Goal: Task Accomplishment & Management: Manage account settings

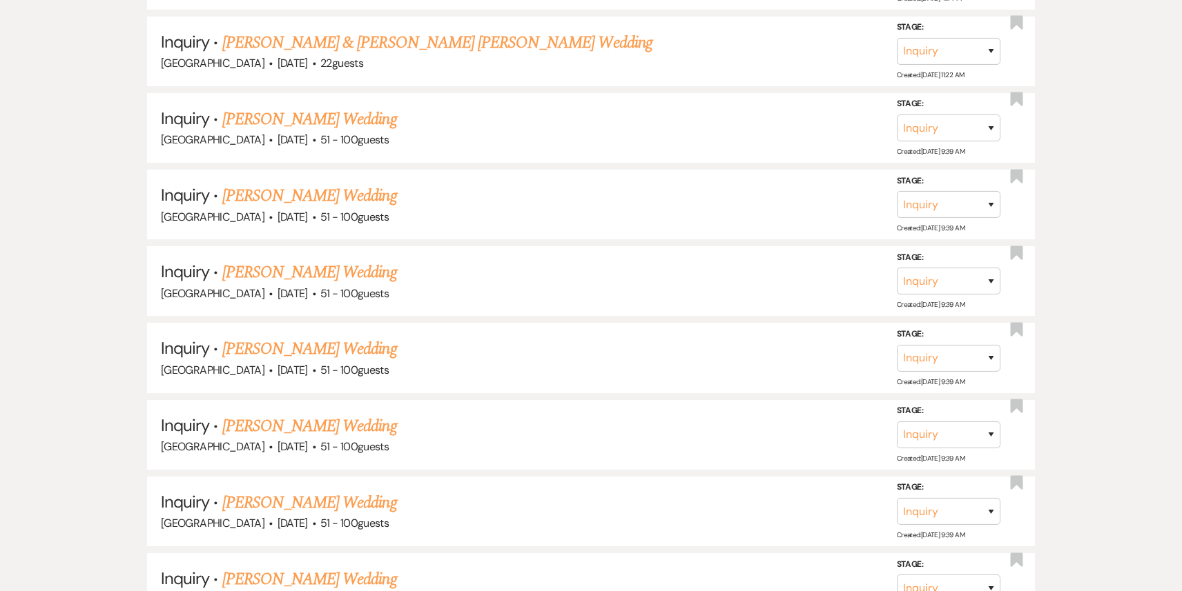
scroll to position [2074, 0]
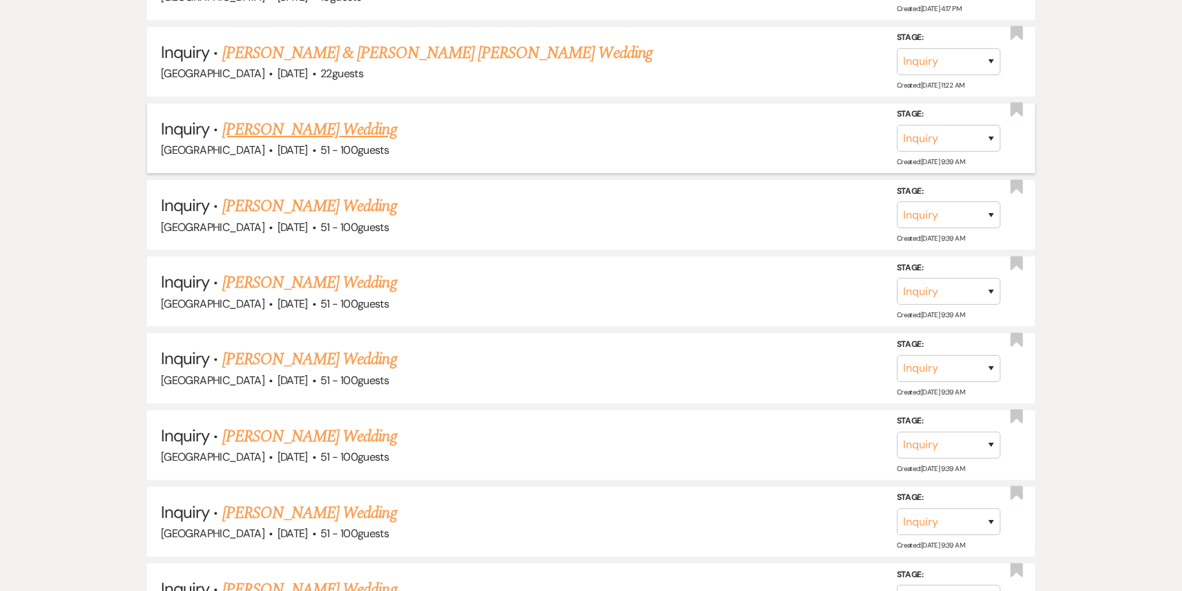
click at [305, 127] on link "[PERSON_NAME] Wedding" at bounding box center [309, 129] width 175 height 25
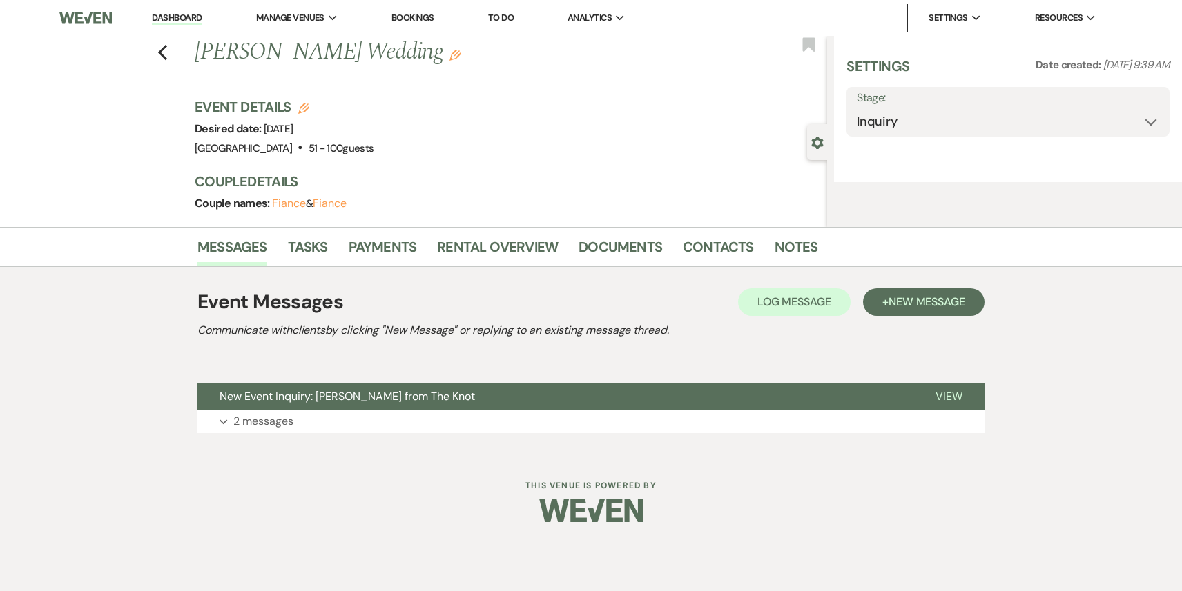
select select "2"
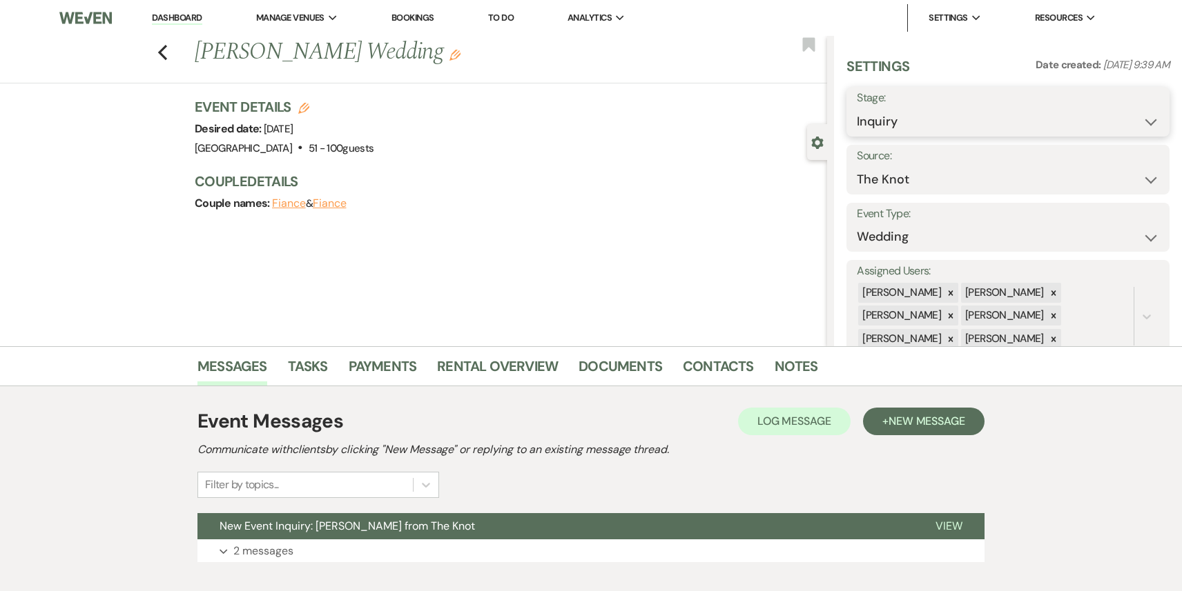
click at [931, 115] on select "Inquiry Follow Up Tour Requested Tour Confirmed Toured Proposal Sent Booked Lost" at bounding box center [1008, 121] width 302 height 27
select select "8"
click at [857, 108] on select "Inquiry Follow Up Tour Requested Tour Confirmed Toured Proposal Sent Booked Lost" at bounding box center [1008, 121] width 302 height 27
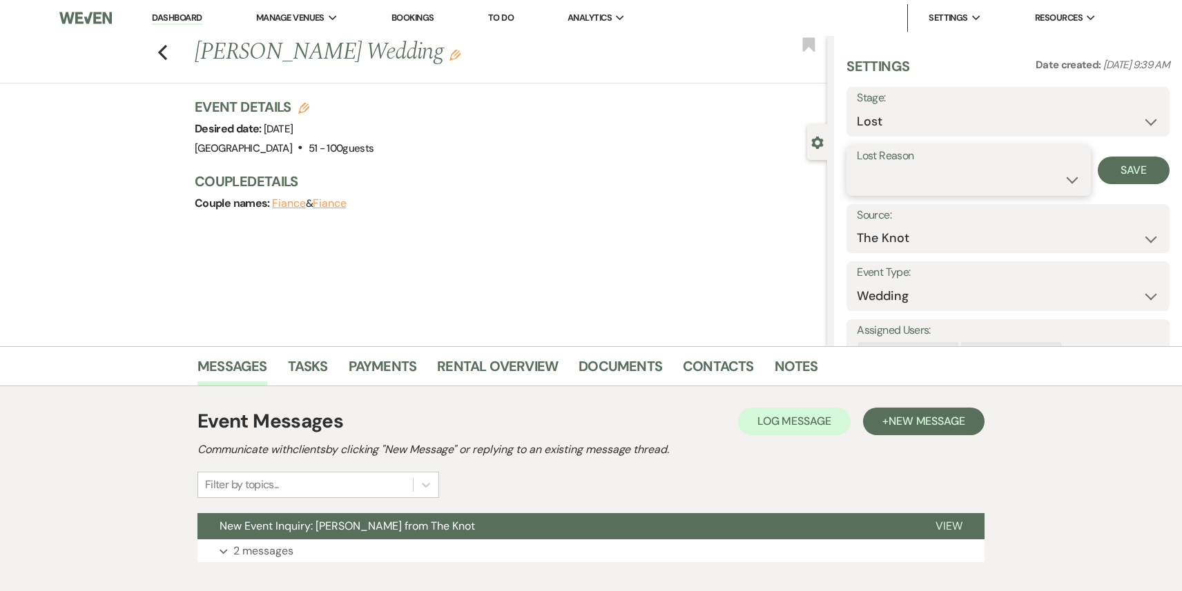
click at [888, 188] on select "Booked Elsewhere Budget Date Unavailable No Response Not a Good Match Capacity …" at bounding box center [968, 179] width 223 height 27
select select "4"
click at [857, 166] on select "Booked Elsewhere Budget Date Unavailable No Response Not a Good Match Capacity …" at bounding box center [968, 179] width 223 height 27
click at [1133, 168] on button "Save" at bounding box center [1133, 171] width 72 height 28
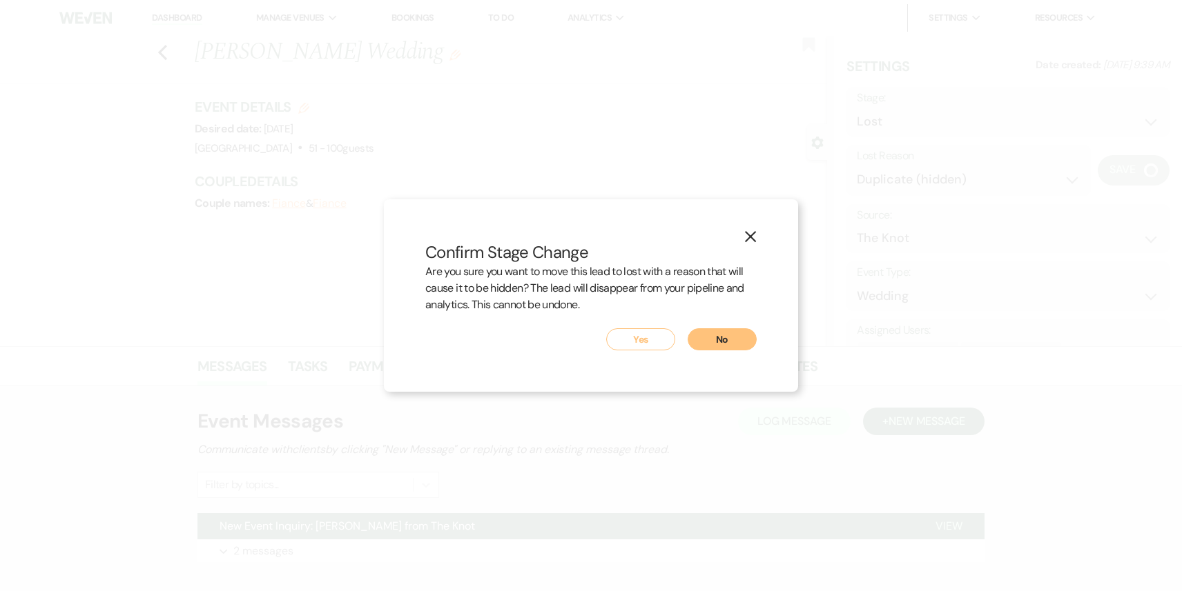
click at [627, 335] on button "Yes" at bounding box center [640, 340] width 69 height 22
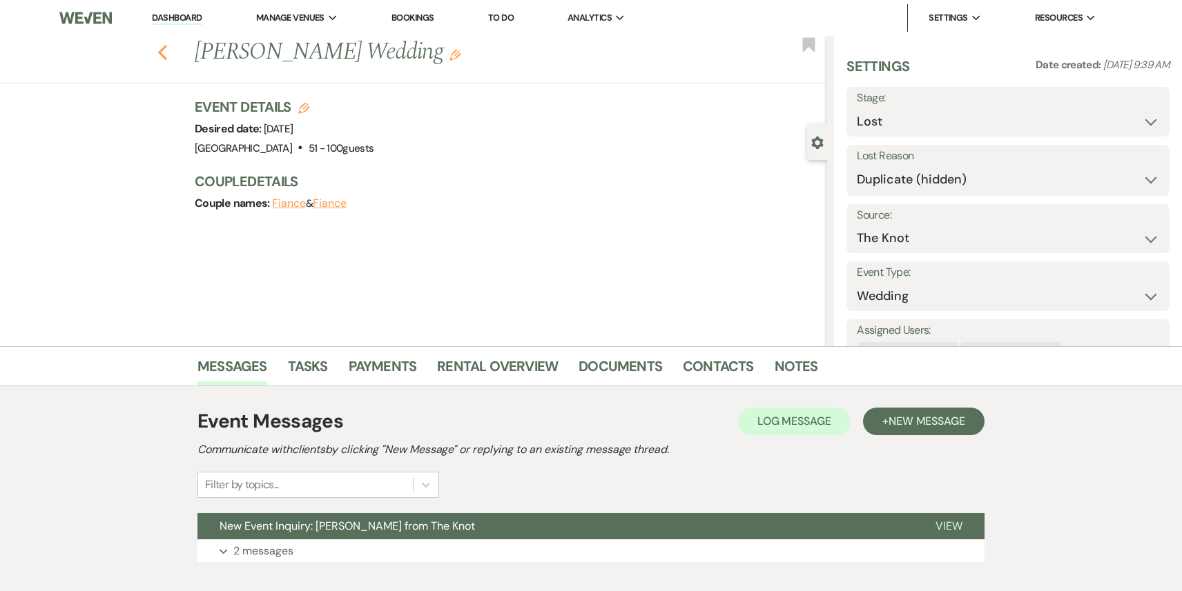
click at [161, 47] on icon "Previous" at bounding box center [162, 52] width 10 height 17
select select "8"
select select "4"
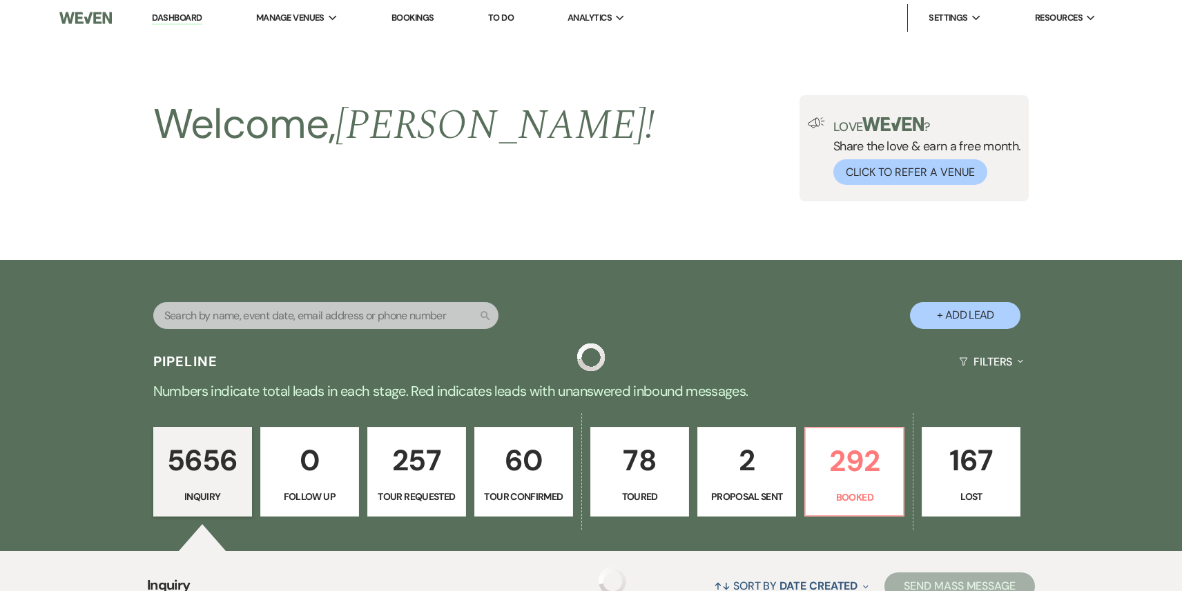
scroll to position [2074, 0]
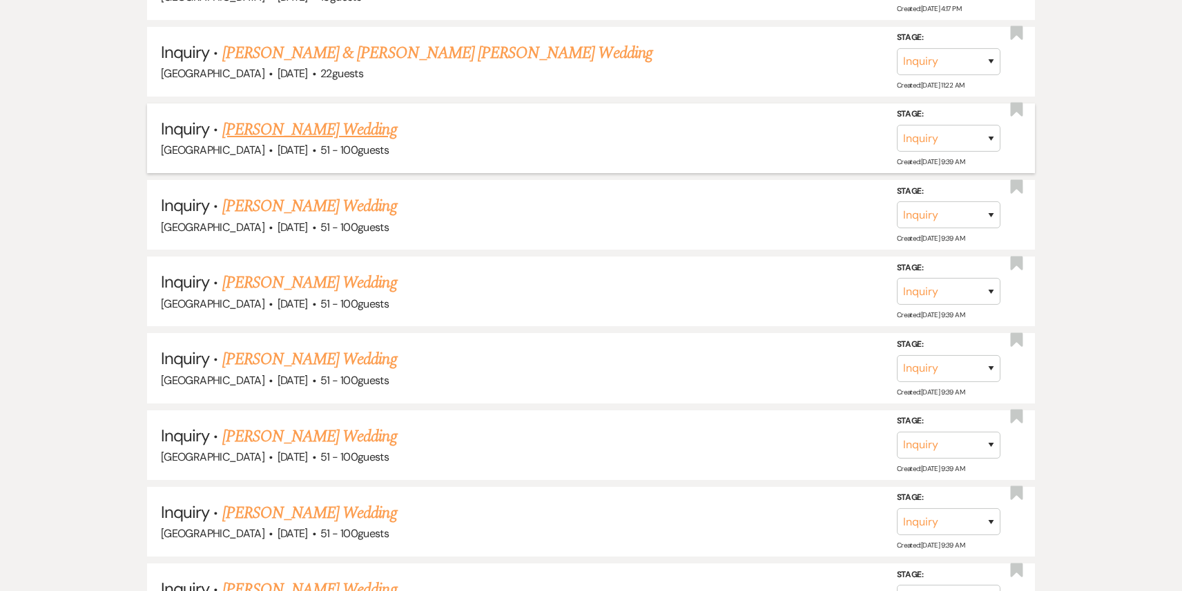
click at [284, 121] on link "[PERSON_NAME] Wedding" at bounding box center [309, 129] width 175 height 25
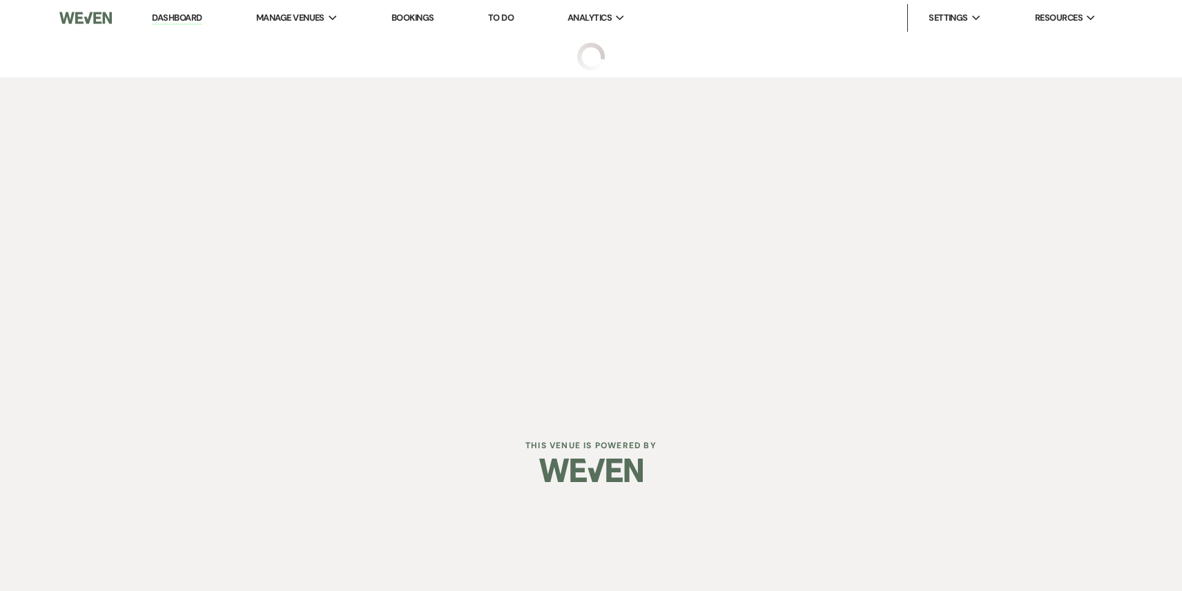
select select "2"
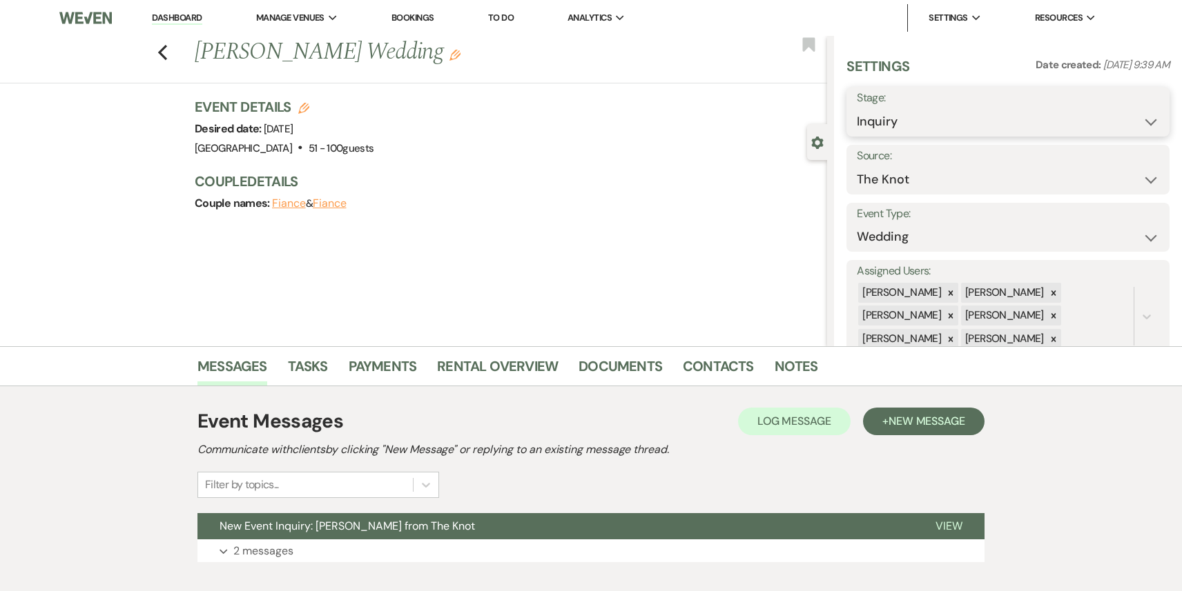
click at [957, 120] on select "Inquiry Follow Up Tour Requested Tour Confirmed Toured Proposal Sent Booked Lost" at bounding box center [1008, 121] width 302 height 27
select select "8"
click at [857, 108] on select "Inquiry Follow Up Tour Requested Tour Confirmed Toured Proposal Sent Booked Lost" at bounding box center [1008, 121] width 302 height 27
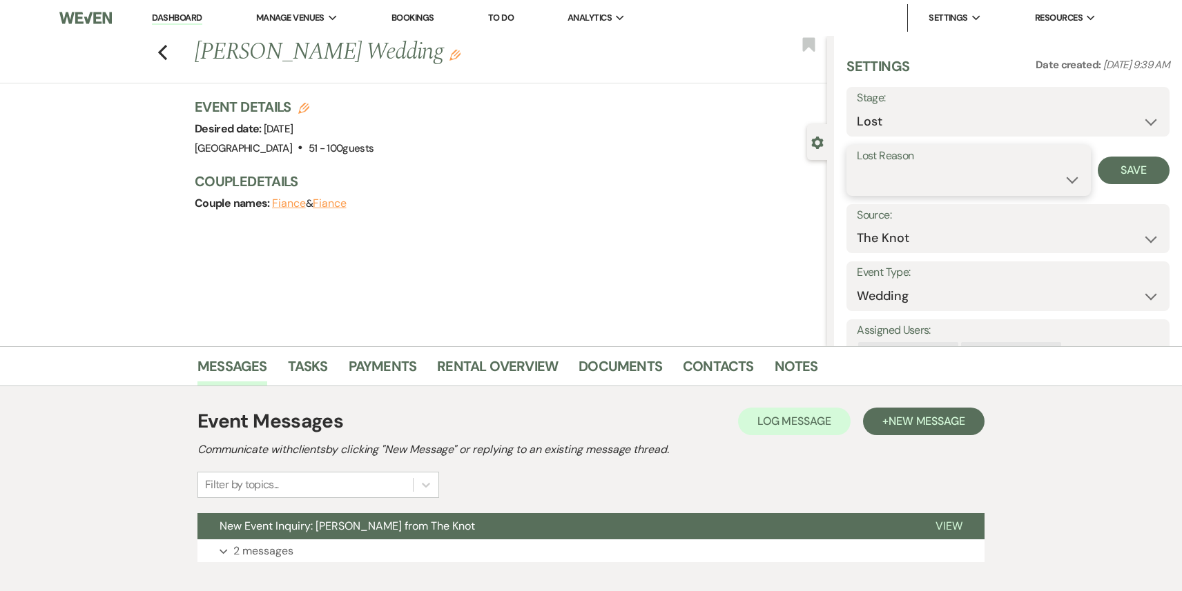
click at [892, 180] on select "Booked Elsewhere Budget Date Unavailable No Response Not a Good Match Capacity …" at bounding box center [968, 179] width 223 height 27
select select "4"
click at [857, 166] on select "Booked Elsewhere Budget Date Unavailable No Response Not a Good Match Capacity …" at bounding box center [968, 179] width 223 height 27
click at [1140, 175] on button "Save" at bounding box center [1133, 171] width 72 height 28
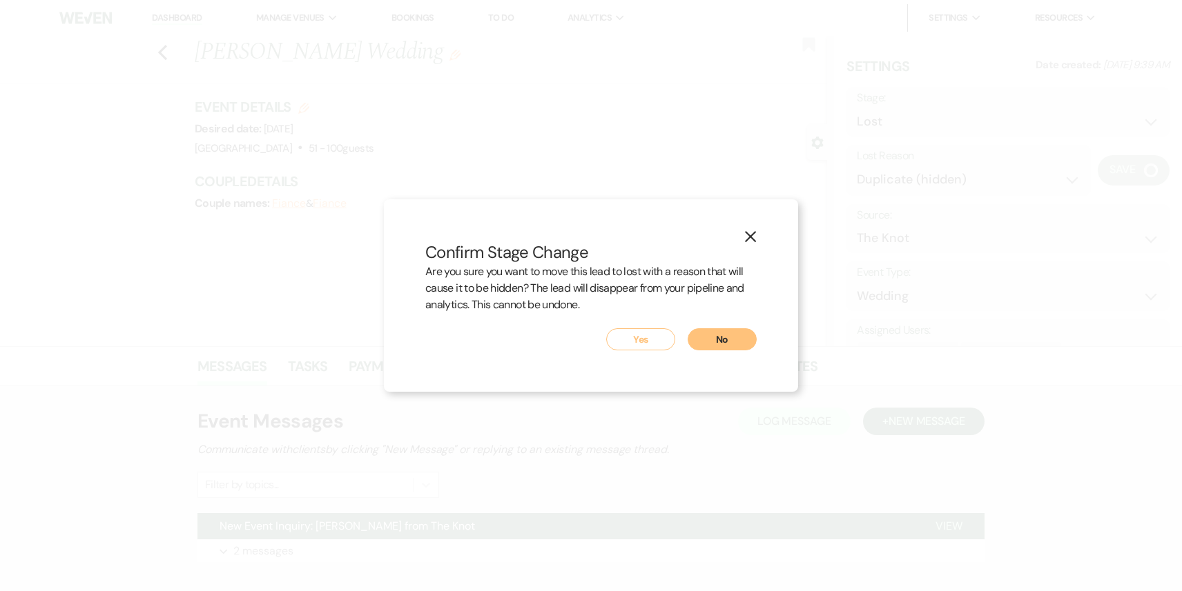
click at [630, 341] on button "Yes" at bounding box center [640, 340] width 69 height 22
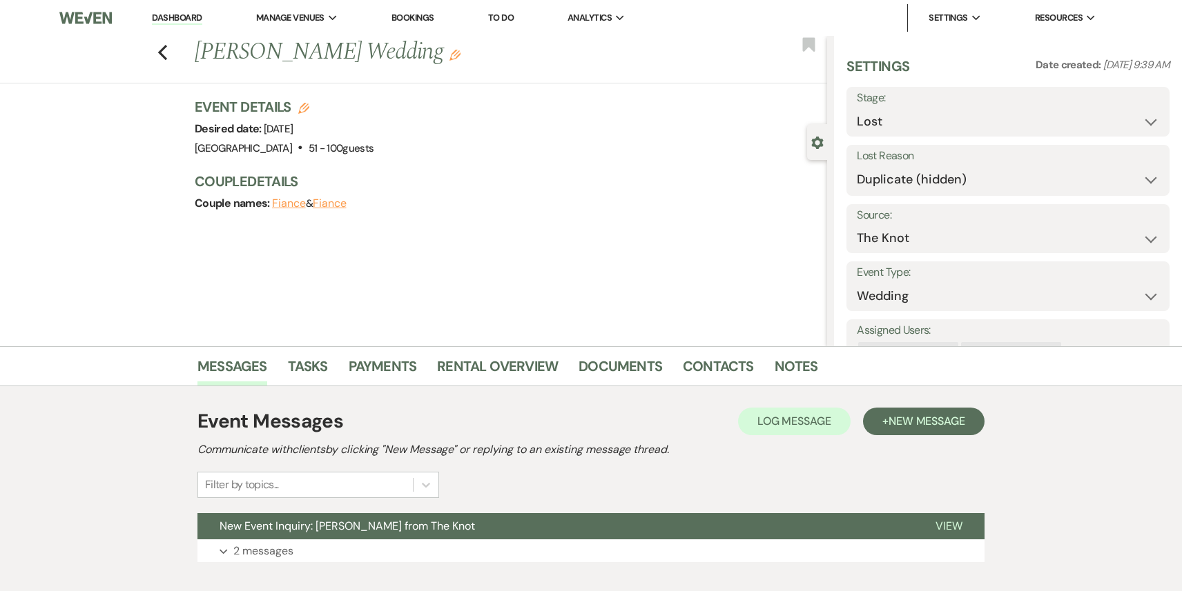
click at [168, 57] on div "Previous Ashley Anderson's Wedding Edit Bookmark" at bounding box center [410, 60] width 834 height 48
click at [162, 50] on use "button" at bounding box center [162, 52] width 9 height 15
select select "8"
select select "4"
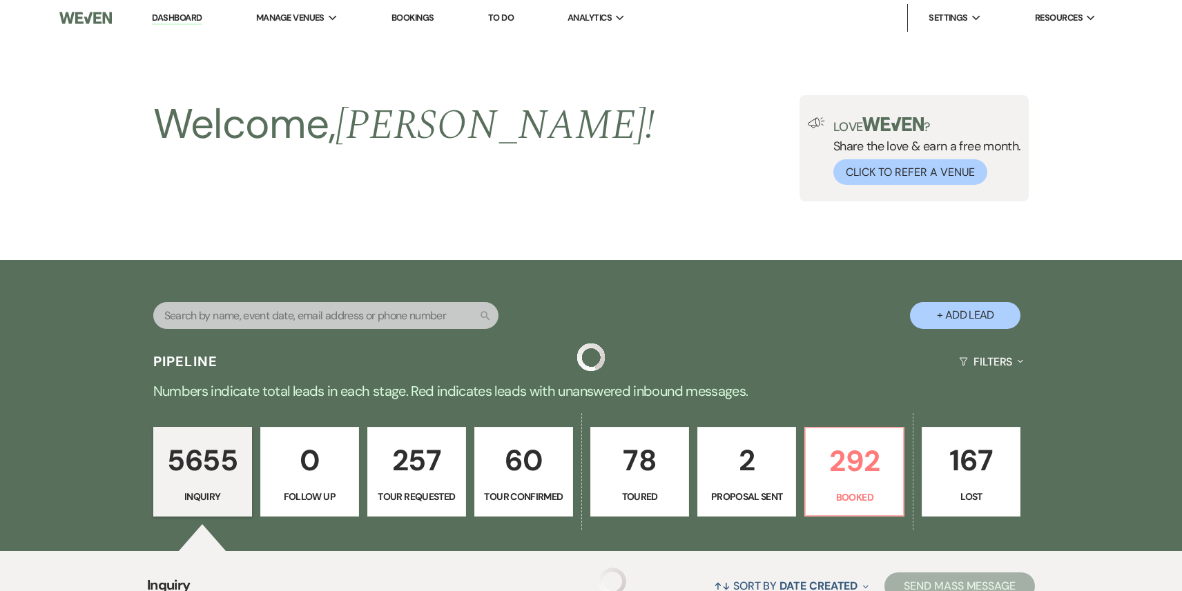
scroll to position [2074, 0]
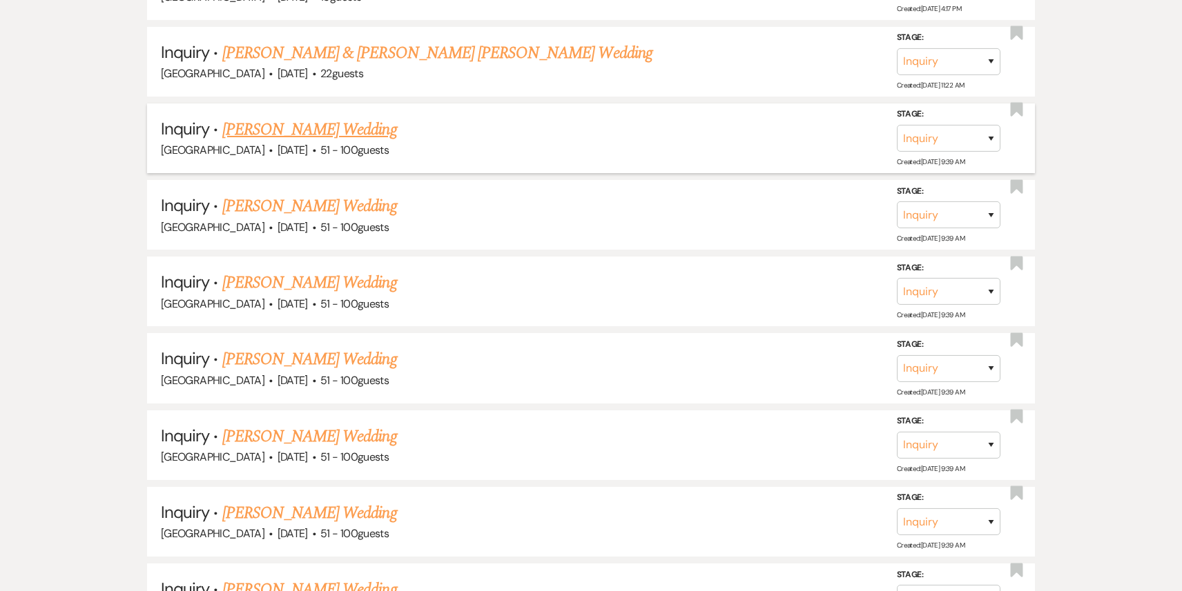
click at [321, 119] on link "[PERSON_NAME] Wedding" at bounding box center [309, 129] width 175 height 25
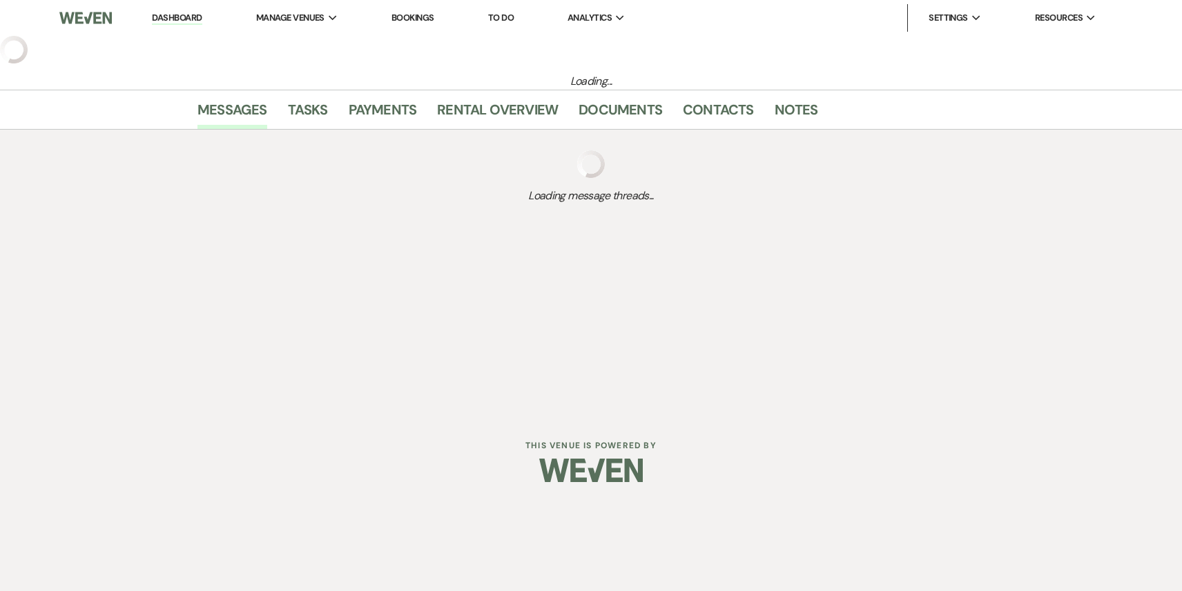
select select "2"
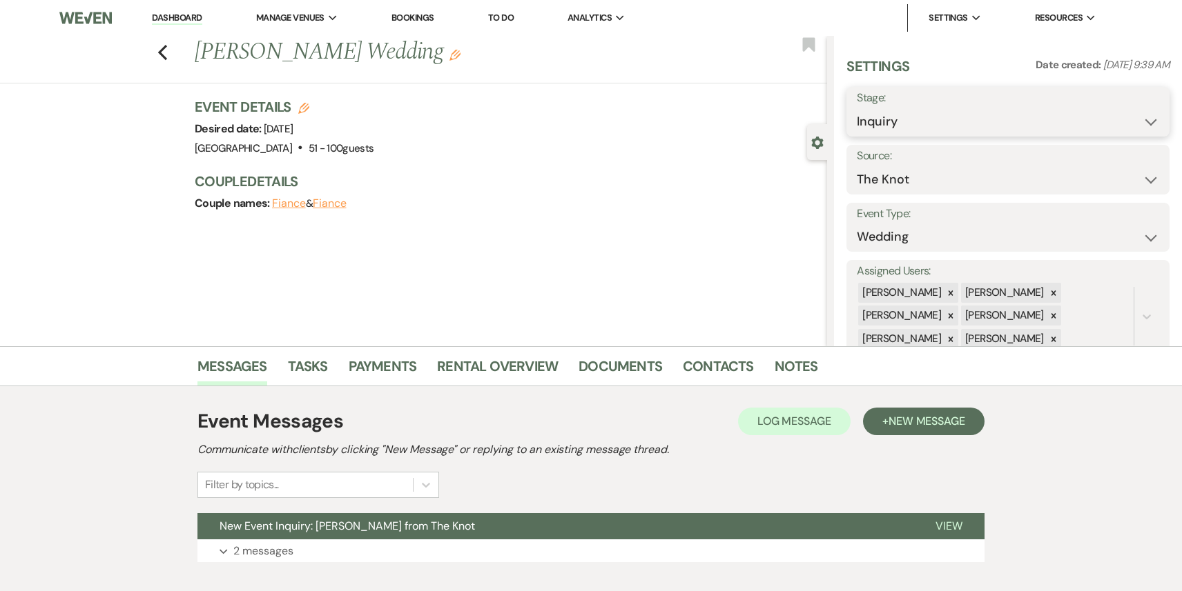
click at [907, 123] on select "Inquiry Follow Up Tour Requested Tour Confirmed Toured Proposal Sent Booked Lost" at bounding box center [1008, 121] width 302 height 27
select select "8"
click at [857, 108] on select "Inquiry Follow Up Tour Requested Tour Confirmed Toured Proposal Sent Booked Lost" at bounding box center [1008, 121] width 302 height 27
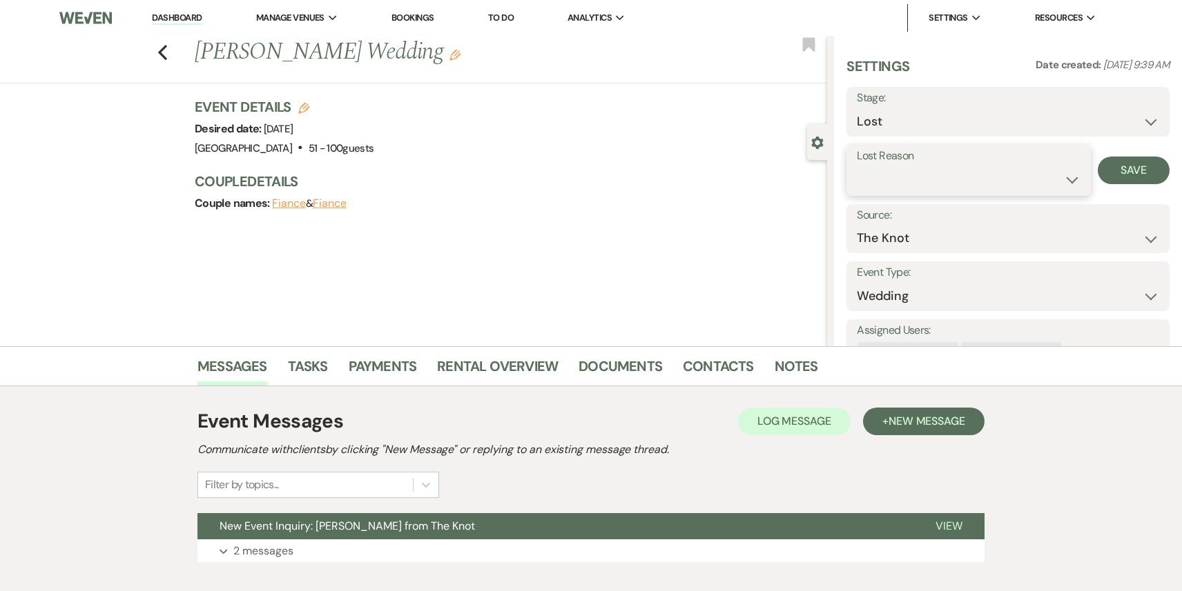
click at [872, 188] on select "Booked Elsewhere Budget Date Unavailable No Response Not a Good Match Capacity …" at bounding box center [968, 179] width 223 height 27
select select "4"
click at [857, 166] on select "Booked Elsewhere Budget Date Unavailable No Response Not a Good Match Capacity …" at bounding box center [968, 179] width 223 height 27
click at [1124, 173] on button "Save" at bounding box center [1133, 171] width 72 height 28
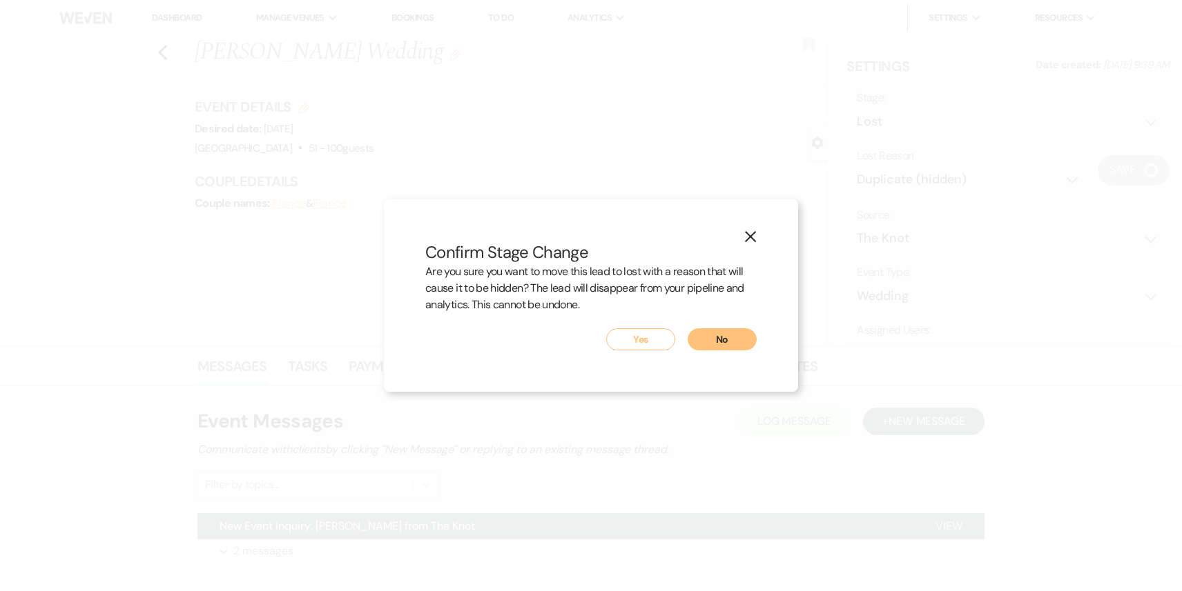
click at [645, 340] on button "Yes" at bounding box center [640, 340] width 69 height 22
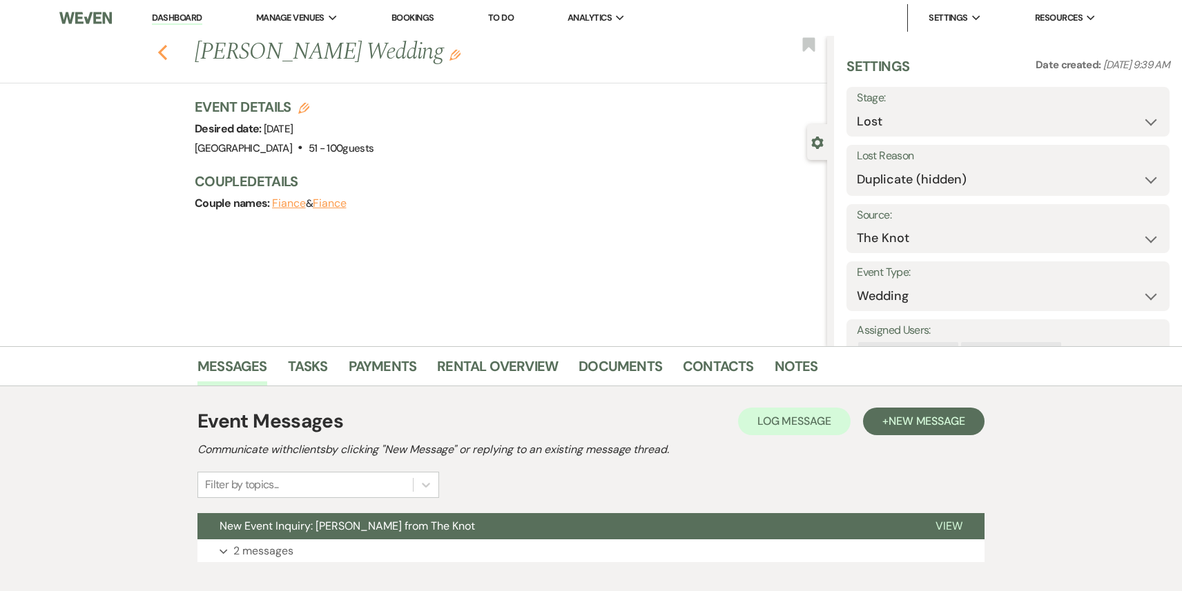
click at [164, 52] on icon "Previous" at bounding box center [162, 52] width 10 height 17
select select "8"
select select "4"
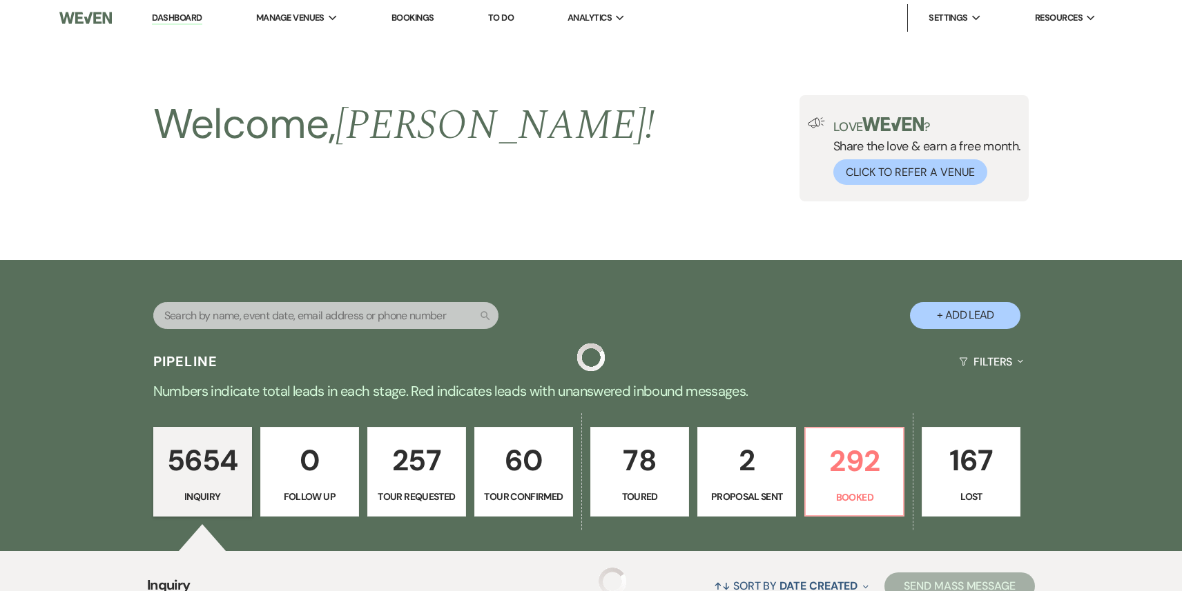
scroll to position [2074, 0]
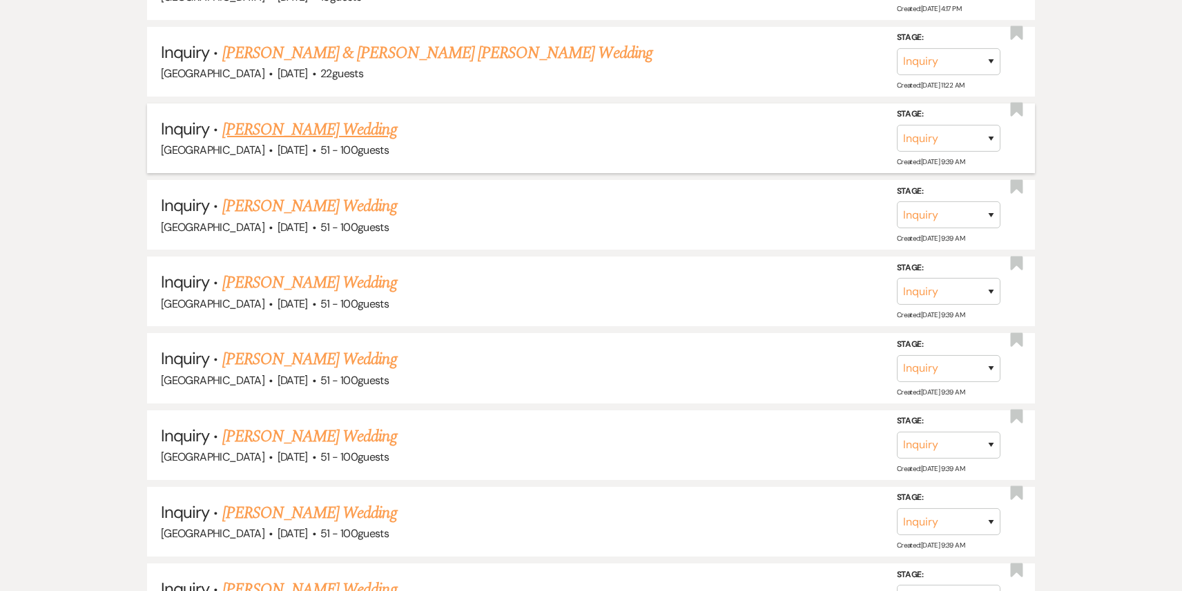
click at [323, 117] on link "[PERSON_NAME] Wedding" at bounding box center [309, 129] width 175 height 25
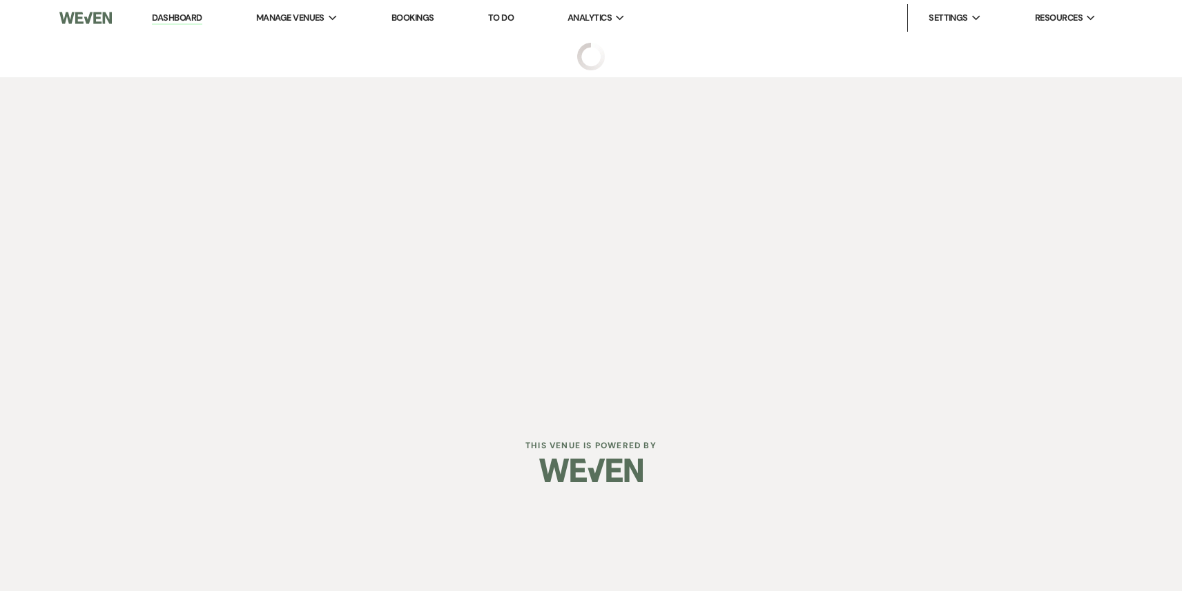
select select "2"
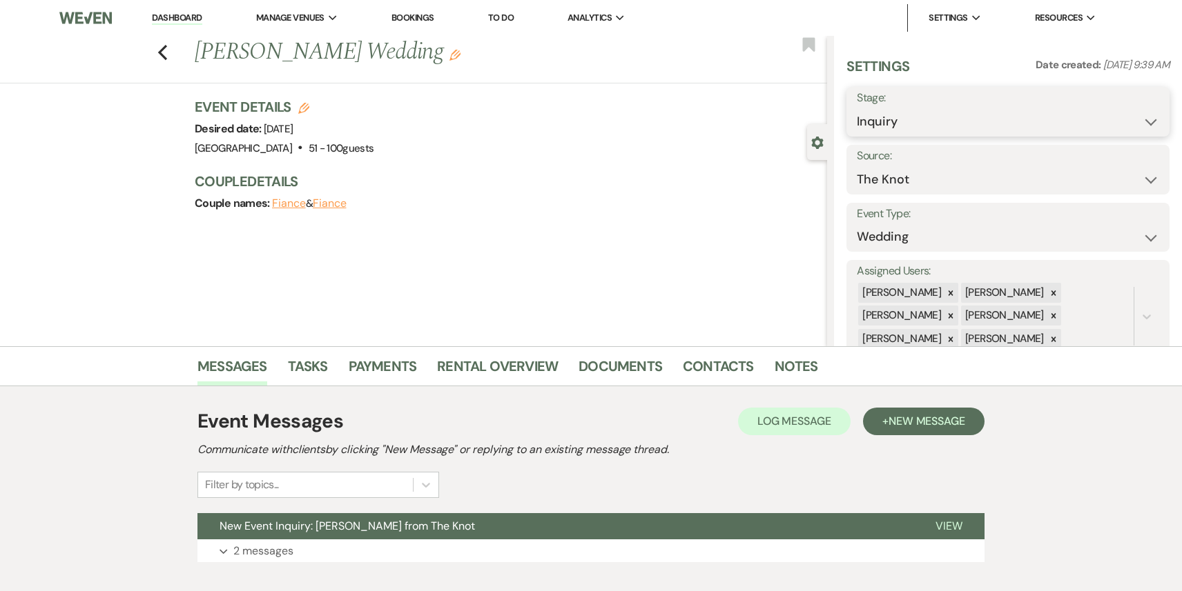
click at [921, 115] on select "Inquiry Follow Up Tour Requested Tour Confirmed Toured Proposal Sent Booked Lost" at bounding box center [1008, 121] width 302 height 27
select select "8"
click at [857, 108] on select "Inquiry Follow Up Tour Requested Tour Confirmed Toured Proposal Sent Booked Lost" at bounding box center [1008, 121] width 302 height 27
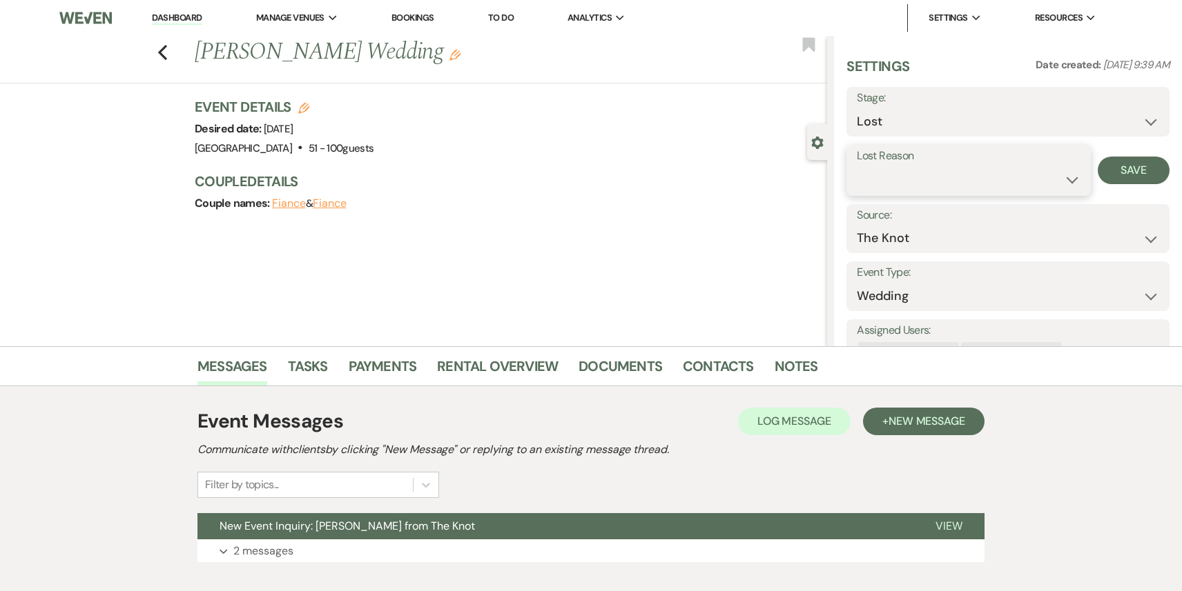
click at [908, 193] on select "Booked Elsewhere Budget Date Unavailable No Response Not a Good Match Capacity …" at bounding box center [968, 179] width 223 height 27
select select "4"
click at [857, 166] on select "Booked Elsewhere Budget Date Unavailable No Response Not a Good Match Capacity …" at bounding box center [968, 179] width 223 height 27
click at [1132, 173] on button "Save" at bounding box center [1133, 171] width 72 height 28
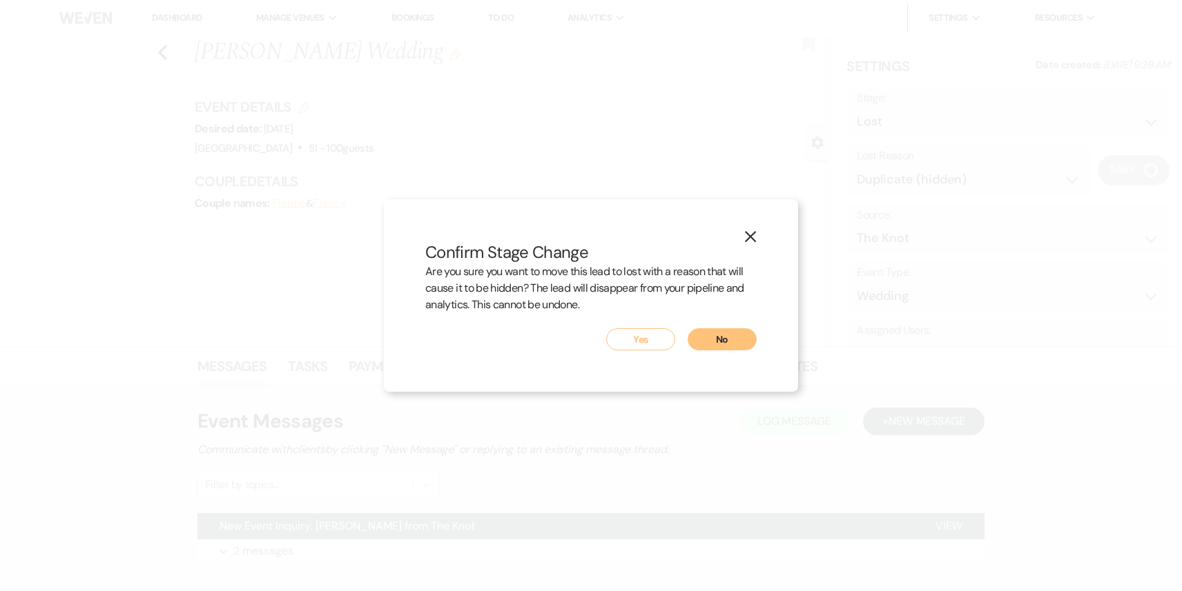
click at [634, 340] on button "Yes" at bounding box center [640, 340] width 69 height 22
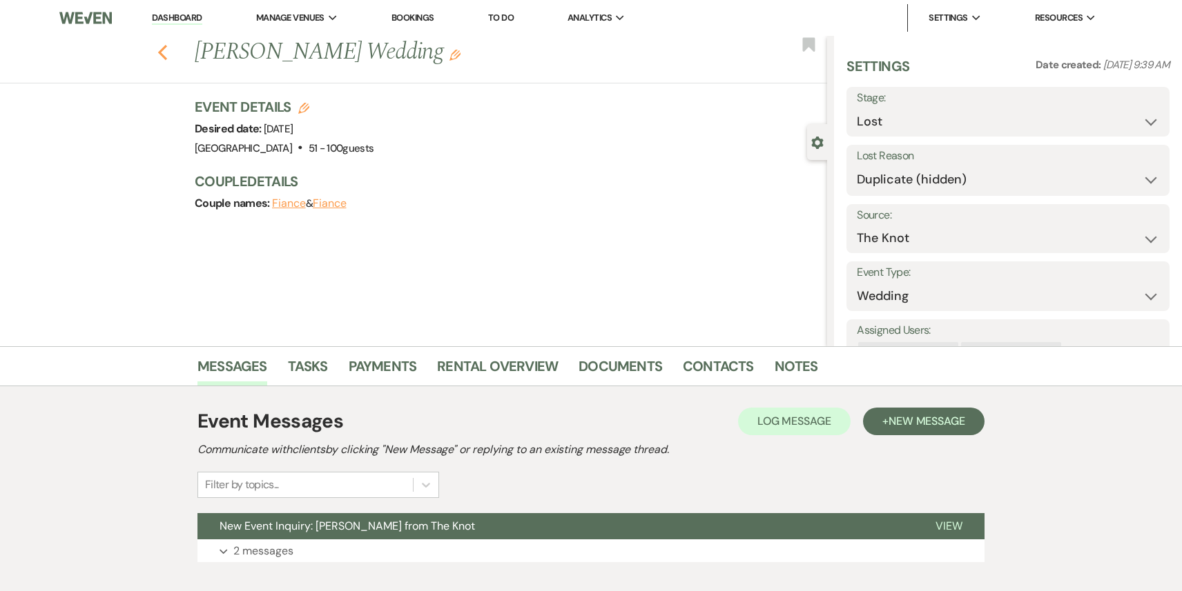
click at [166, 50] on icon "Previous" at bounding box center [162, 52] width 10 height 17
select select "8"
select select "4"
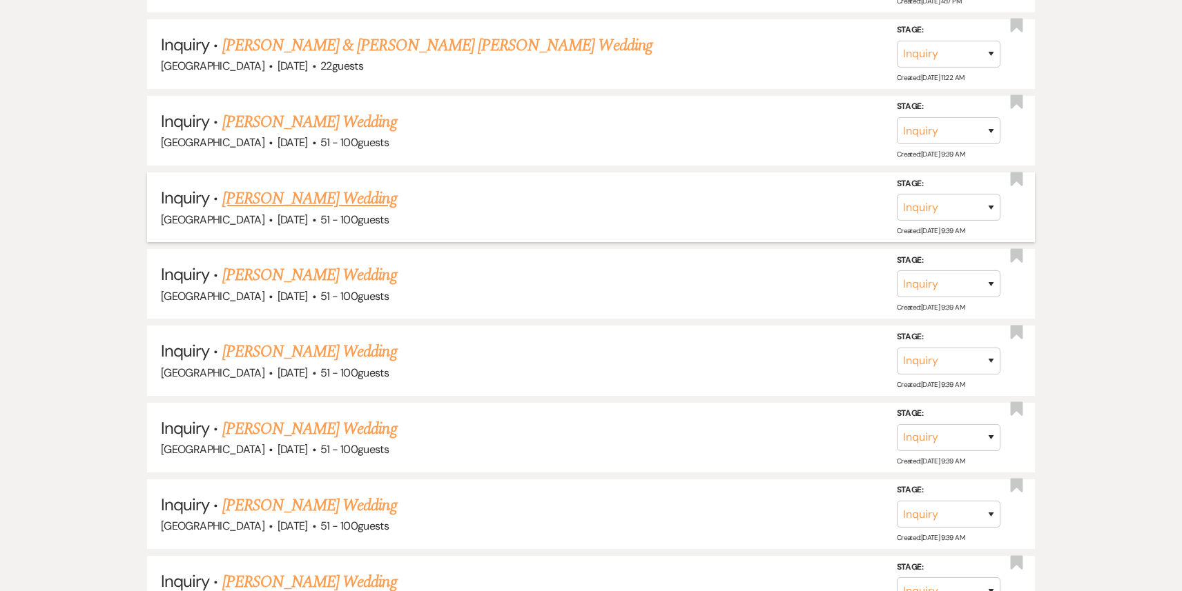
scroll to position [2077, 0]
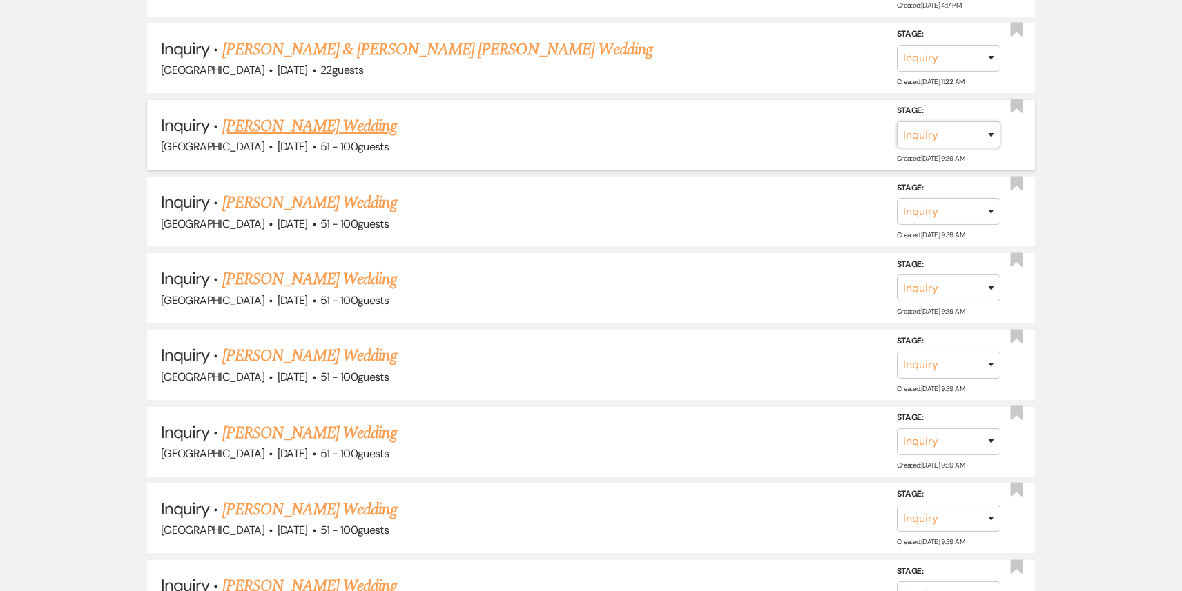
click at [945, 121] on select "Inquiry Follow Up Tour Requested Tour Confirmed Toured Proposal Sent Booked Lost" at bounding box center [949, 134] width 104 height 27
select select "8"
click at [897, 121] on select "Inquiry Follow Up Tour Requested Tour Confirmed Toured Proposal Sent Booked Lost" at bounding box center [949, 134] width 104 height 27
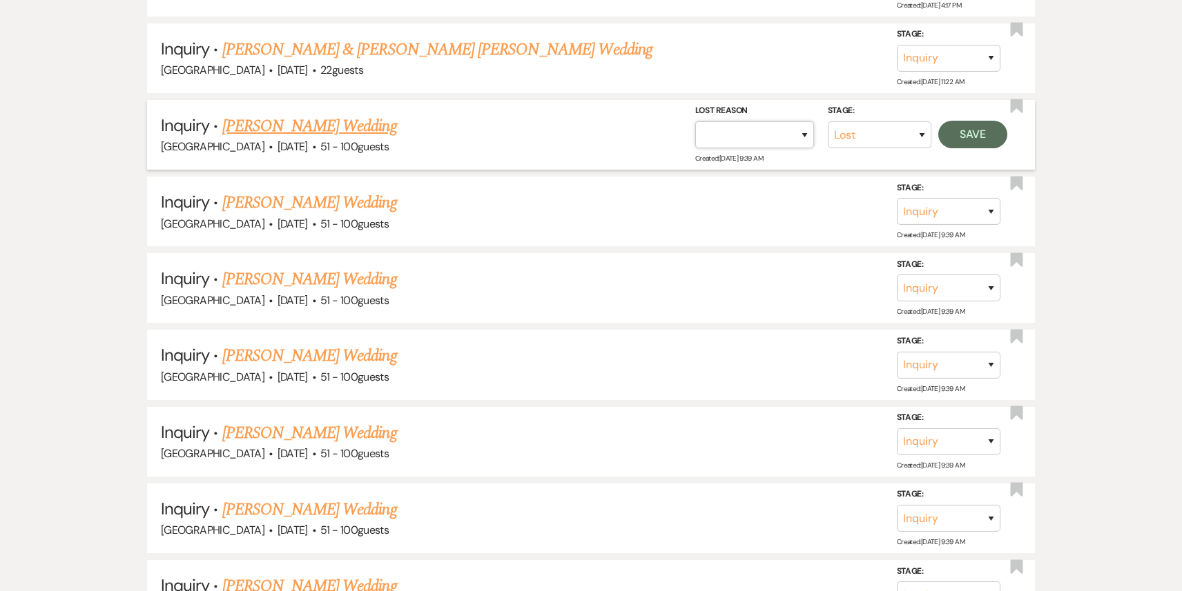
click at [772, 121] on select "Booked Elsewhere Budget Date Unavailable No Response Not a Good Match Capacity …" at bounding box center [754, 134] width 119 height 27
select select "4"
click at [695, 121] on select "Booked Elsewhere Budget Date Unavailable No Response Not a Good Match Capacity …" at bounding box center [754, 134] width 119 height 27
click at [980, 121] on button "Save" at bounding box center [972, 135] width 69 height 28
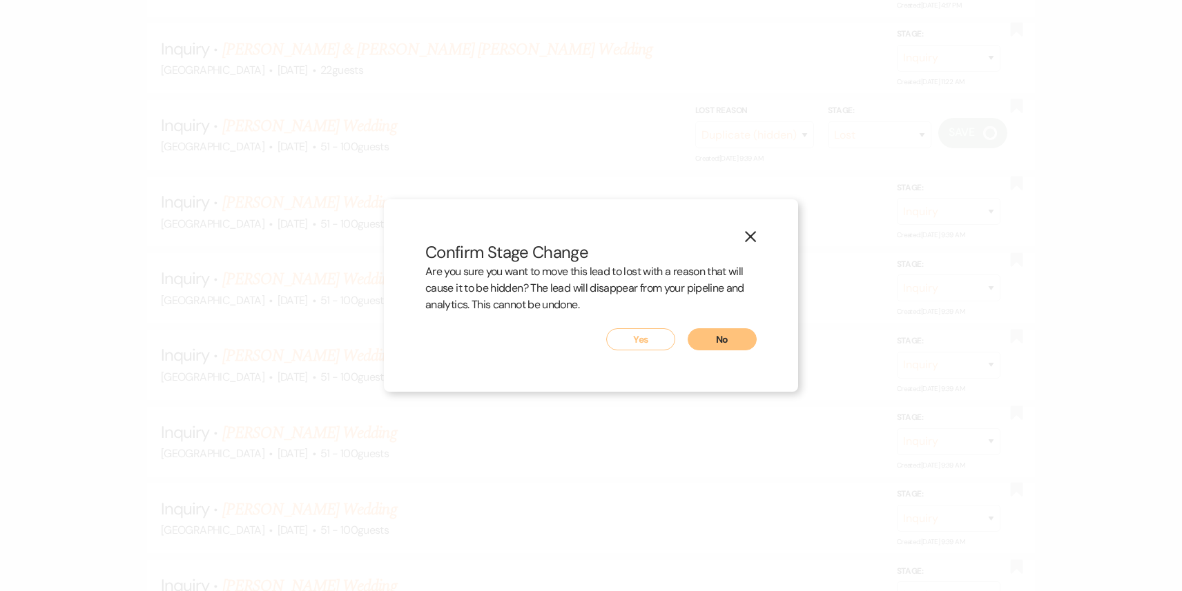
click at [658, 341] on button "Yes" at bounding box center [640, 340] width 69 height 22
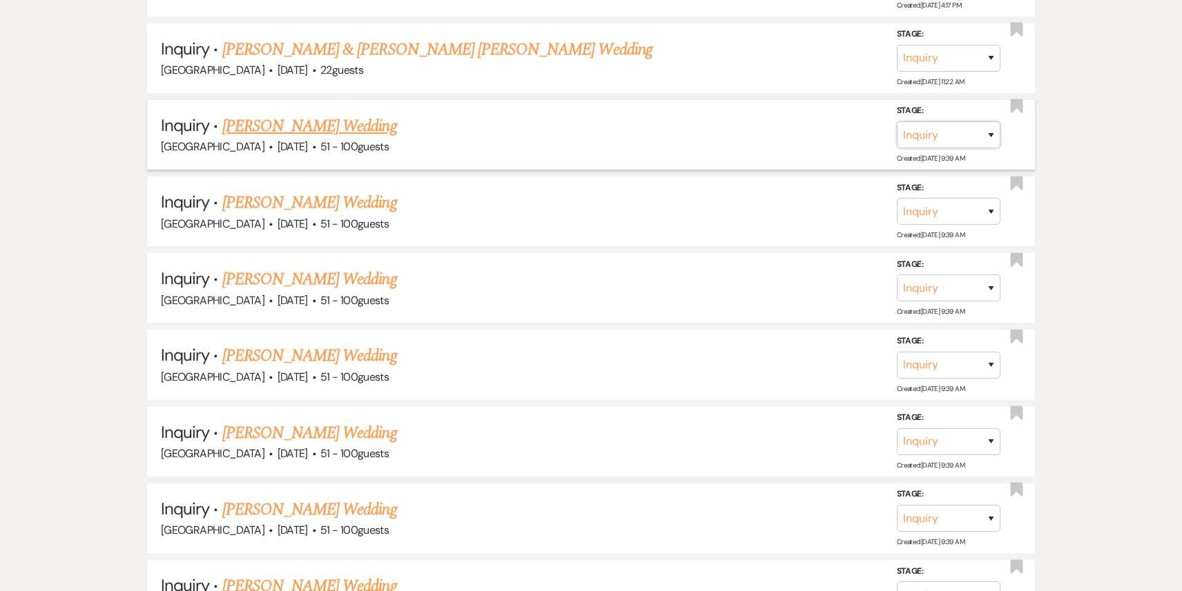
click at [940, 125] on select "Inquiry Follow Up Tour Requested Tour Confirmed Toured Proposal Sent Booked Lost" at bounding box center [949, 134] width 104 height 27
select select "8"
click at [897, 121] on select "Inquiry Follow Up Tour Requested Tour Confirmed Toured Proposal Sent Booked Lost" at bounding box center [949, 134] width 104 height 27
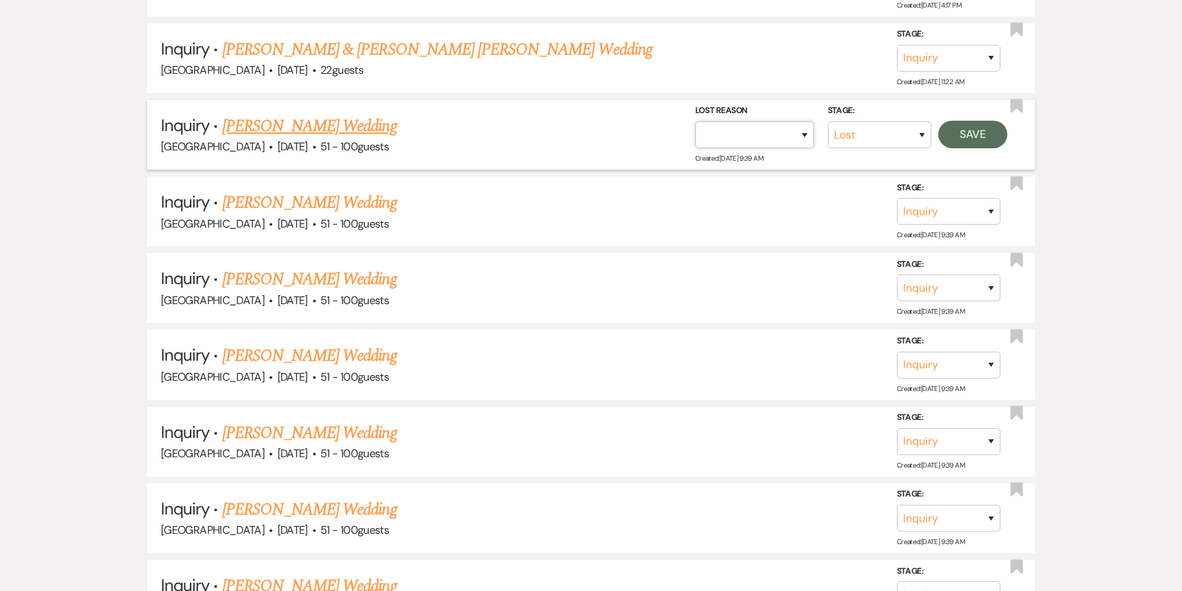
click at [770, 128] on select "Booked Elsewhere Budget Date Unavailable No Response Not a Good Match Capacity …" at bounding box center [754, 134] width 119 height 27
select select "4"
click at [695, 121] on select "Booked Elsewhere Budget Date Unavailable No Response Not a Good Match Capacity …" at bounding box center [754, 134] width 119 height 27
click at [960, 121] on button "Save" at bounding box center [972, 135] width 69 height 28
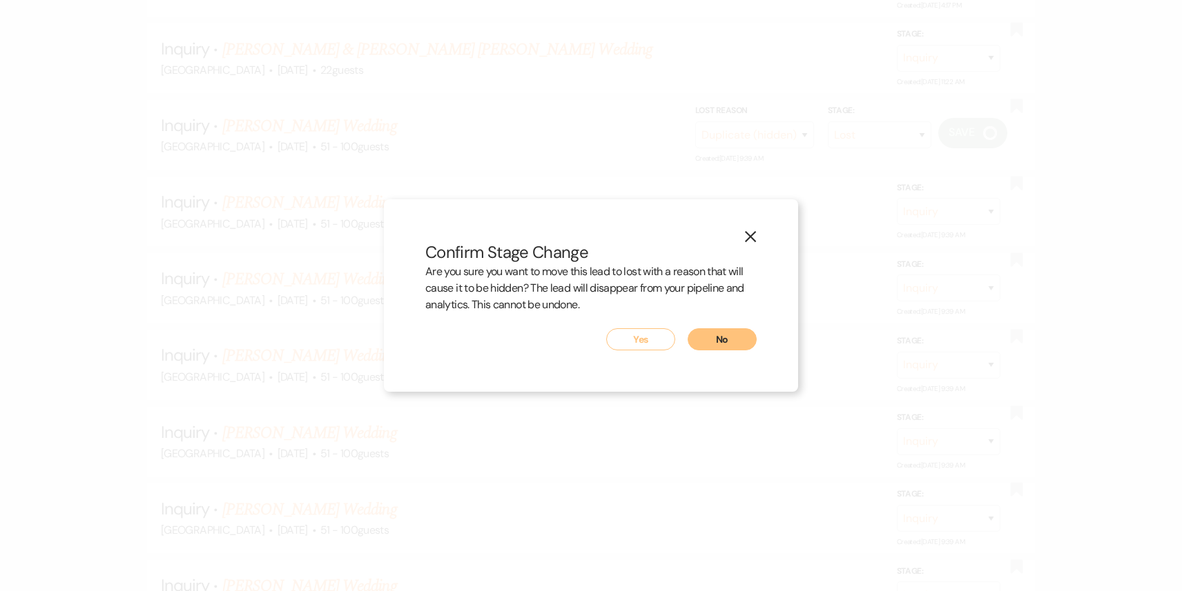
click at [634, 343] on button "Yes" at bounding box center [640, 340] width 69 height 22
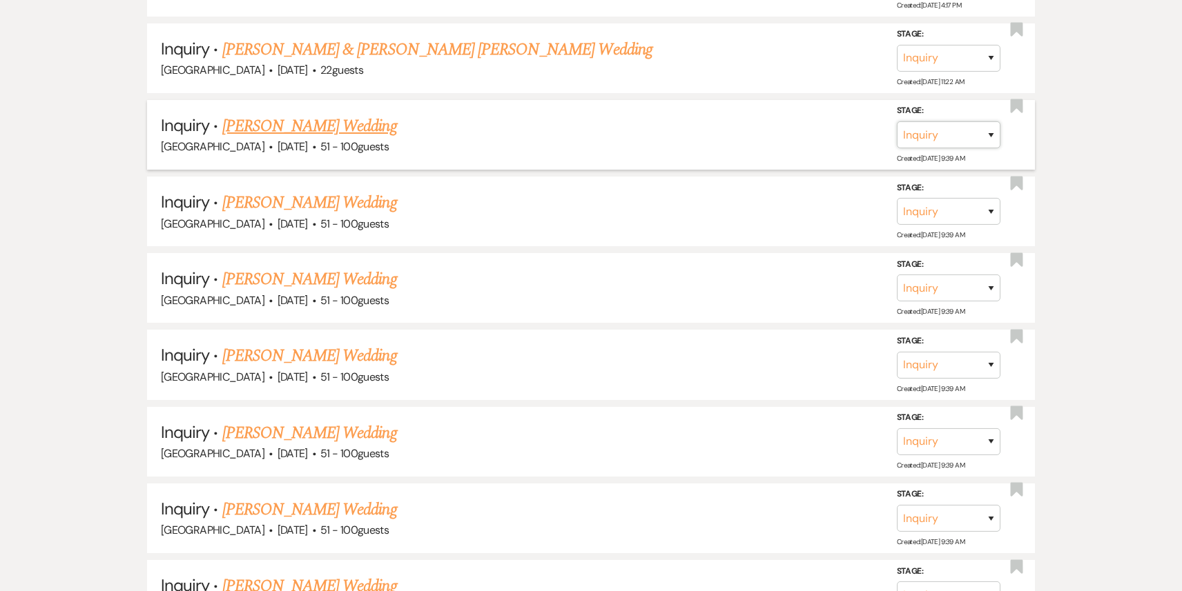
click at [953, 121] on select "Inquiry Follow Up Tour Requested Tour Confirmed Toured Proposal Sent Booked Lost" at bounding box center [949, 134] width 104 height 27
select select "8"
click at [897, 121] on select "Inquiry Follow Up Tour Requested Tour Confirmed Toured Proposal Sent Booked Lost" at bounding box center [949, 134] width 104 height 27
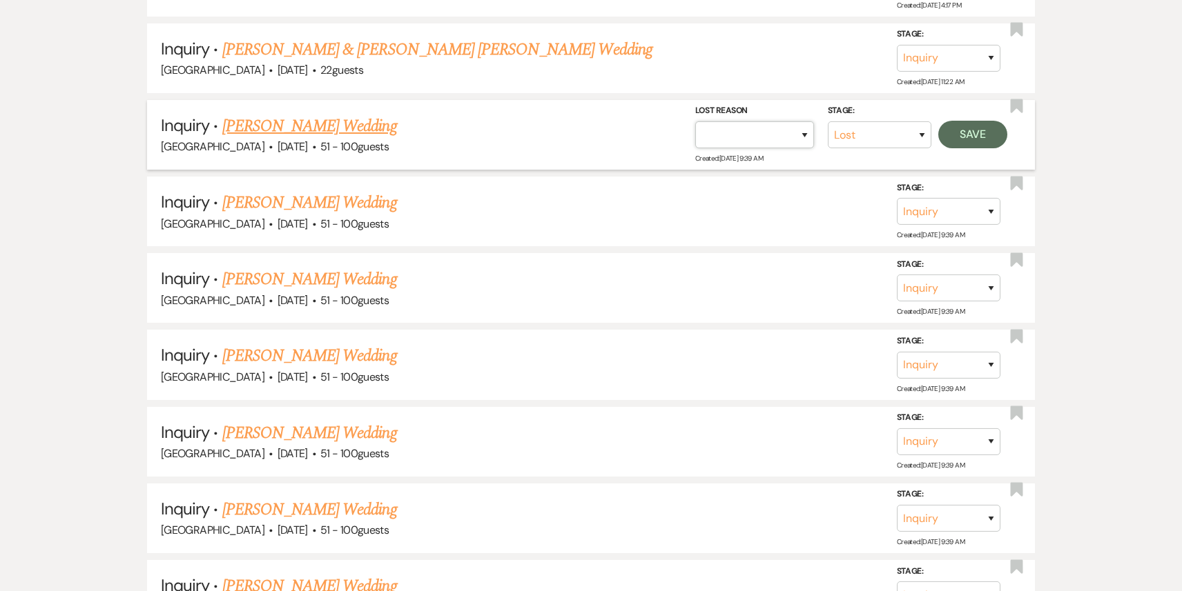
click at [750, 121] on select "Booked Elsewhere Budget Date Unavailable No Response Not a Good Match Capacity …" at bounding box center [754, 134] width 119 height 27
select select "4"
click at [695, 121] on select "Booked Elsewhere Budget Date Unavailable No Response Not a Good Match Capacity …" at bounding box center [754, 134] width 119 height 27
click at [984, 128] on button "Save" at bounding box center [972, 135] width 69 height 28
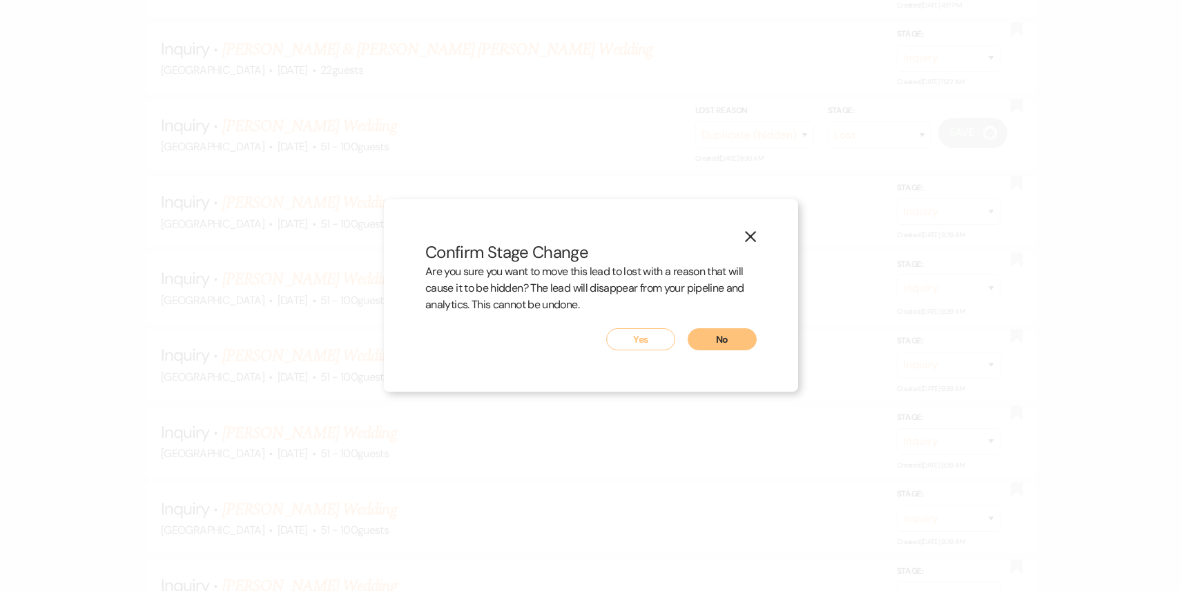
click at [642, 331] on button "Yes" at bounding box center [640, 340] width 69 height 22
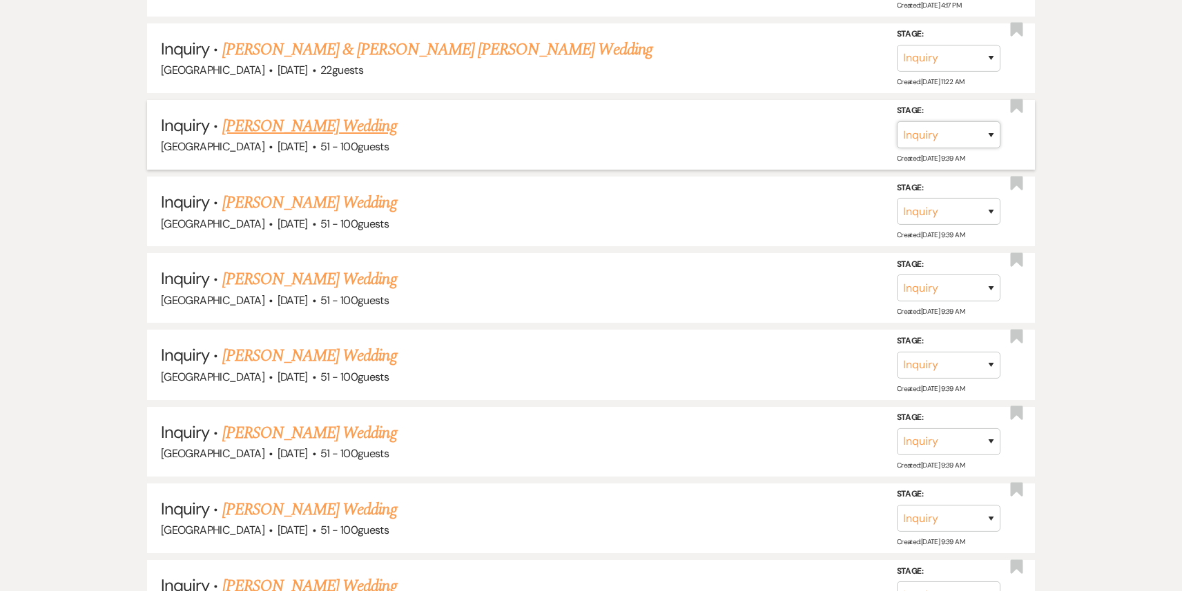
click at [947, 128] on select "Inquiry Follow Up Tour Requested Tour Confirmed Toured Proposal Sent Booked Lost" at bounding box center [949, 134] width 104 height 27
select select "8"
click at [897, 121] on select "Inquiry Follow Up Tour Requested Tour Confirmed Toured Proposal Sent Booked Lost" at bounding box center [949, 134] width 104 height 27
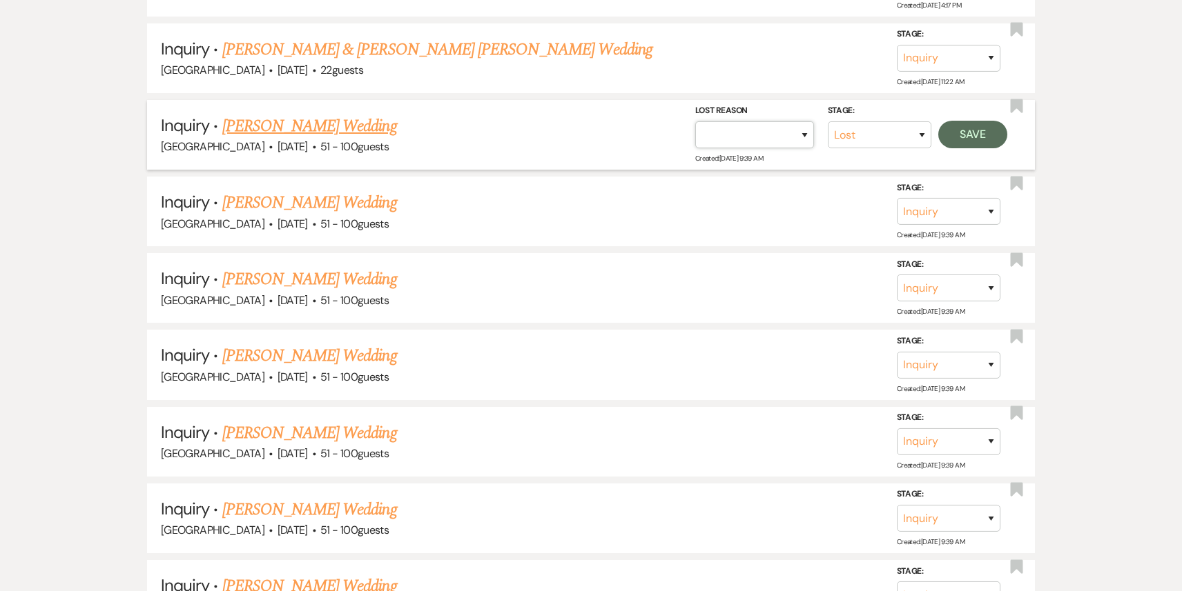
click at [744, 128] on select "Booked Elsewhere Budget Date Unavailable No Response Not a Good Match Capacity …" at bounding box center [754, 134] width 119 height 27
select select "4"
click at [695, 121] on select "Booked Elsewhere Budget Date Unavailable No Response Not a Good Match Capacity …" at bounding box center [754, 134] width 119 height 27
click at [975, 130] on button "Save" at bounding box center [972, 135] width 69 height 28
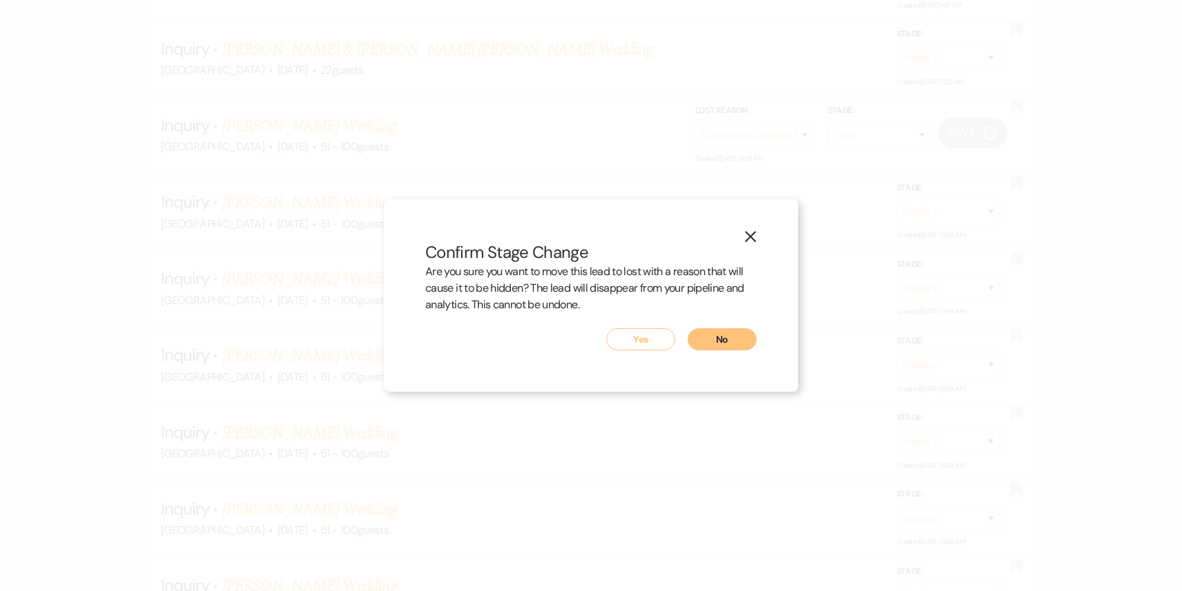
click at [620, 346] on button "Yes" at bounding box center [640, 340] width 69 height 22
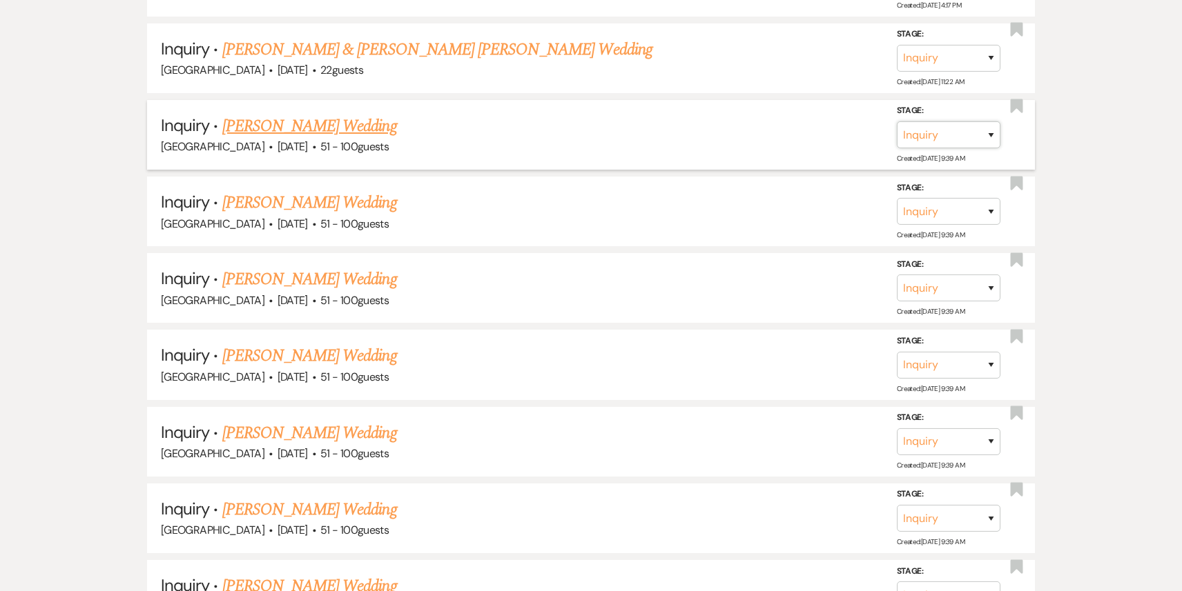
click at [960, 121] on select "Inquiry Follow Up Tour Requested Tour Confirmed Toured Proposal Sent Booked Lost" at bounding box center [949, 134] width 104 height 27
select select "8"
click at [897, 121] on select "Inquiry Follow Up Tour Requested Tour Confirmed Toured Proposal Sent Booked Lost" at bounding box center [949, 134] width 104 height 27
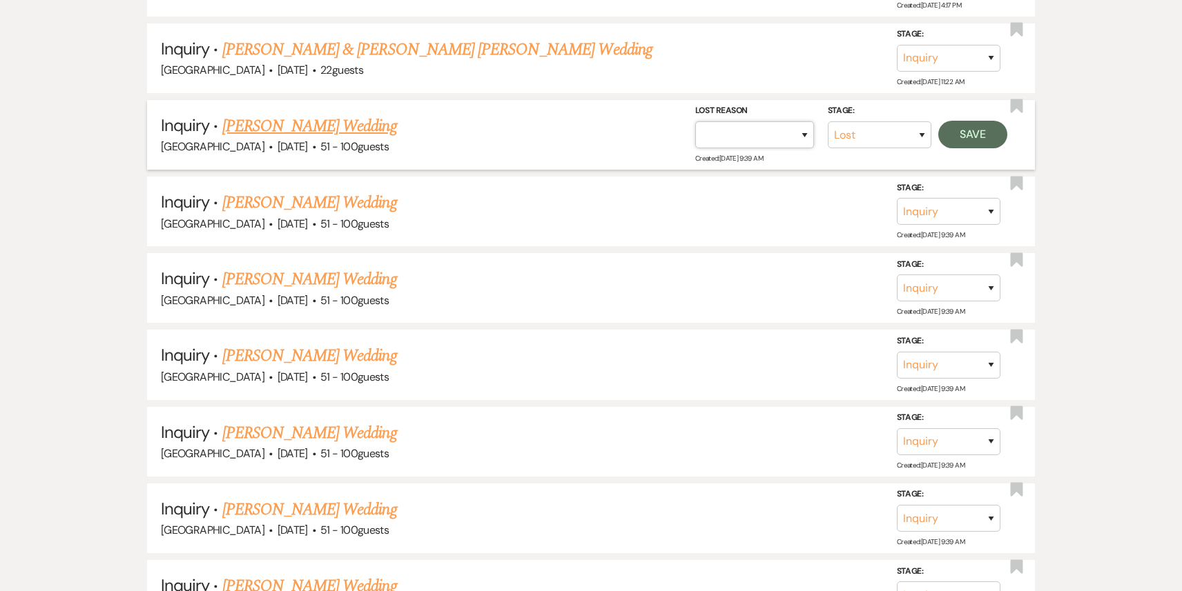
click at [760, 126] on select "Booked Elsewhere Budget Date Unavailable No Response Not a Good Match Capacity …" at bounding box center [754, 134] width 119 height 27
select select "4"
click at [695, 121] on select "Booked Elsewhere Budget Date Unavailable No Response Not a Good Match Capacity …" at bounding box center [754, 134] width 119 height 27
click at [979, 121] on button "Save" at bounding box center [972, 135] width 69 height 28
click at [917, 205] on select "Inquiry Follow Up Tour Requested Tour Confirmed Toured Proposal Sent Booked Lost" at bounding box center [949, 211] width 104 height 27
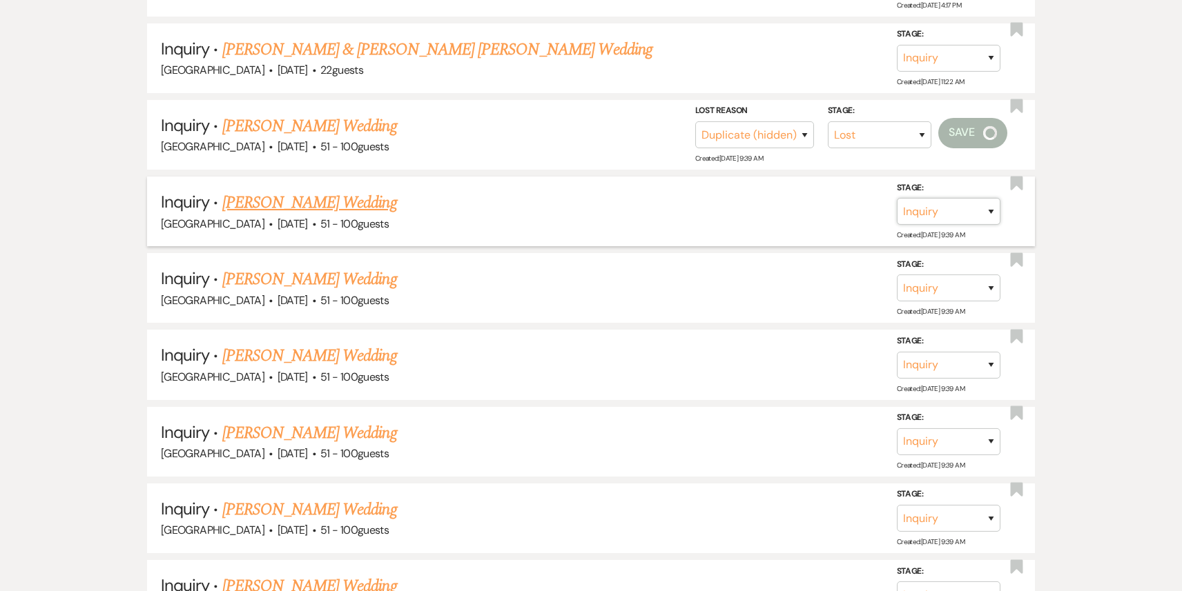
select select "8"
click at [897, 198] on select "Inquiry Follow Up Tour Requested Tour Confirmed Toured Proposal Sent Booked Lost" at bounding box center [949, 211] width 104 height 27
click at [788, 199] on select "Booked Elsewhere Budget Date Unavailable No Response Not a Good Match Capacity …" at bounding box center [754, 211] width 119 height 27
select select "4"
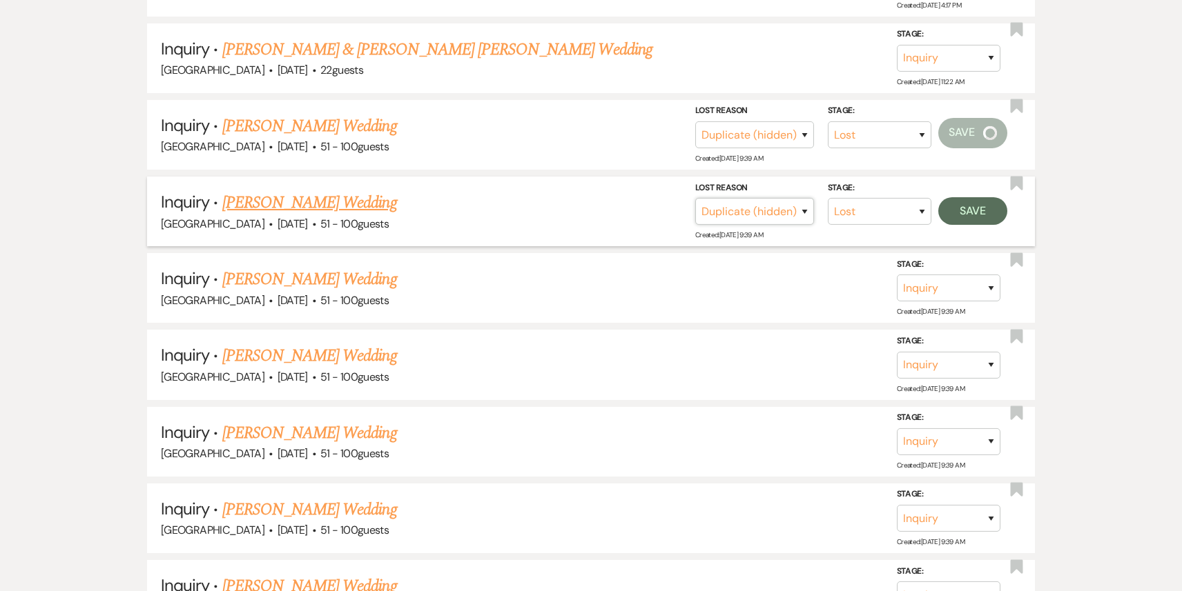
click at [695, 198] on select "Booked Elsewhere Budget Date Unavailable No Response Not a Good Match Capacity …" at bounding box center [754, 211] width 119 height 27
click at [1000, 197] on button "Save" at bounding box center [972, 211] width 69 height 28
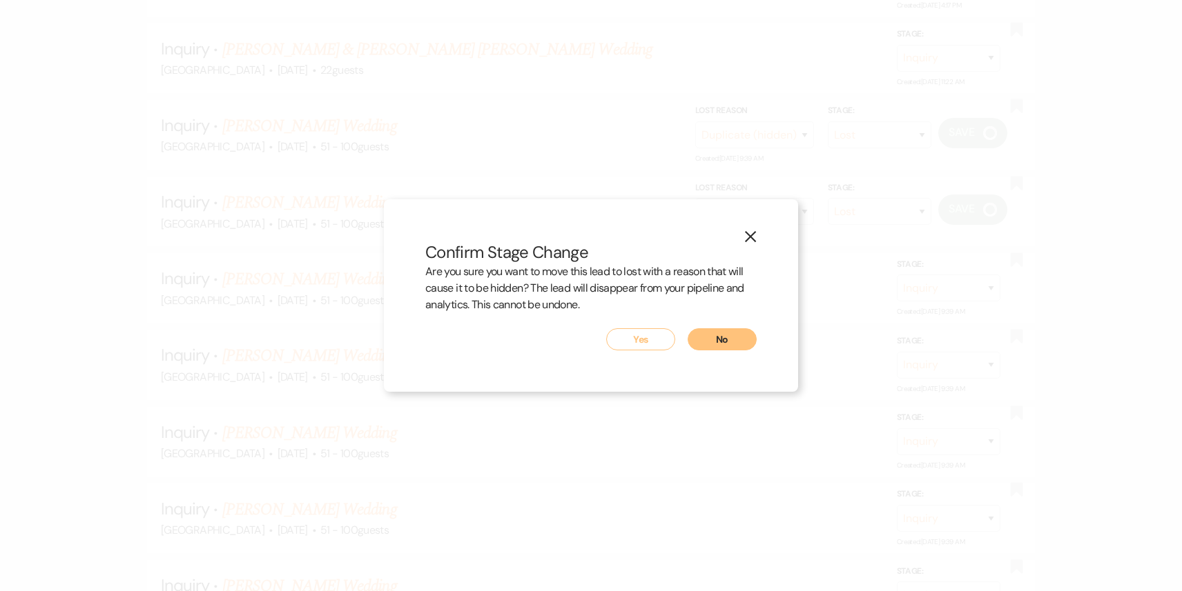
click at [630, 333] on button "Yes" at bounding box center [640, 340] width 69 height 22
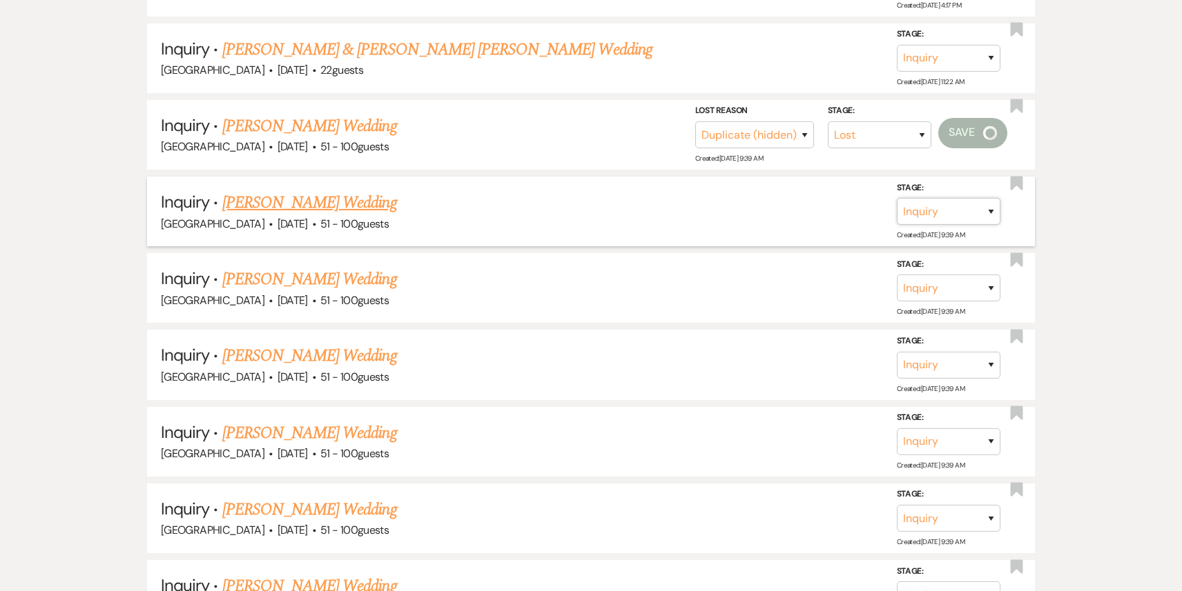
click at [945, 203] on select "Inquiry Follow Up Tour Requested Tour Confirmed Toured Proposal Sent Booked Lost" at bounding box center [949, 211] width 104 height 27
select select "8"
click at [897, 198] on select "Inquiry Follow Up Tour Requested Tour Confirmed Toured Proposal Sent Booked Lost" at bounding box center [949, 211] width 104 height 27
click at [789, 204] on select "Booked Elsewhere Budget Date Unavailable No Response Not a Good Match Capacity …" at bounding box center [754, 211] width 119 height 27
select select "4"
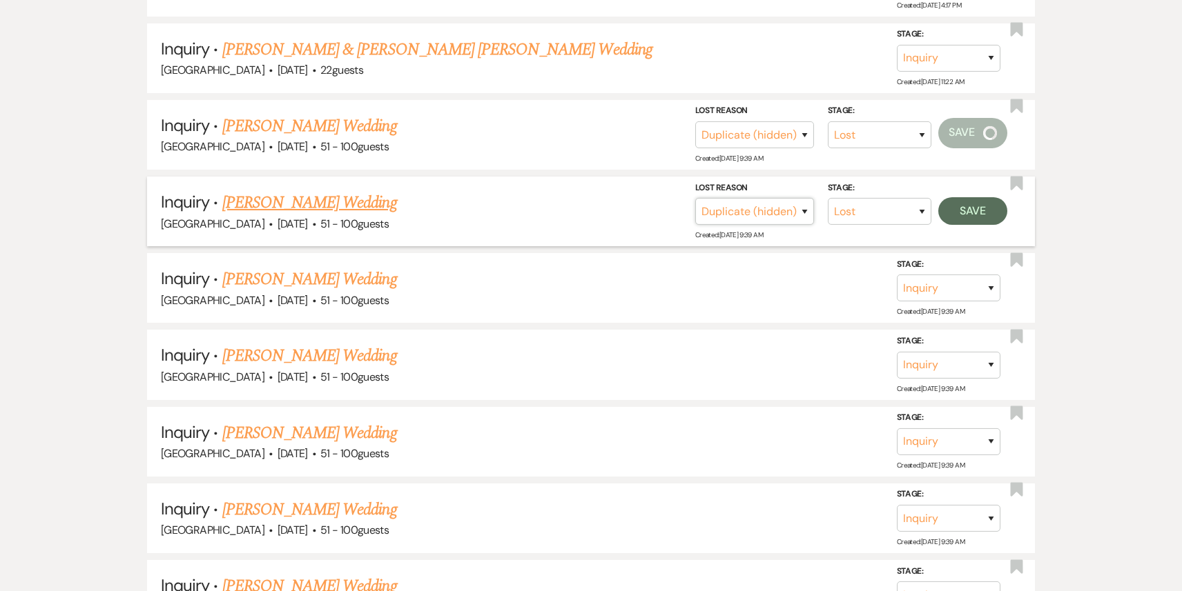
click at [695, 198] on select "Booked Elsewhere Budget Date Unavailable No Response Not a Good Match Capacity …" at bounding box center [754, 211] width 119 height 27
click at [970, 197] on button "Save" at bounding box center [972, 211] width 69 height 28
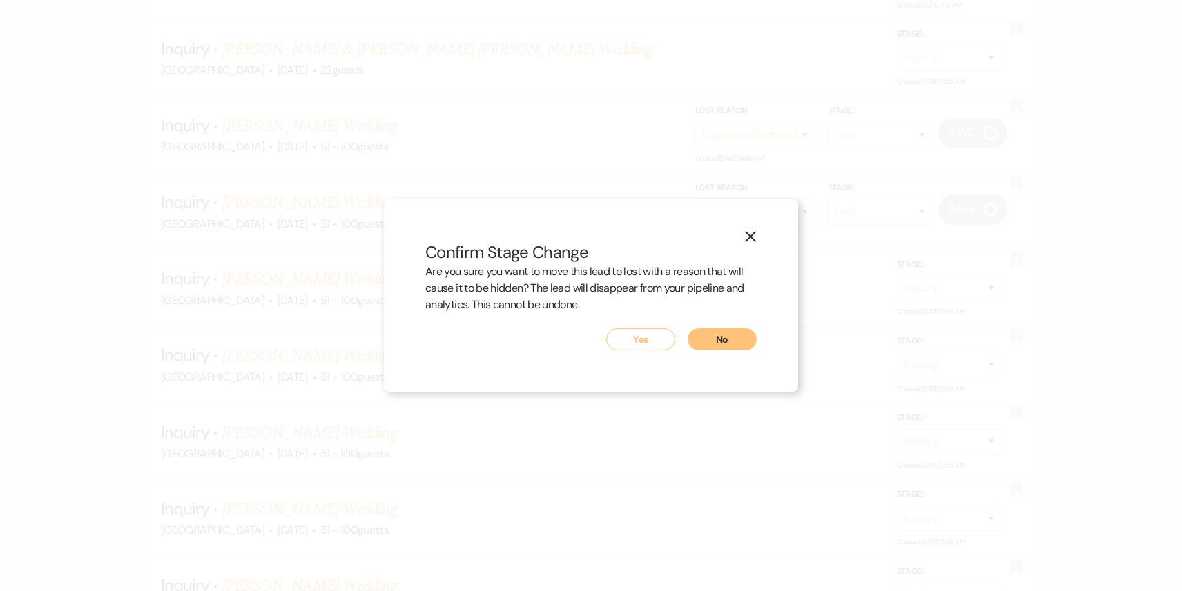
click at [635, 344] on button "Yes" at bounding box center [640, 340] width 69 height 22
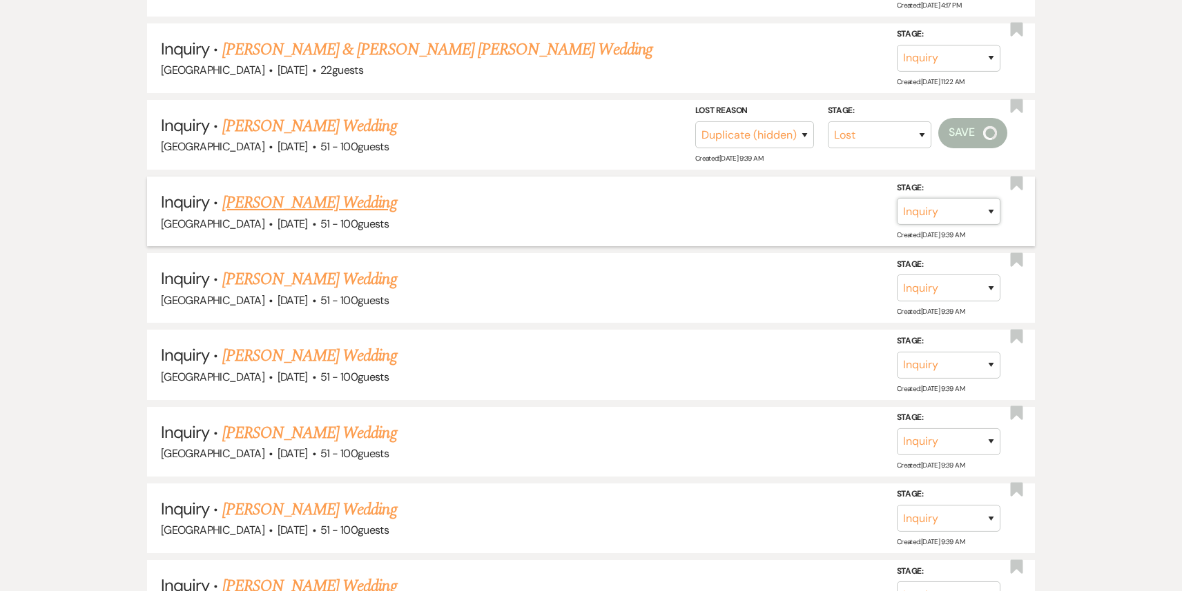
click at [927, 199] on select "Inquiry Follow Up Tour Requested Tour Confirmed Toured Proposal Sent Booked Lost" at bounding box center [949, 211] width 104 height 27
select select "8"
click at [897, 198] on select "Inquiry Follow Up Tour Requested Tour Confirmed Toured Proposal Sent Booked Lost" at bounding box center [949, 211] width 104 height 27
click at [740, 201] on select "Booked Elsewhere Budget Date Unavailable No Response Not a Good Match Capacity …" at bounding box center [754, 211] width 119 height 27
select select "4"
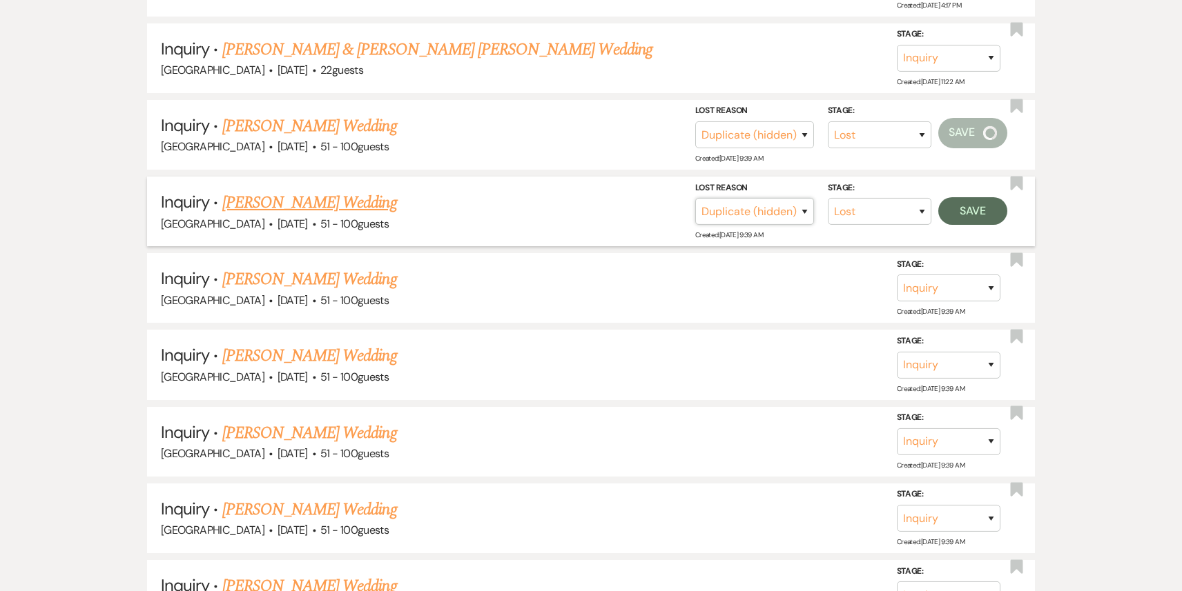
click at [695, 198] on select "Booked Elsewhere Budget Date Unavailable No Response Not a Good Match Capacity …" at bounding box center [754, 211] width 119 height 27
click at [978, 197] on button "Save" at bounding box center [972, 211] width 69 height 28
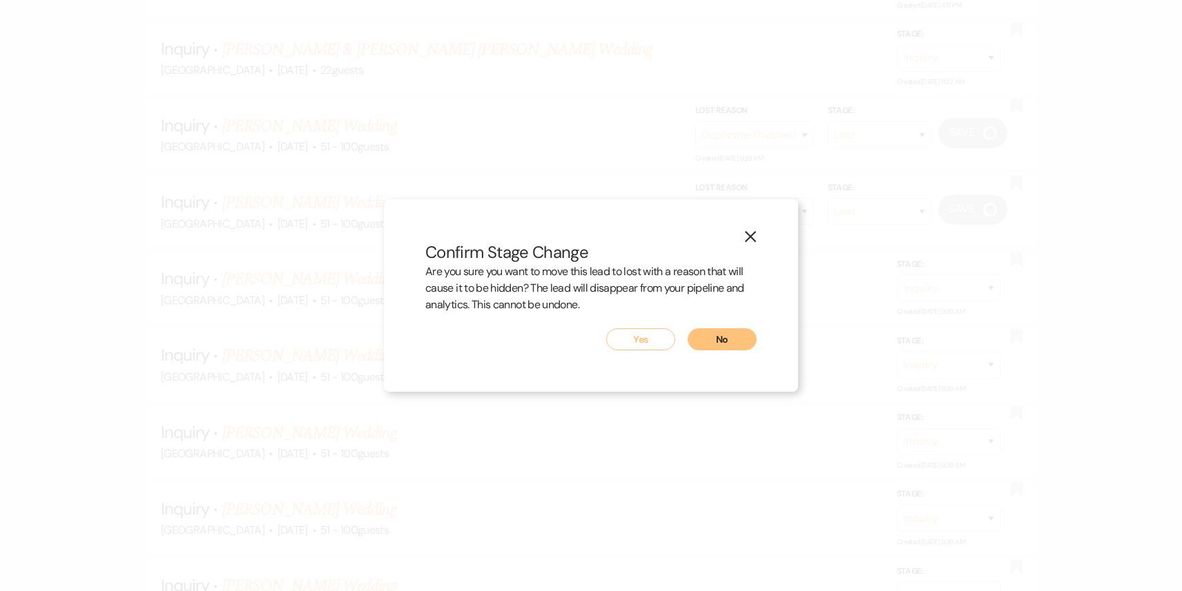
click at [654, 341] on button "Yes" at bounding box center [640, 340] width 69 height 22
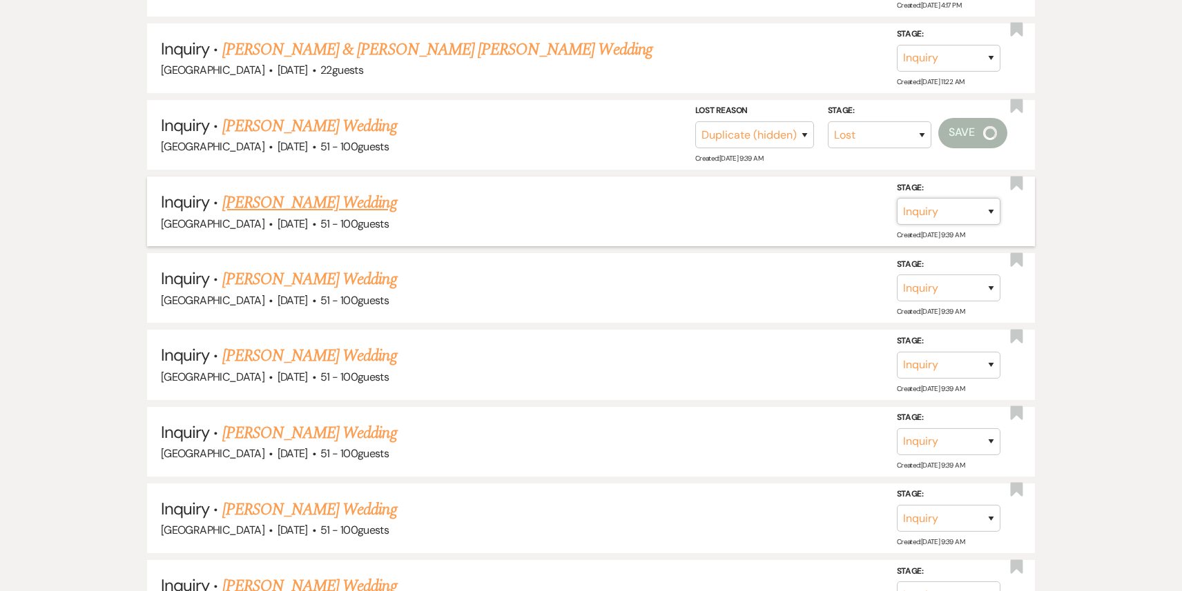
click at [932, 198] on select "Inquiry Follow Up Tour Requested Tour Confirmed Toured Proposal Sent Booked Lost" at bounding box center [949, 211] width 104 height 27
select select "8"
click at [897, 198] on select "Inquiry Follow Up Tour Requested Tour Confirmed Toured Proposal Sent Booked Lost" at bounding box center [949, 211] width 104 height 27
click at [780, 199] on select "Booked Elsewhere Budget Date Unavailable No Response Not a Good Match Capacity …" at bounding box center [754, 211] width 119 height 27
select select "4"
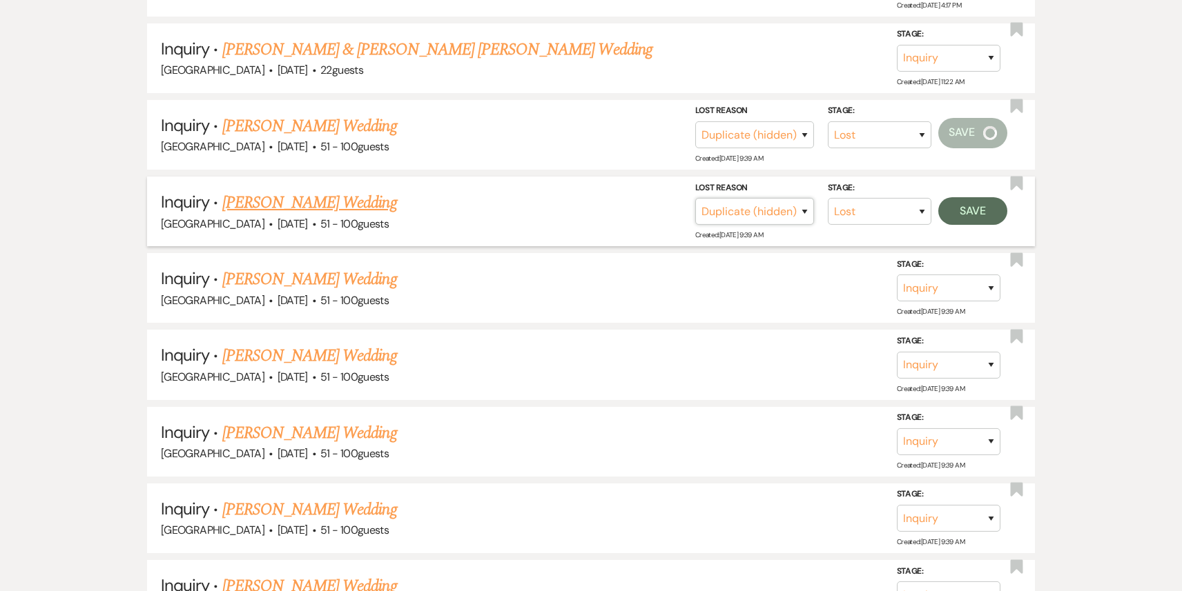
click at [695, 198] on select "Booked Elsewhere Budget Date Unavailable No Response Not a Good Match Capacity …" at bounding box center [754, 211] width 119 height 27
click at [974, 205] on button "Save" at bounding box center [972, 211] width 69 height 28
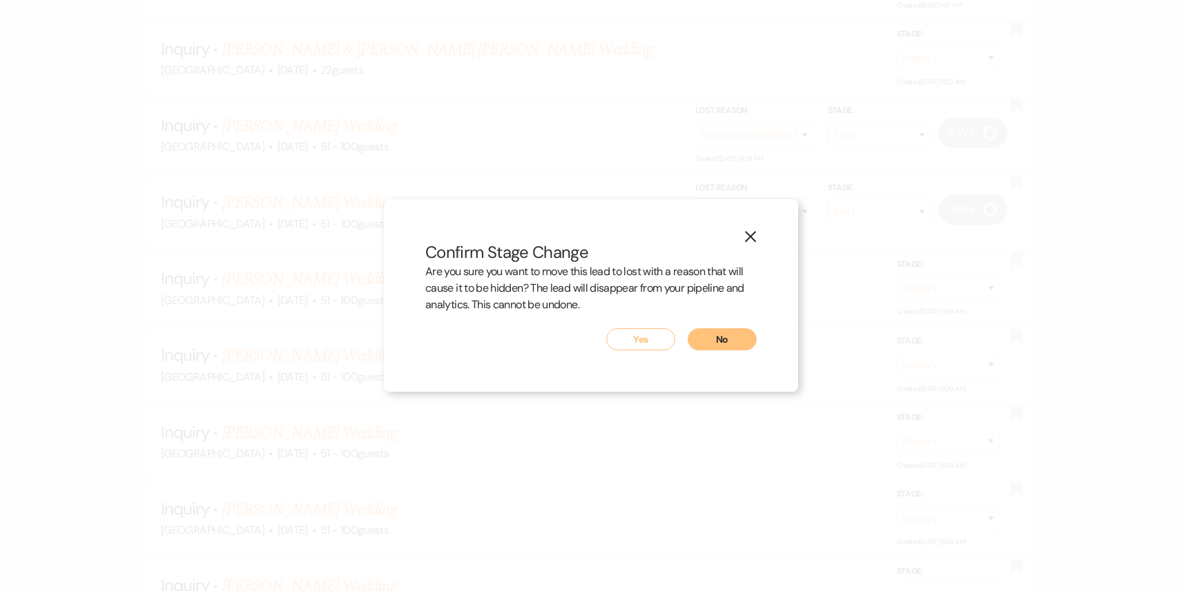
click at [618, 341] on button "Yes" at bounding box center [640, 340] width 69 height 22
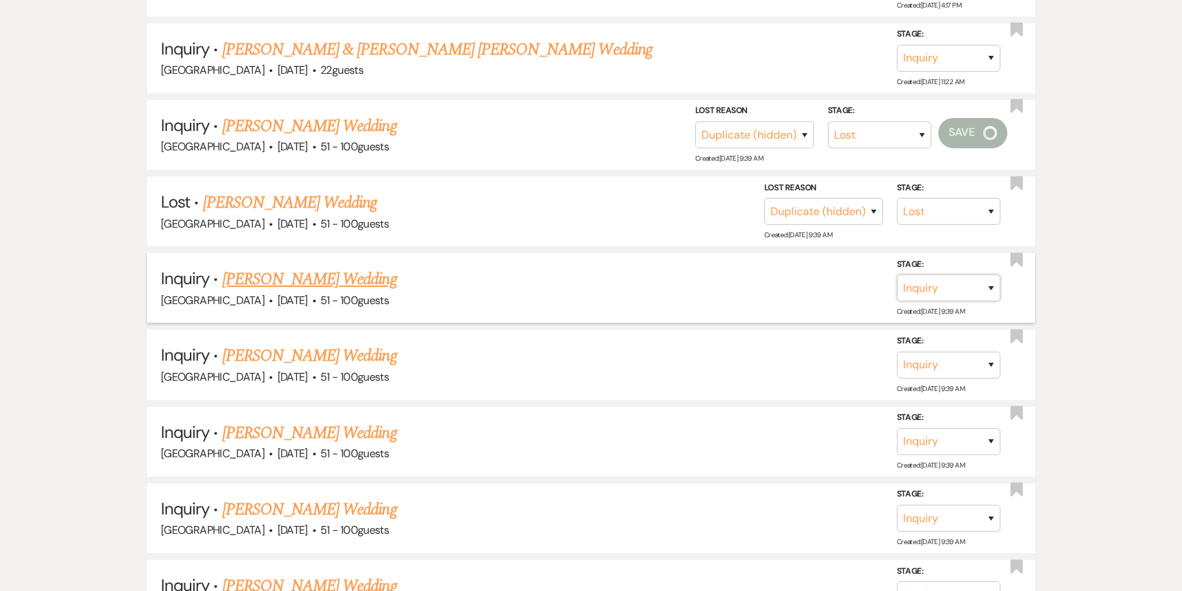
click at [939, 275] on select "Inquiry Follow Up Tour Requested Tour Confirmed Toured Proposal Sent Booked Lost" at bounding box center [949, 288] width 104 height 27
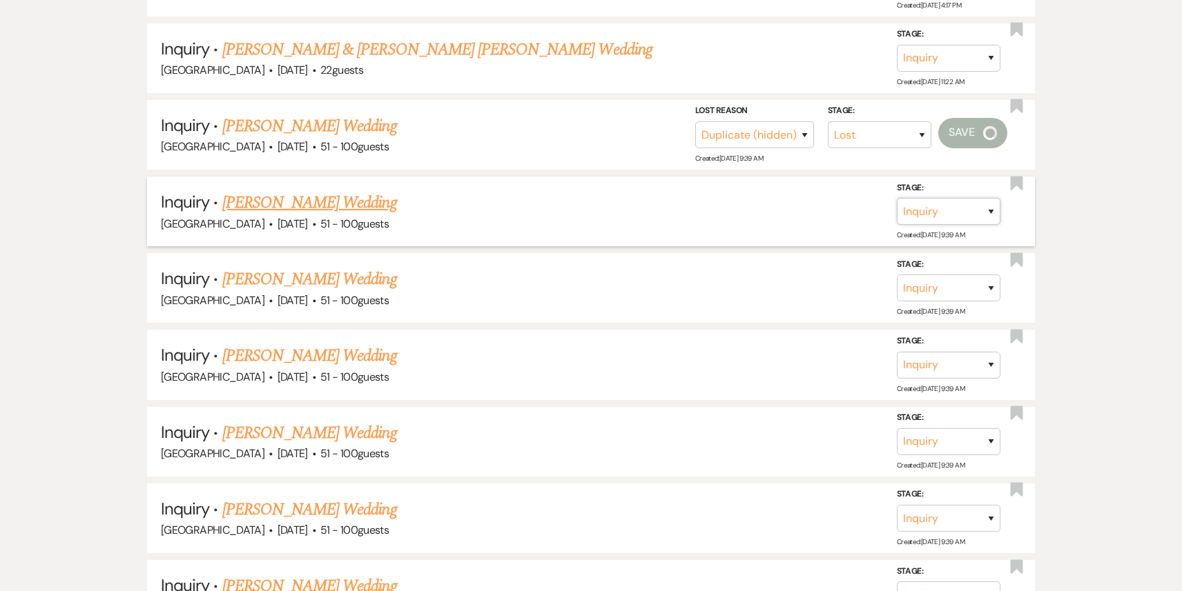
select select "8"
click at [897, 198] on select "Inquiry Follow Up Tour Requested Tour Confirmed Toured Proposal Sent Booked Lost" at bounding box center [949, 211] width 104 height 27
click at [742, 203] on select "Booked Elsewhere Budget Date Unavailable No Response Not a Good Match Capacity …" at bounding box center [754, 211] width 119 height 27
select select "4"
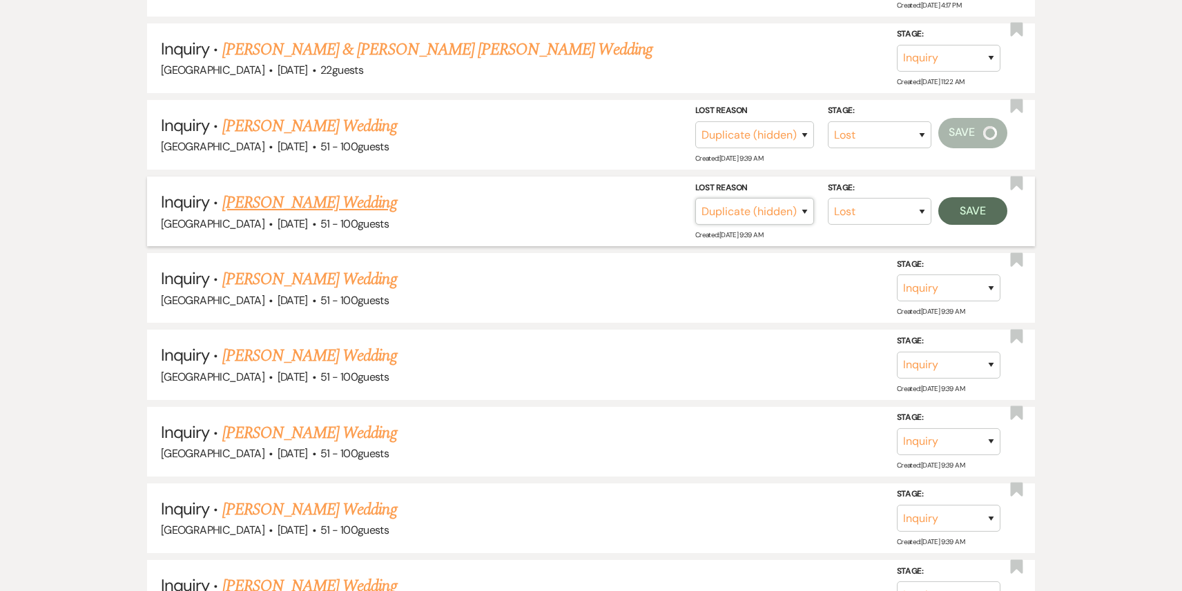
click at [695, 198] on select "Booked Elsewhere Budget Date Unavailable No Response Not a Good Match Capacity …" at bounding box center [754, 211] width 119 height 27
click at [972, 197] on button "Save" at bounding box center [972, 211] width 69 height 28
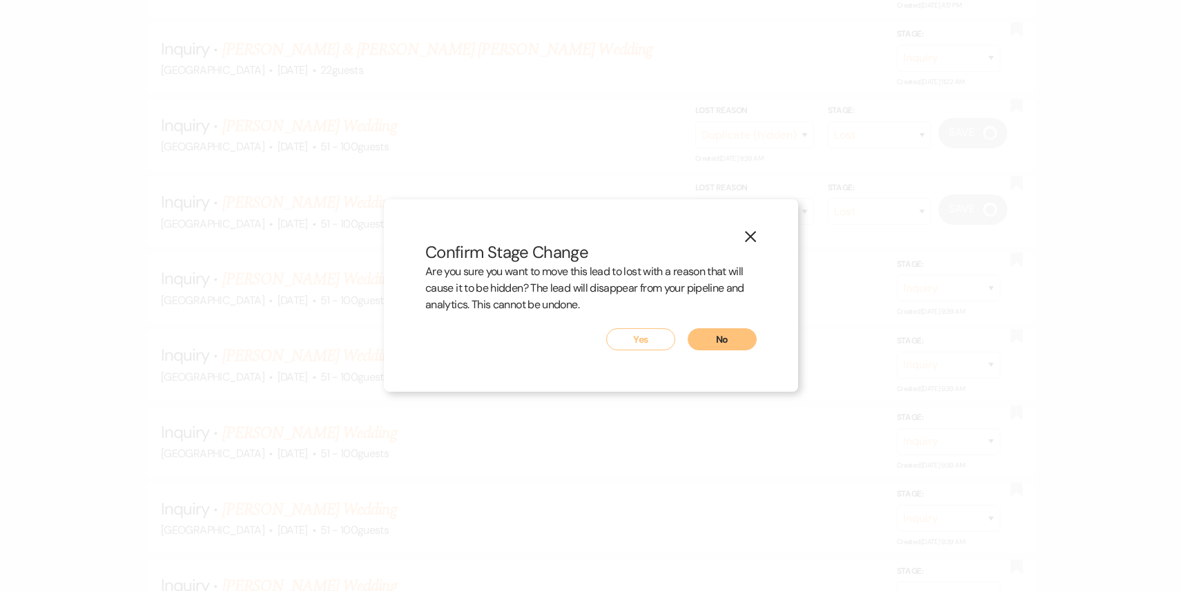
click at [639, 335] on button "Yes" at bounding box center [640, 340] width 69 height 22
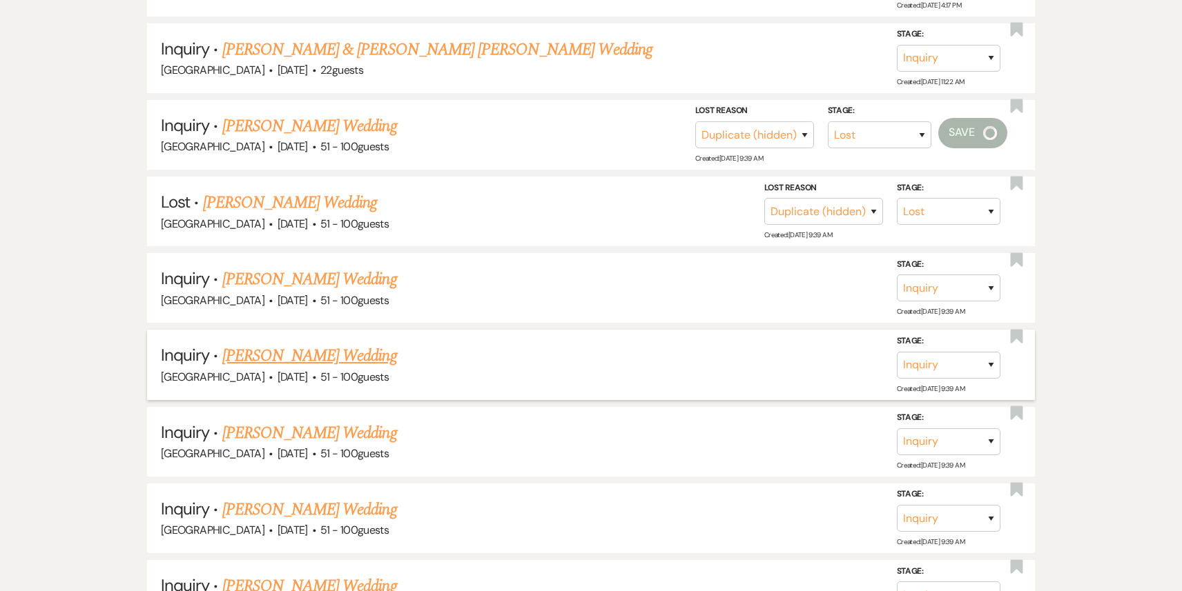
click at [640, 344] on h5 "Inquiry · Ashley Anderson's Wedding" at bounding box center [591, 356] width 860 height 25
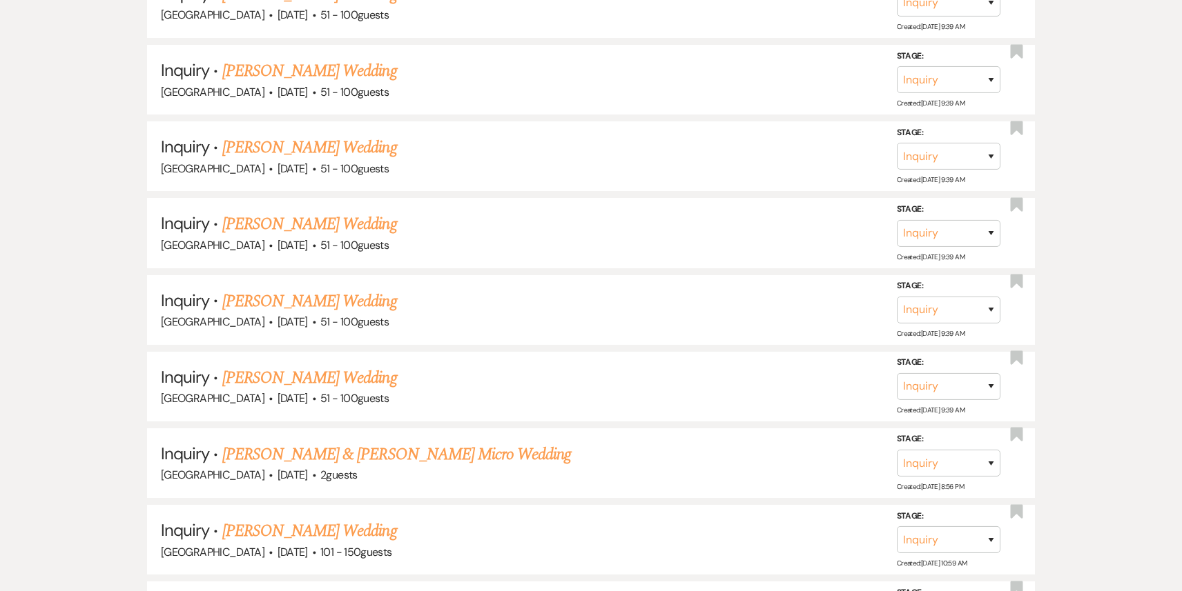
scroll to position [2969, 0]
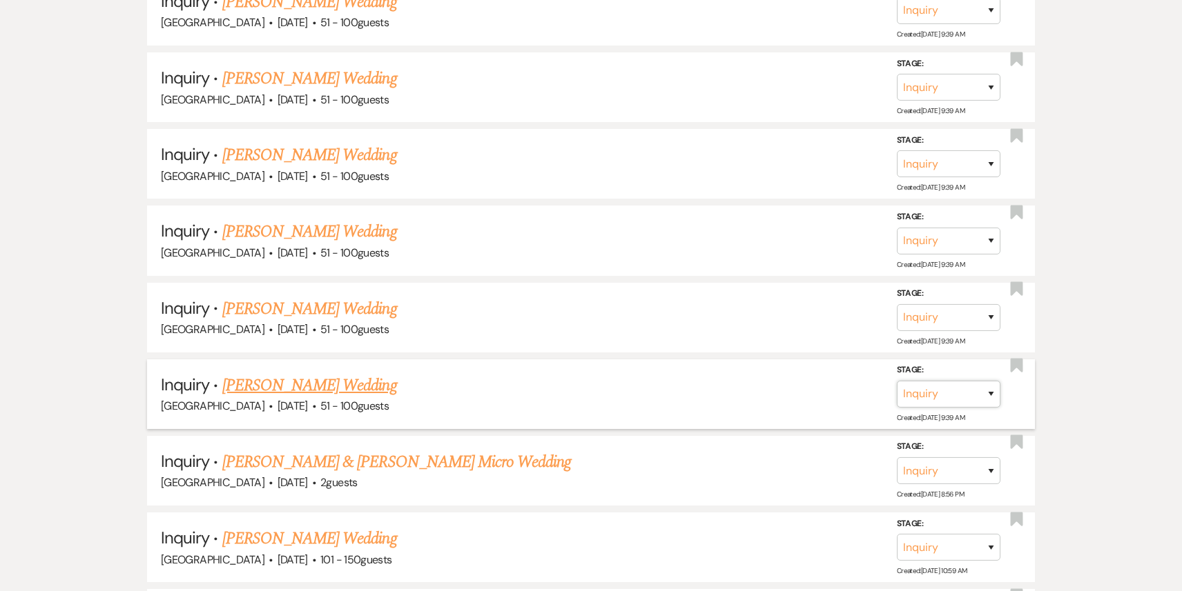
click at [952, 381] on select "Inquiry Follow Up Tour Requested Tour Confirmed Toured Proposal Sent Booked Lost" at bounding box center [949, 394] width 104 height 27
select select "8"
click at [897, 381] on select "Inquiry Follow Up Tour Requested Tour Confirmed Toured Proposal Sent Booked Lost" at bounding box center [949, 394] width 104 height 27
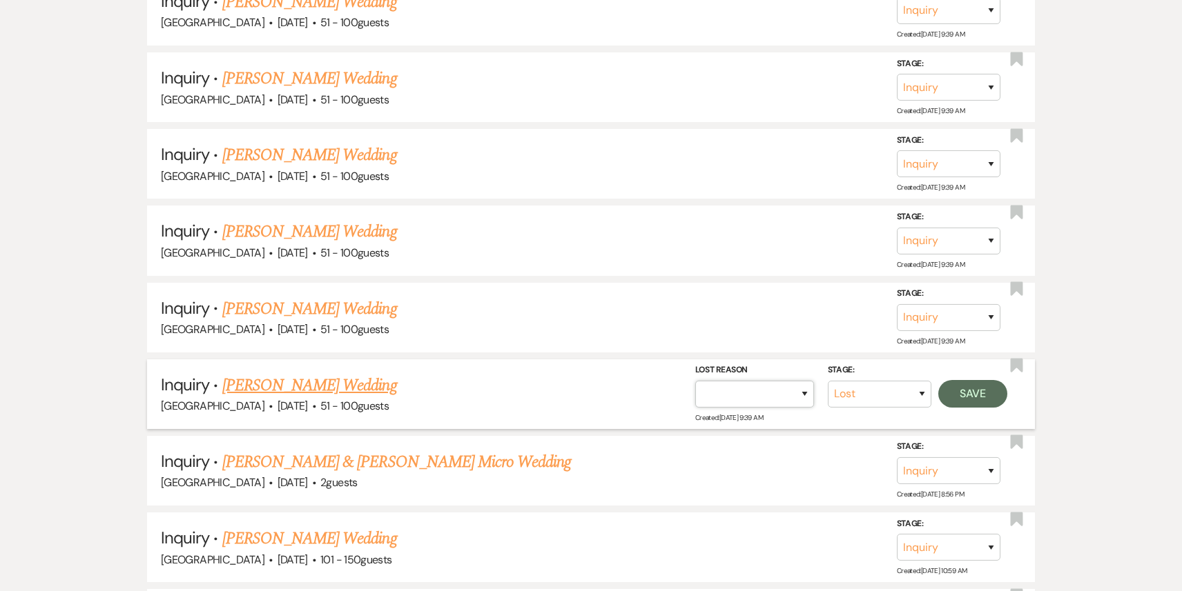
click at [790, 381] on select "Booked Elsewhere Budget Date Unavailable No Response Not a Good Match Capacity …" at bounding box center [754, 394] width 119 height 27
select select "8"
click at [695, 381] on select "Booked Elsewhere Budget Date Unavailable No Response Not a Good Match Capacity …" at bounding box center [754, 394] width 119 height 27
click at [985, 380] on button "Save" at bounding box center [972, 394] width 69 height 28
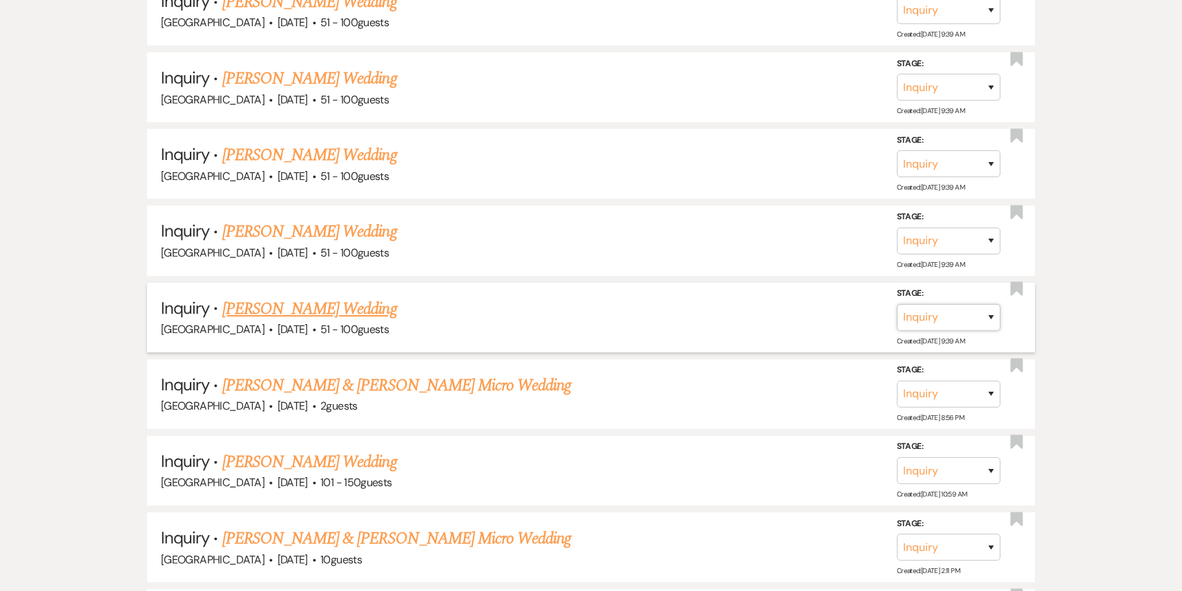
click at [922, 304] on select "Inquiry Follow Up Tour Requested Tour Confirmed Toured Proposal Sent Booked Lost" at bounding box center [949, 317] width 104 height 27
select select "8"
click at [897, 304] on select "Inquiry Follow Up Tour Requested Tour Confirmed Toured Proposal Sent Booked Lost" at bounding box center [949, 317] width 104 height 27
click at [739, 304] on select "Booked Elsewhere Budget Date Unavailable No Response Not a Good Match Capacity …" at bounding box center [754, 317] width 119 height 27
select select "4"
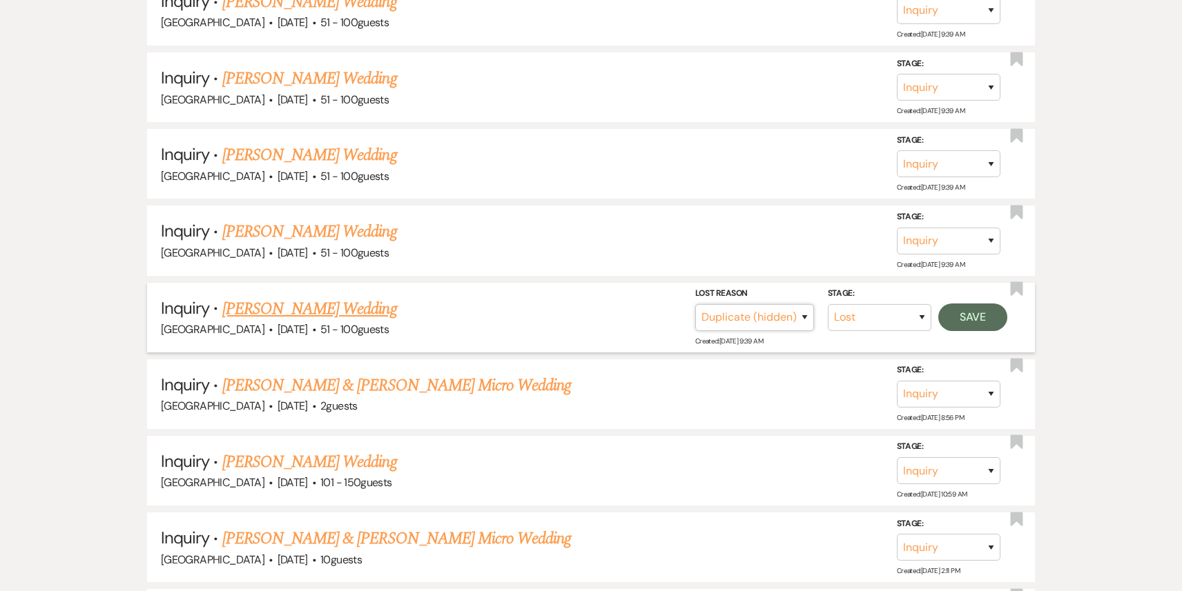
click at [695, 304] on select "Booked Elsewhere Budget Date Unavailable No Response Not a Good Match Capacity …" at bounding box center [754, 317] width 119 height 27
click at [975, 304] on button "Save" at bounding box center [972, 318] width 69 height 28
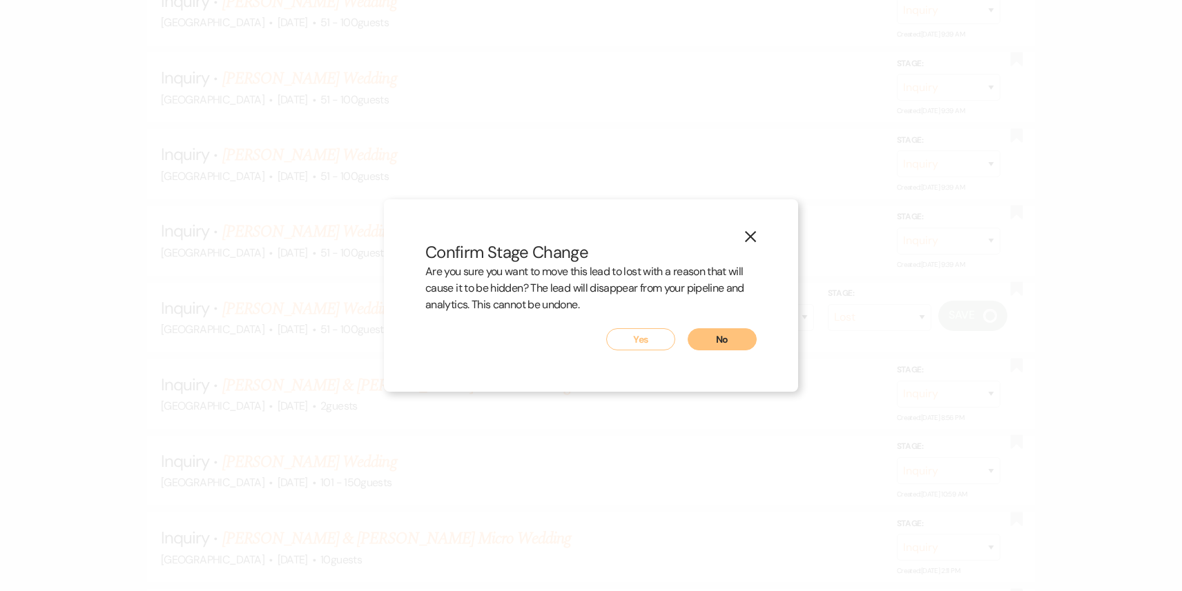
click at [641, 336] on button "Yes" at bounding box center [640, 340] width 69 height 22
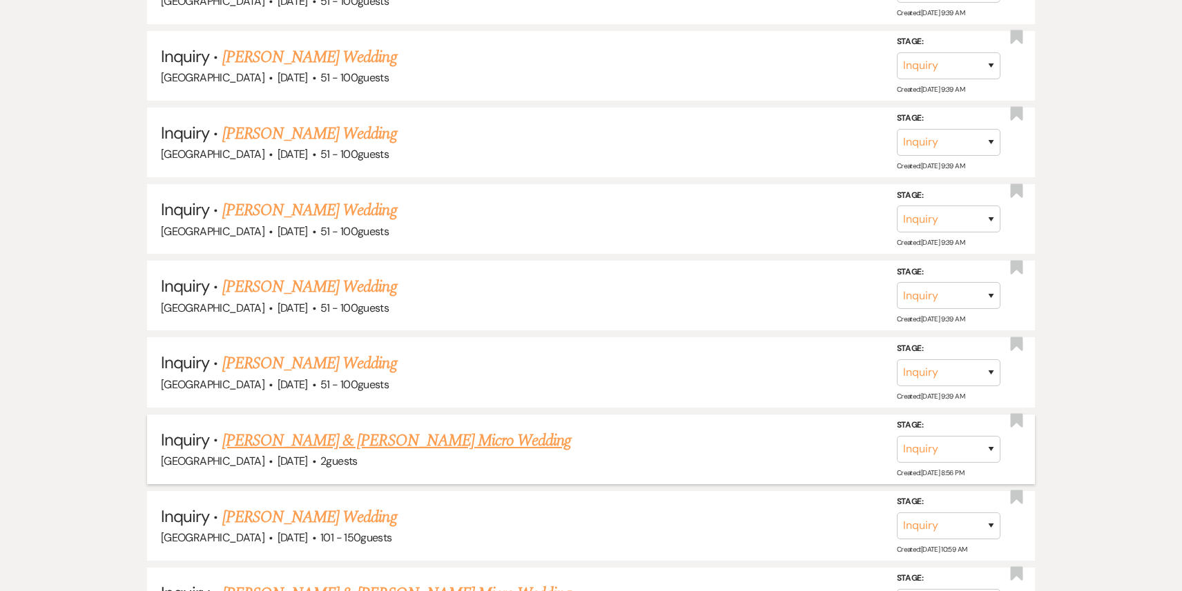
scroll to position [2804, 0]
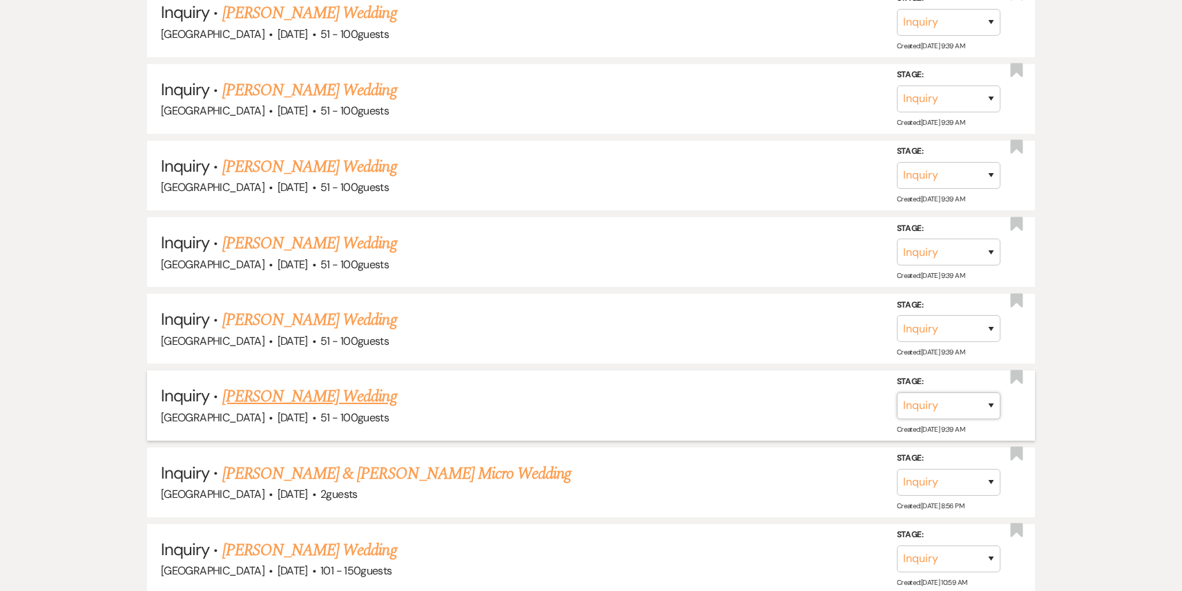
click at [928, 392] on select "Inquiry Follow Up Tour Requested Tour Confirmed Toured Proposal Sent Booked Lost" at bounding box center [949, 405] width 104 height 27
select select "8"
click at [897, 392] on select "Inquiry Follow Up Tour Requested Tour Confirmed Toured Proposal Sent Booked Lost" at bounding box center [949, 405] width 104 height 27
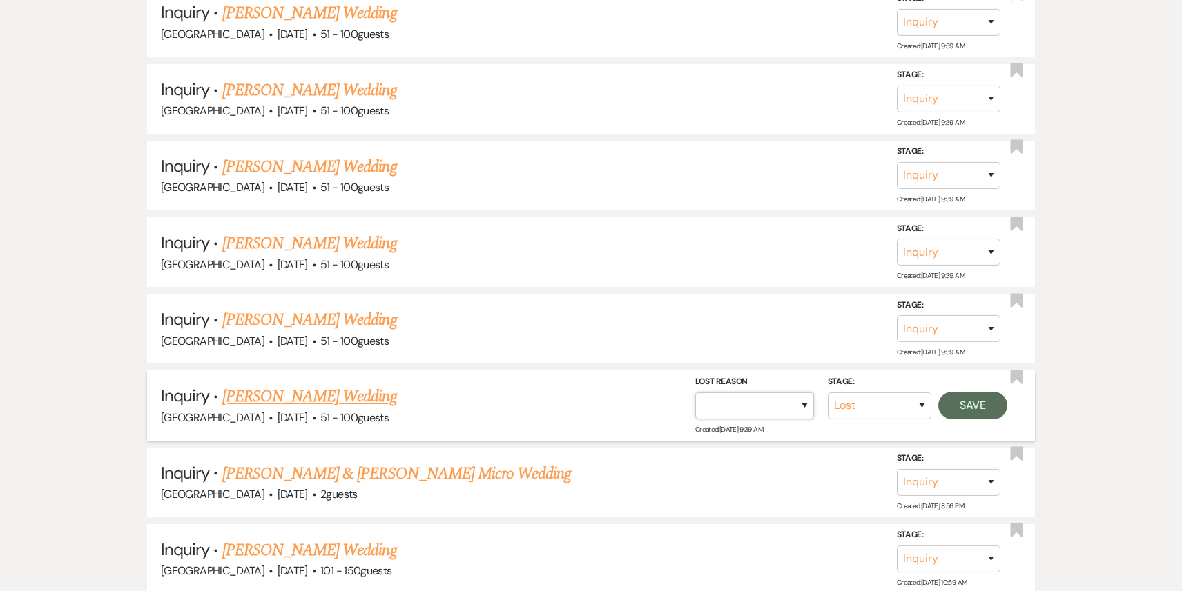
click at [762, 392] on select "Booked Elsewhere Budget Date Unavailable No Response Not a Good Match Capacity …" at bounding box center [754, 405] width 119 height 27
select select "4"
click at [695, 392] on select "Booked Elsewhere Budget Date Unavailable No Response Not a Good Match Capacity …" at bounding box center [754, 405] width 119 height 27
click at [973, 391] on button "Save" at bounding box center [972, 405] width 69 height 28
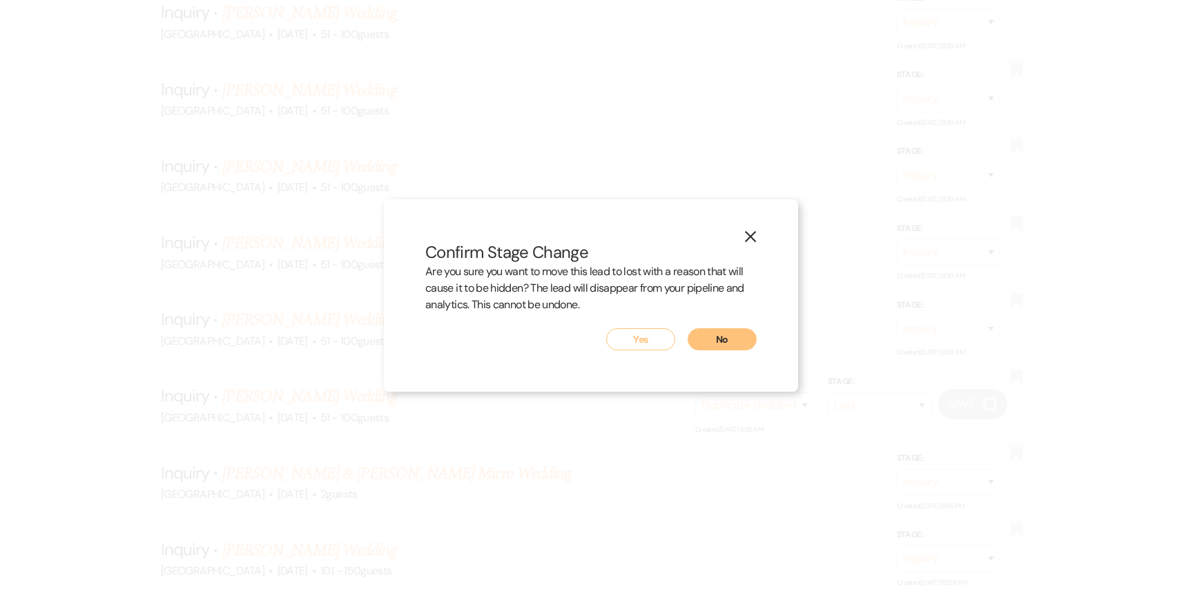
click at [633, 353] on div "X Confirm Stage Change Are you sure you want to move this lead to lost with a r…" at bounding box center [591, 295] width 414 height 193
click at [633, 348] on button "Yes" at bounding box center [640, 340] width 69 height 22
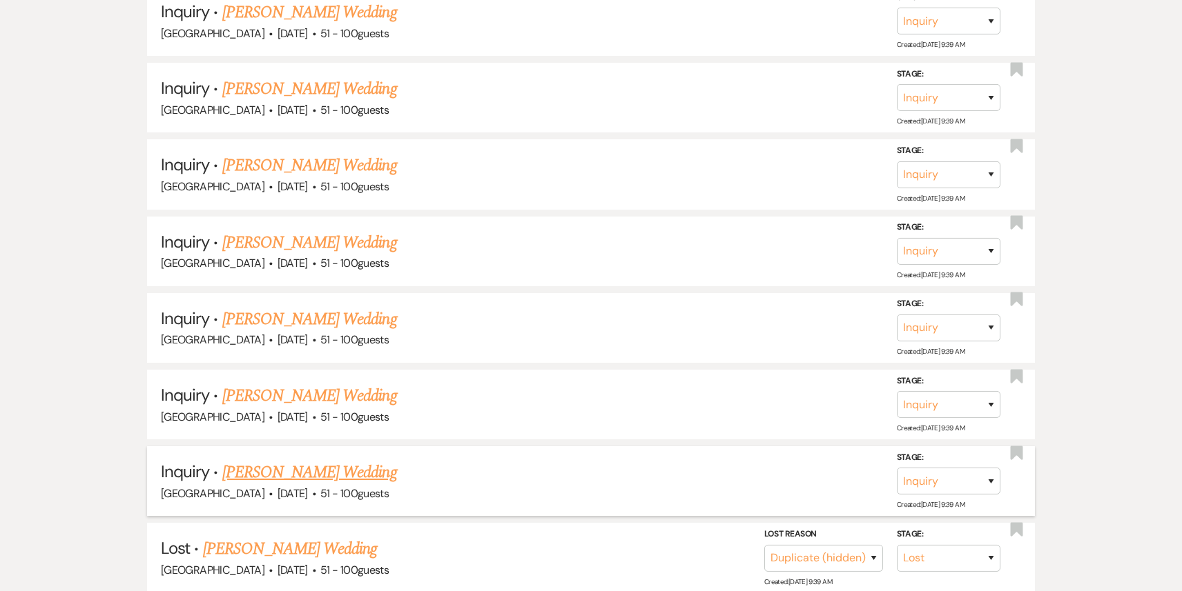
scroll to position [2655, 0]
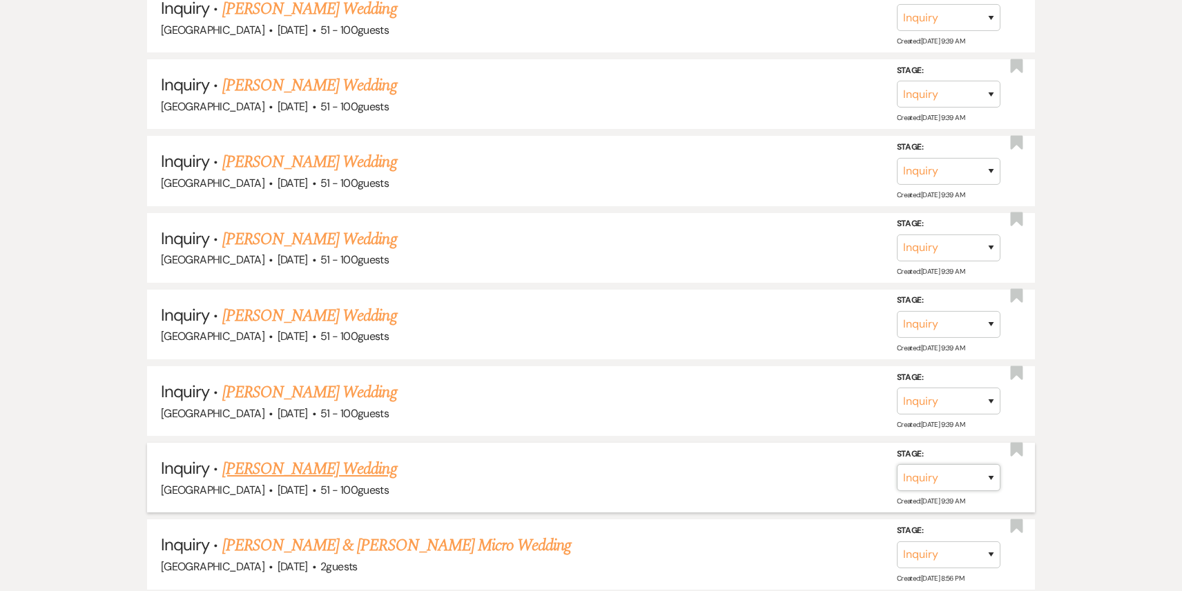
click at [939, 464] on select "Inquiry Follow Up Tour Requested Tour Confirmed Toured Proposal Sent Booked Lost" at bounding box center [949, 477] width 104 height 27
select select "8"
click at [897, 464] on select "Inquiry Follow Up Tour Requested Tour Confirmed Toured Proposal Sent Booked Lost" at bounding box center [949, 477] width 104 height 27
click at [781, 464] on select "Booked Elsewhere Budget Date Unavailable No Response Not a Good Match Capacity …" at bounding box center [754, 477] width 119 height 27
select select "4"
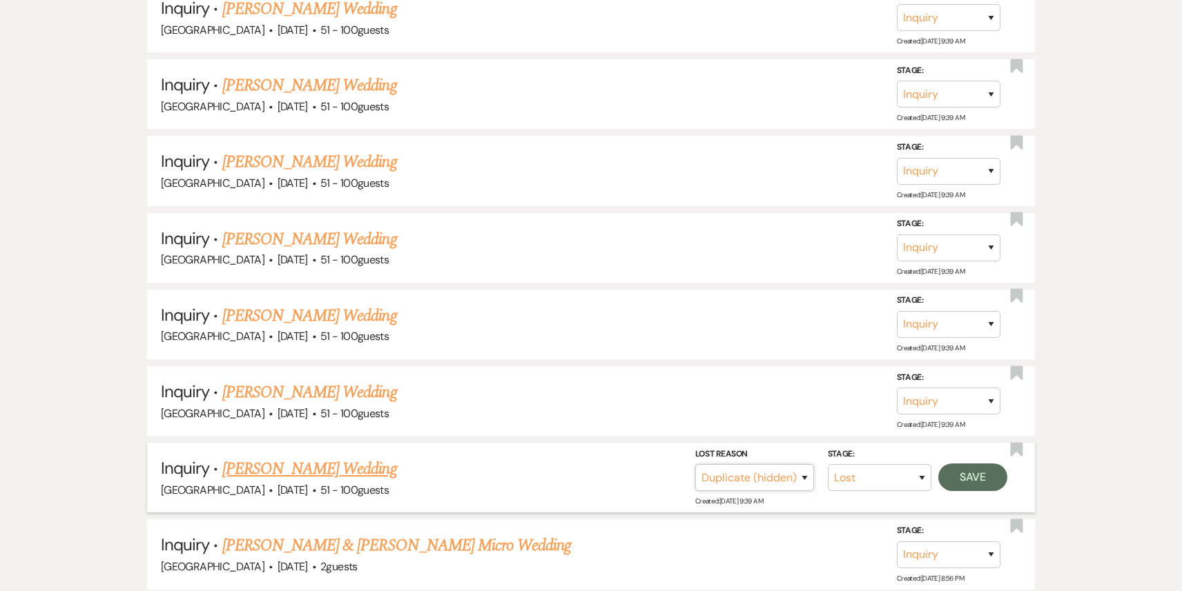
click at [695, 464] on select "Booked Elsewhere Budget Date Unavailable No Response Not a Good Match Capacity …" at bounding box center [754, 477] width 119 height 27
click at [957, 464] on button "Save" at bounding box center [972, 478] width 69 height 28
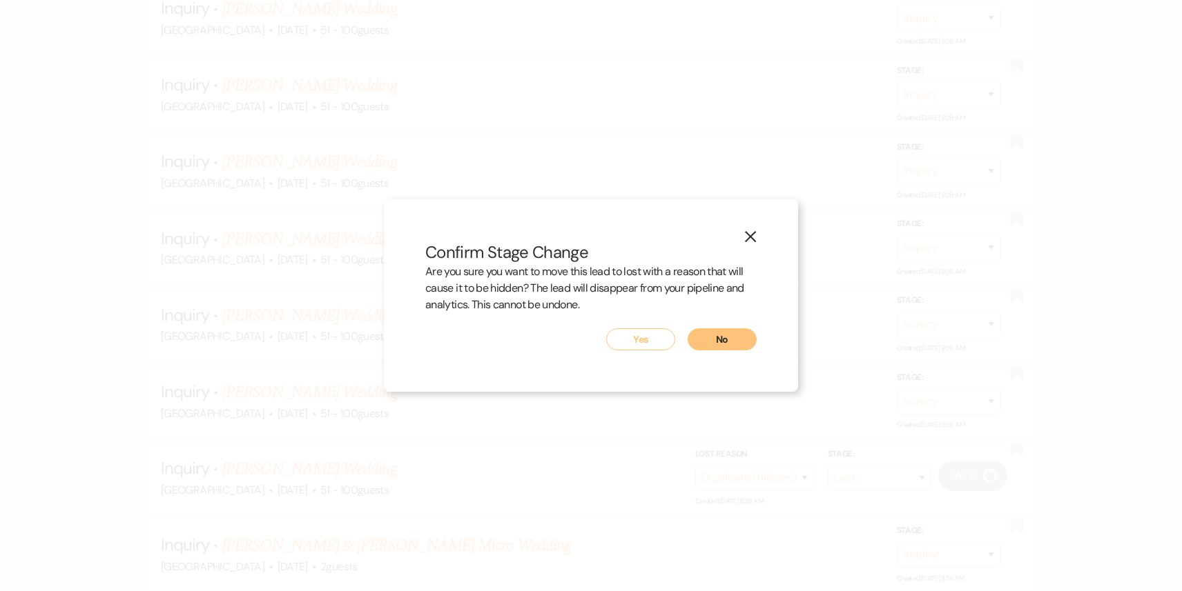
click at [656, 338] on button "Yes" at bounding box center [640, 340] width 69 height 22
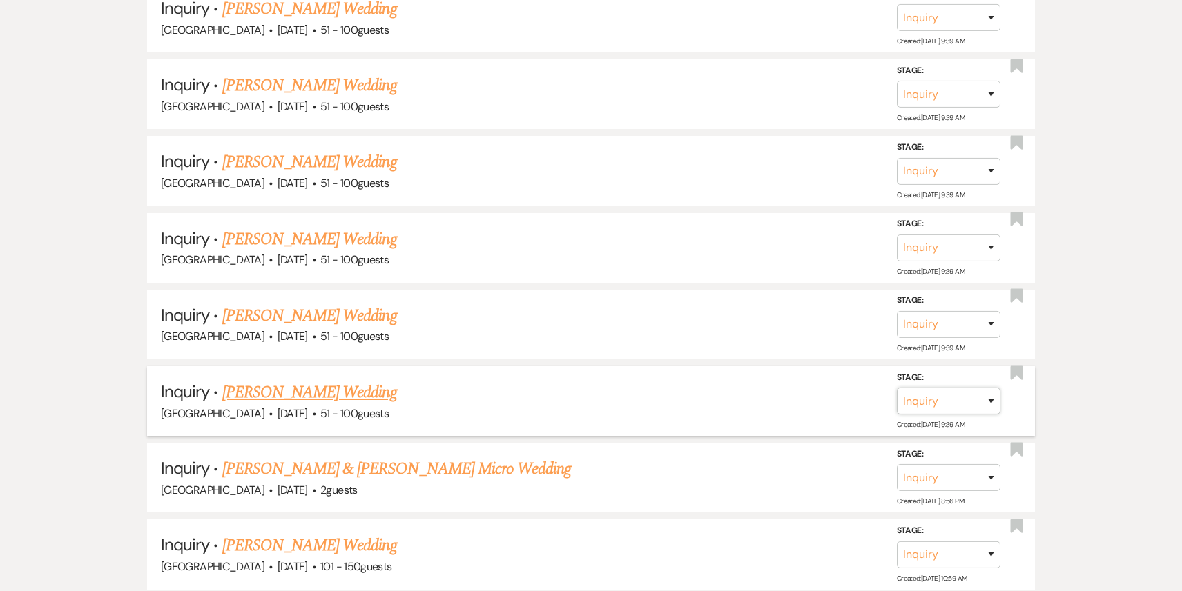
click at [946, 388] on select "Inquiry Follow Up Tour Requested Tour Confirmed Toured Proposal Sent Booked Lost" at bounding box center [949, 401] width 104 height 27
select select "8"
click at [897, 388] on select "Inquiry Follow Up Tour Requested Tour Confirmed Toured Proposal Sent Booked Lost" at bounding box center [949, 401] width 104 height 27
click at [756, 388] on select "Booked Elsewhere Budget Date Unavailable No Response Not a Good Match Capacity …" at bounding box center [754, 401] width 119 height 27
select select "4"
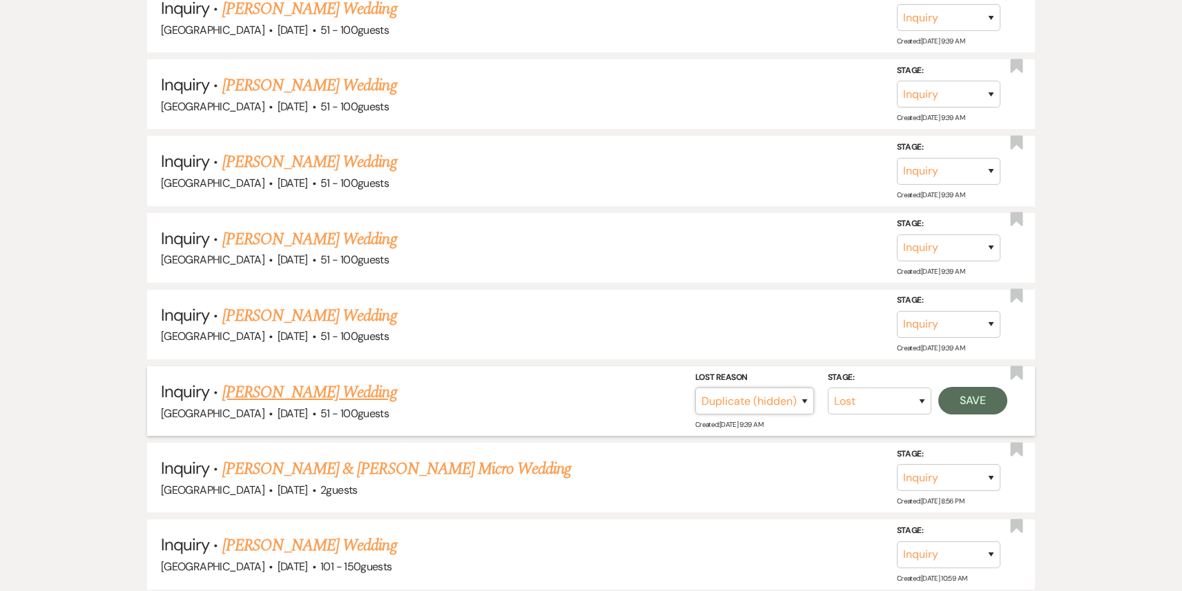
click at [695, 388] on select "Booked Elsewhere Budget Date Unavailable No Response Not a Good Match Capacity …" at bounding box center [754, 401] width 119 height 27
click at [959, 387] on button "Save" at bounding box center [972, 401] width 69 height 28
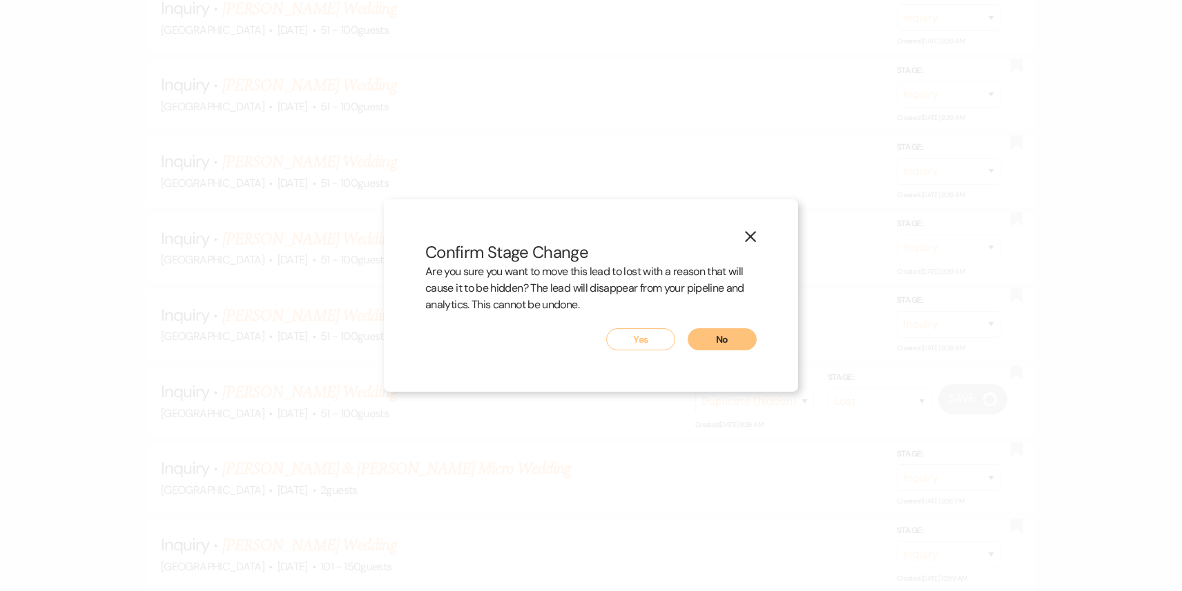
click at [616, 345] on button "Yes" at bounding box center [640, 340] width 69 height 22
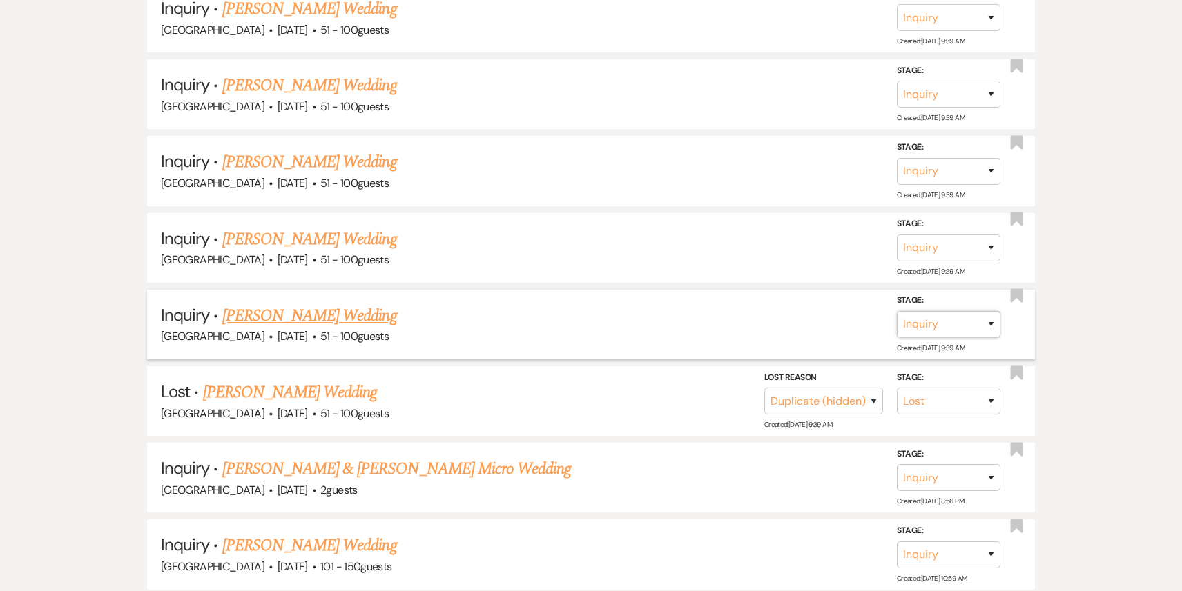
click at [952, 311] on select "Inquiry Follow Up Tour Requested Tour Confirmed Toured Proposal Sent Booked Lost" at bounding box center [949, 324] width 104 height 27
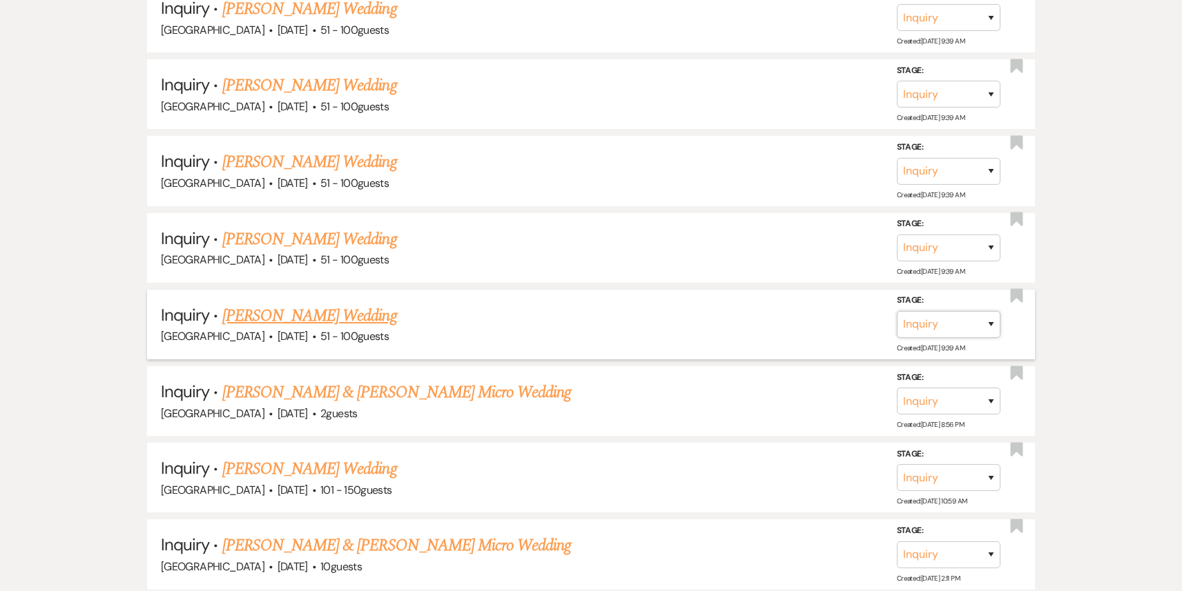
select select "8"
click at [897, 311] on select "Inquiry Follow Up Tour Requested Tour Confirmed Toured Proposal Sent Booked Lost" at bounding box center [949, 324] width 104 height 27
click at [718, 311] on select "Booked Elsewhere Budget Date Unavailable No Response Not a Good Match Capacity …" at bounding box center [754, 324] width 119 height 27
select select "4"
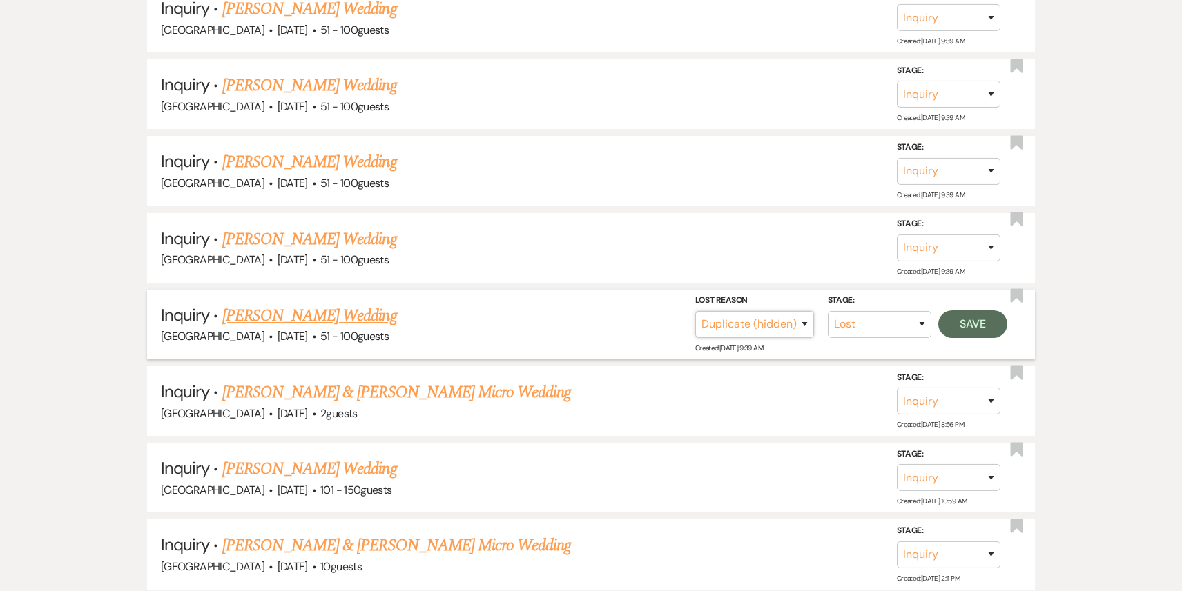
click at [695, 311] on select "Booked Elsewhere Budget Date Unavailable No Response Not a Good Match Capacity …" at bounding box center [754, 324] width 119 height 27
click at [964, 311] on button "Save" at bounding box center [972, 325] width 69 height 28
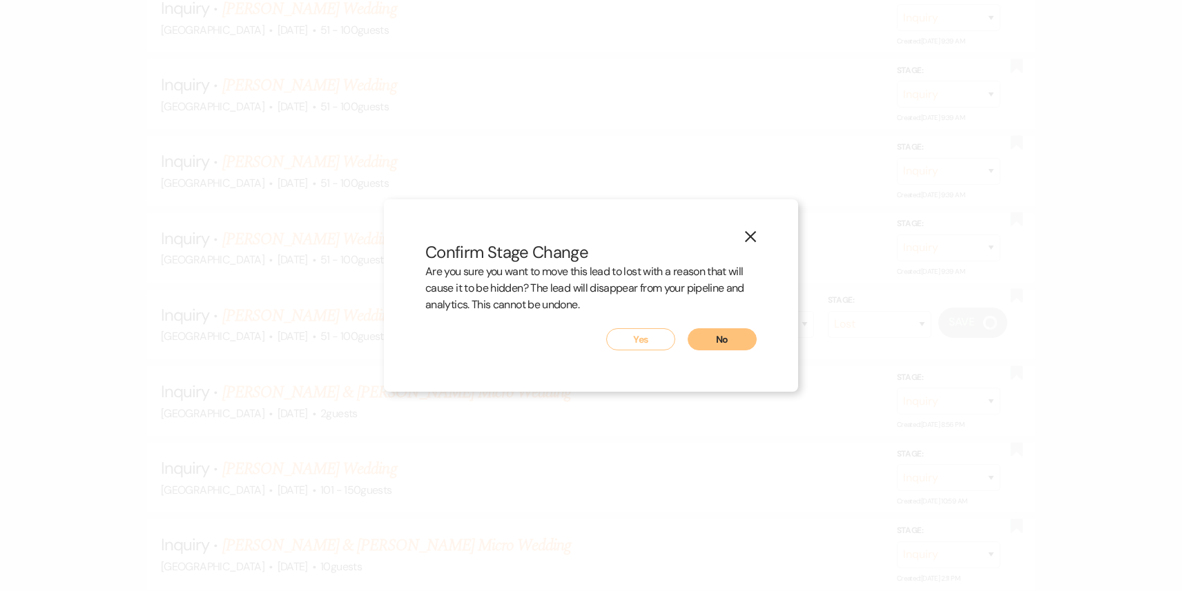
click at [656, 349] on button "Yes" at bounding box center [640, 340] width 69 height 22
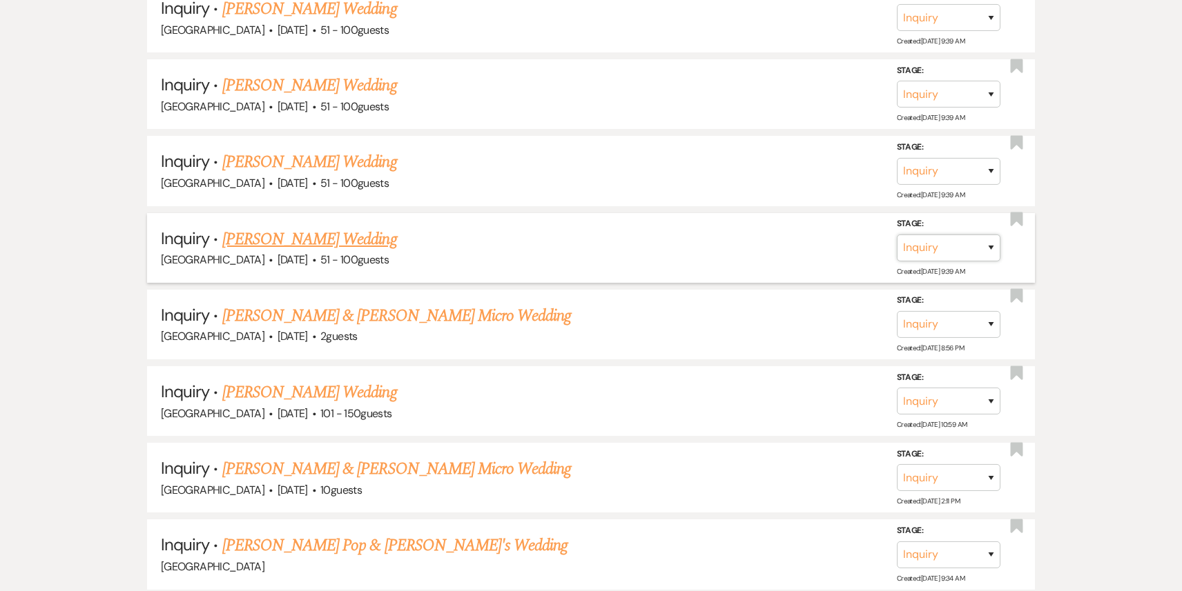
click at [957, 235] on select "Inquiry Follow Up Tour Requested Tour Confirmed Toured Proposal Sent Booked Lost" at bounding box center [949, 248] width 104 height 27
select select "8"
click at [897, 235] on select "Inquiry Follow Up Tour Requested Tour Confirmed Toured Proposal Sent Booked Lost" at bounding box center [949, 248] width 104 height 27
click at [784, 235] on select "Booked Elsewhere Budget Date Unavailable No Response Not a Good Match Capacity …" at bounding box center [754, 248] width 119 height 27
select select "4"
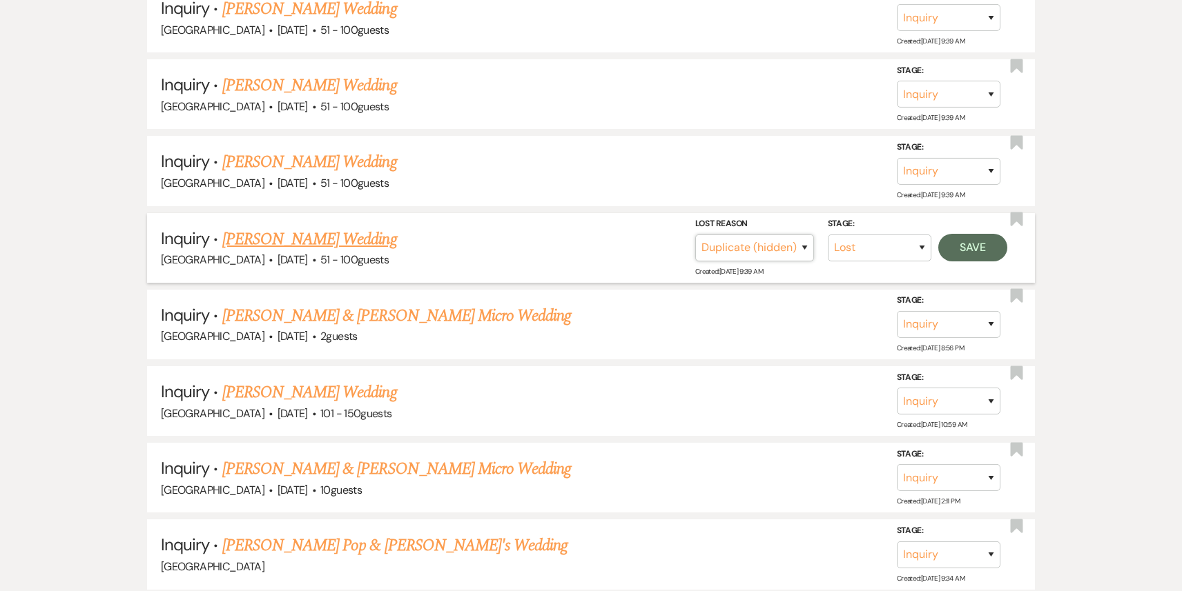
click at [695, 235] on select "Booked Elsewhere Budget Date Unavailable No Response Not a Good Match Capacity …" at bounding box center [754, 248] width 119 height 27
click at [983, 234] on button "Save" at bounding box center [972, 248] width 69 height 28
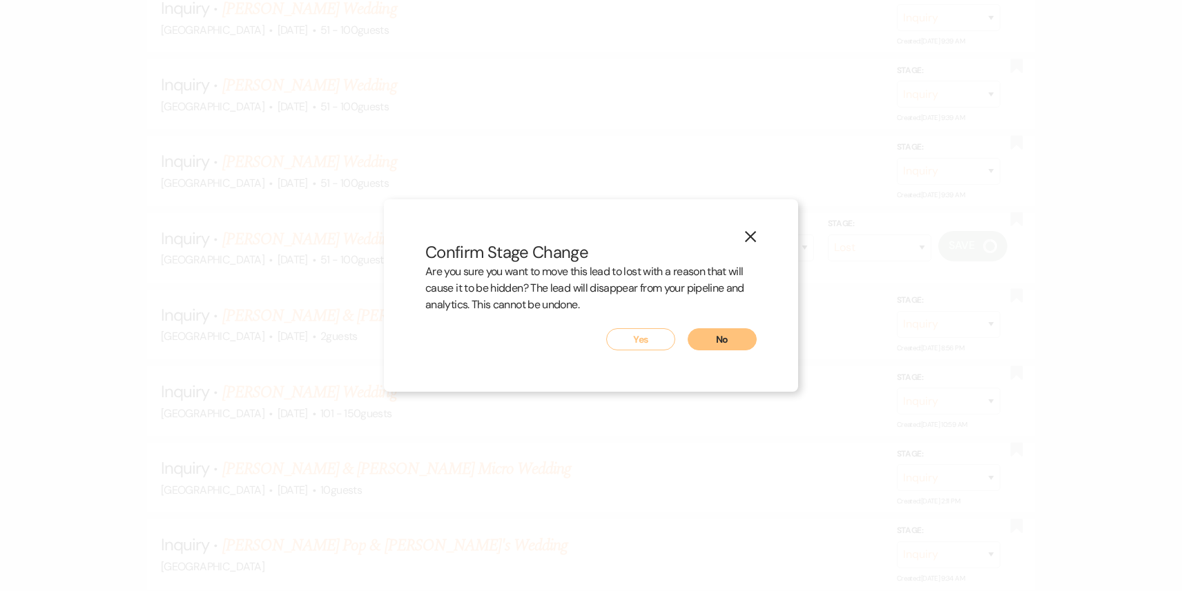
click at [623, 338] on button "Yes" at bounding box center [640, 340] width 69 height 22
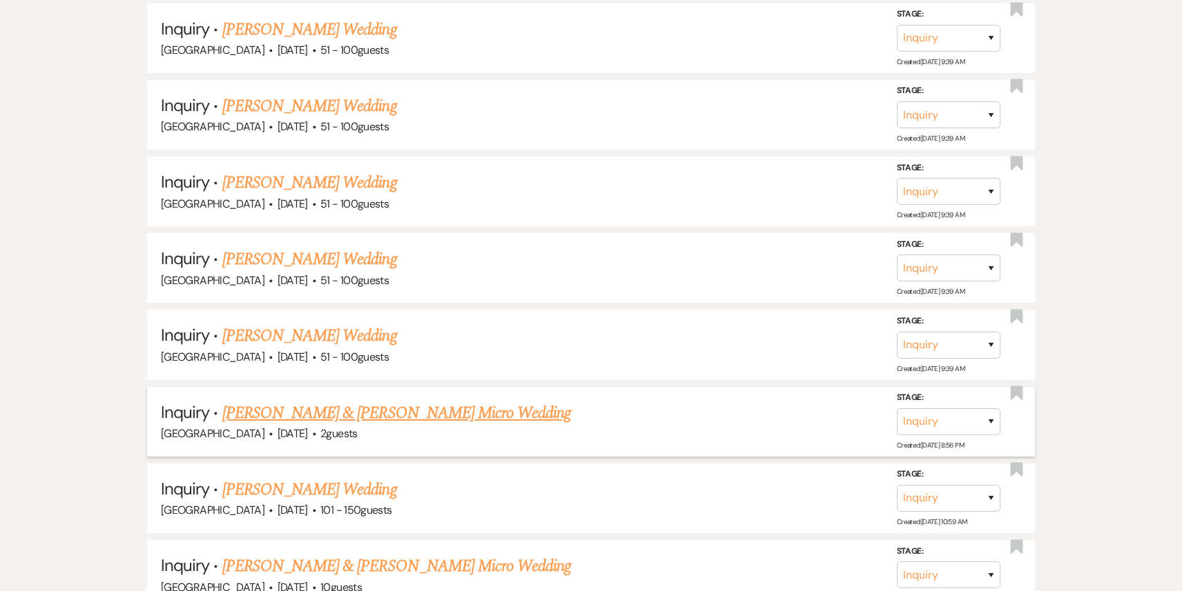
scroll to position [2472, 0]
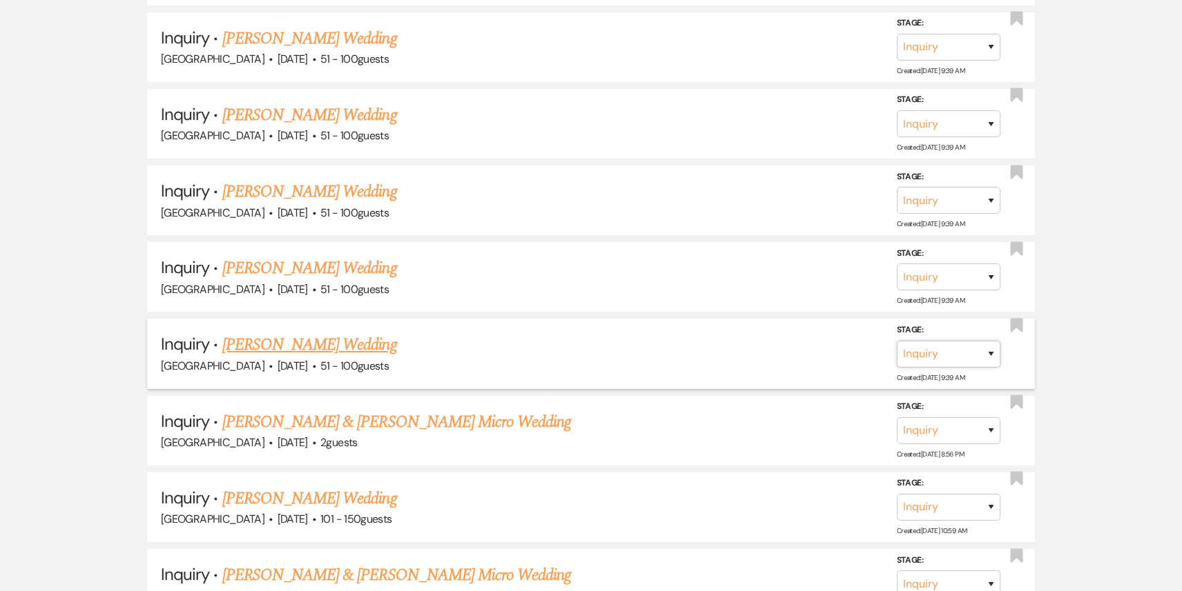
click at [936, 340] on select "Inquiry Follow Up Tour Requested Tour Confirmed Toured Proposal Sent Booked Lost" at bounding box center [949, 353] width 104 height 27
select select "8"
click at [897, 340] on select "Inquiry Follow Up Tour Requested Tour Confirmed Toured Proposal Sent Booked Lost" at bounding box center [949, 353] width 104 height 27
click at [708, 340] on select "Booked Elsewhere Budget Date Unavailable No Response Not a Good Match Capacity …" at bounding box center [754, 353] width 119 height 27
select select "4"
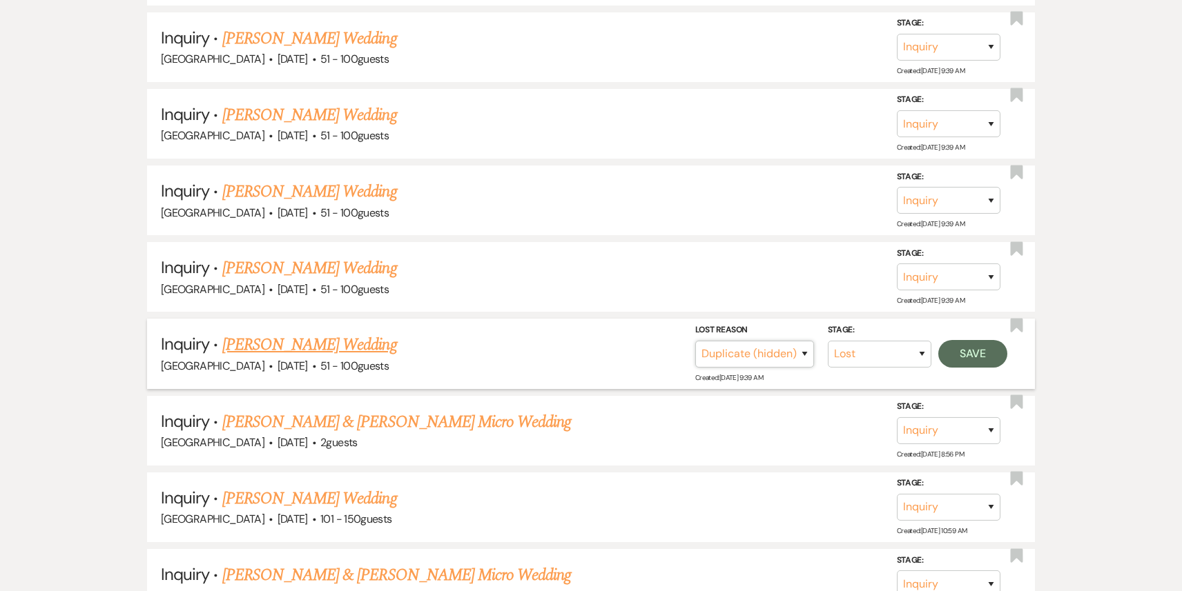
click at [695, 340] on select "Booked Elsewhere Budget Date Unavailable No Response Not a Good Match Capacity …" at bounding box center [754, 353] width 119 height 27
click at [981, 340] on button "Save" at bounding box center [972, 354] width 69 height 28
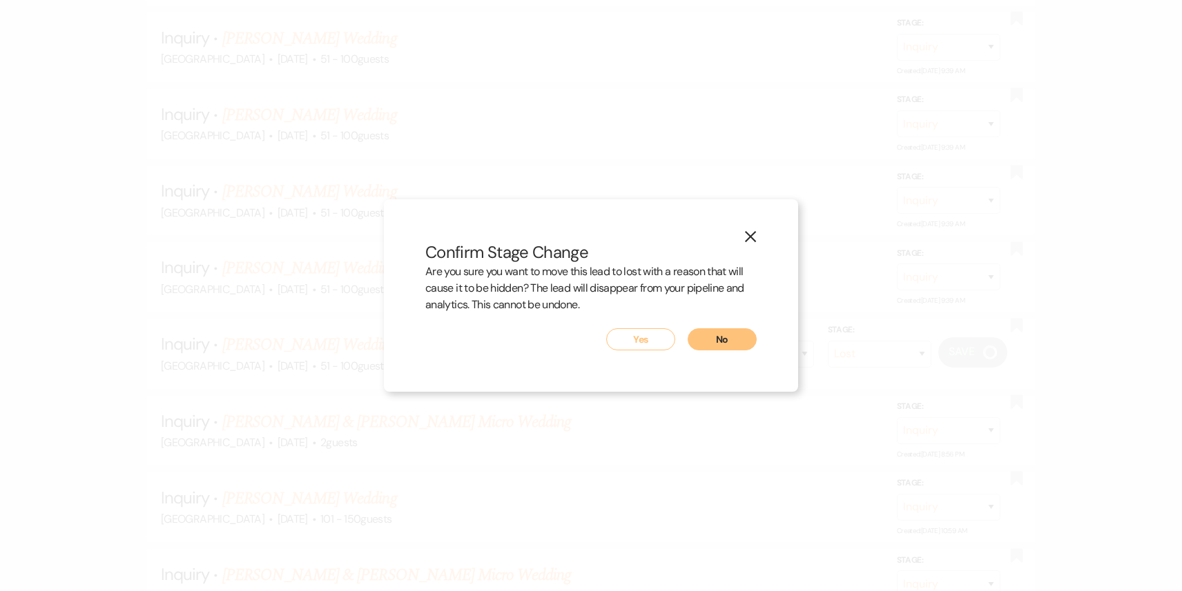
click at [628, 344] on button "Yes" at bounding box center [640, 340] width 69 height 22
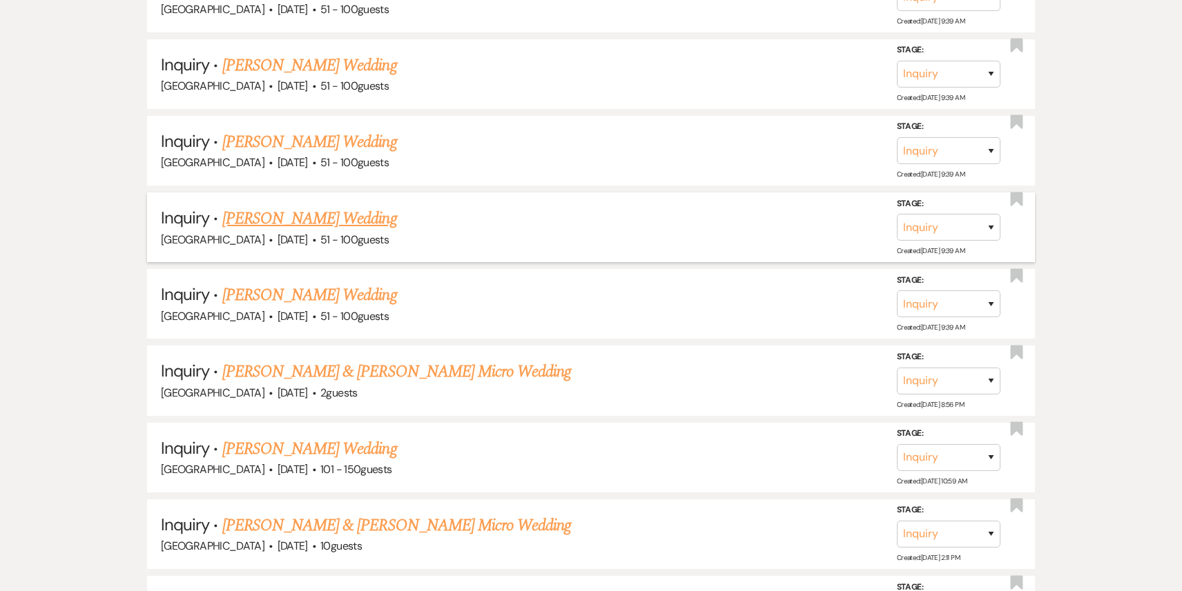
scroll to position [2446, 0]
click at [961, 290] on select "Inquiry Follow Up Tour Requested Tour Confirmed Toured Proposal Sent Booked Lost" at bounding box center [949, 303] width 104 height 27
select select "8"
click at [897, 290] on select "Inquiry Follow Up Tour Requested Tour Confirmed Toured Proposal Sent Booked Lost" at bounding box center [949, 303] width 104 height 27
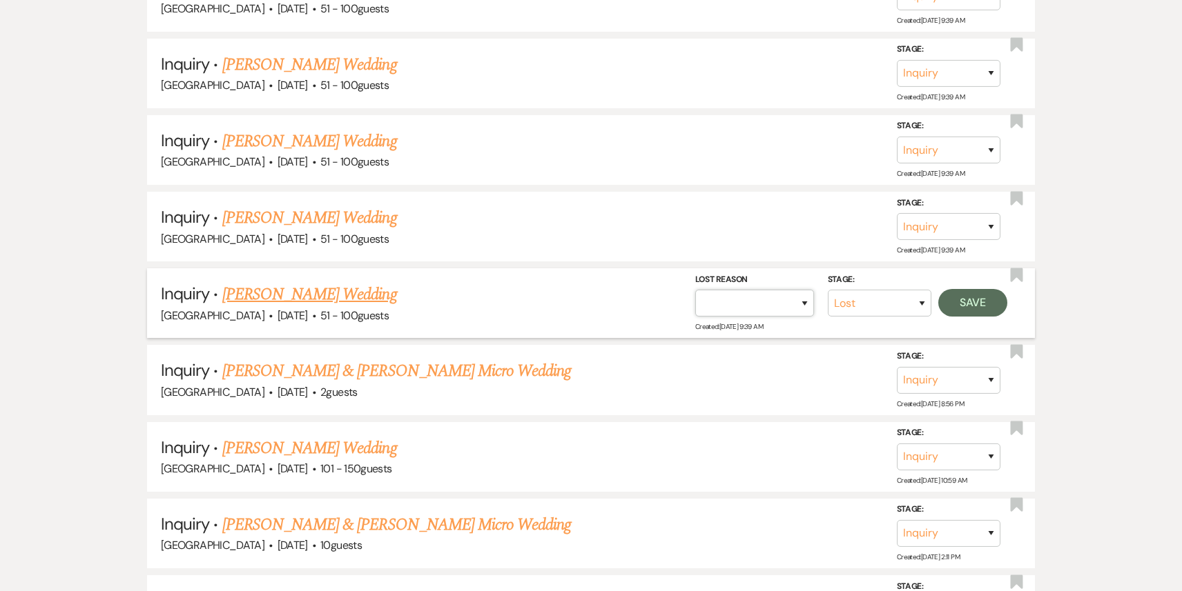
click at [749, 290] on select "Booked Elsewhere Budget Date Unavailable No Response Not a Good Match Capacity …" at bounding box center [754, 303] width 119 height 27
select select "4"
click at [695, 290] on select "Booked Elsewhere Budget Date Unavailable No Response Not a Good Match Capacity …" at bounding box center [754, 303] width 119 height 27
click at [990, 289] on button "Save" at bounding box center [972, 303] width 69 height 28
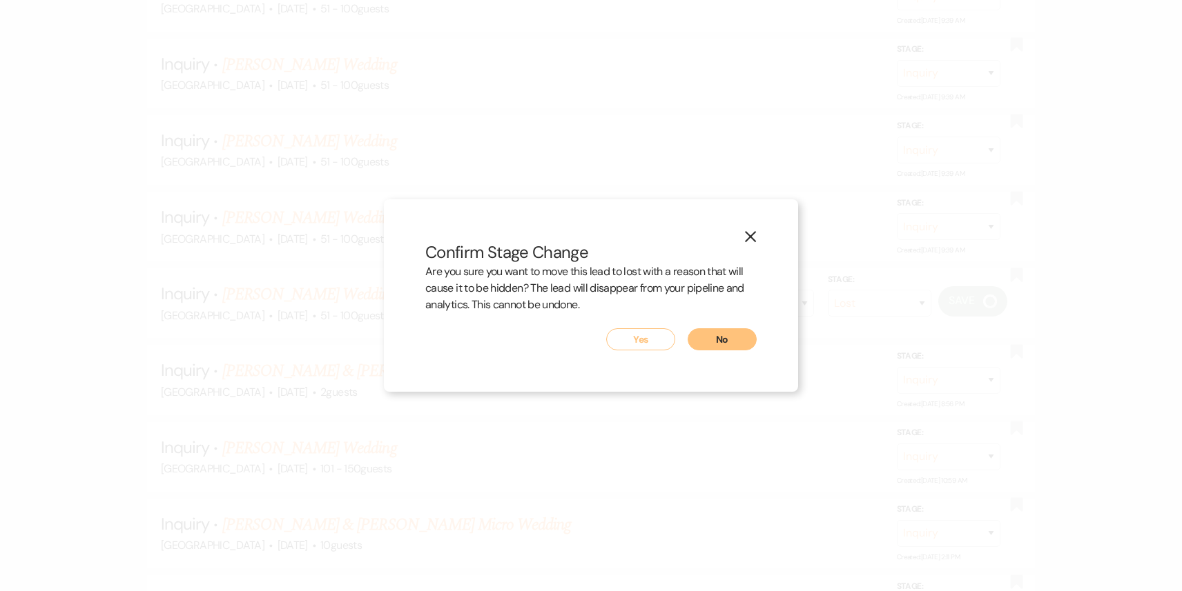
click at [632, 342] on button "Yes" at bounding box center [640, 340] width 69 height 22
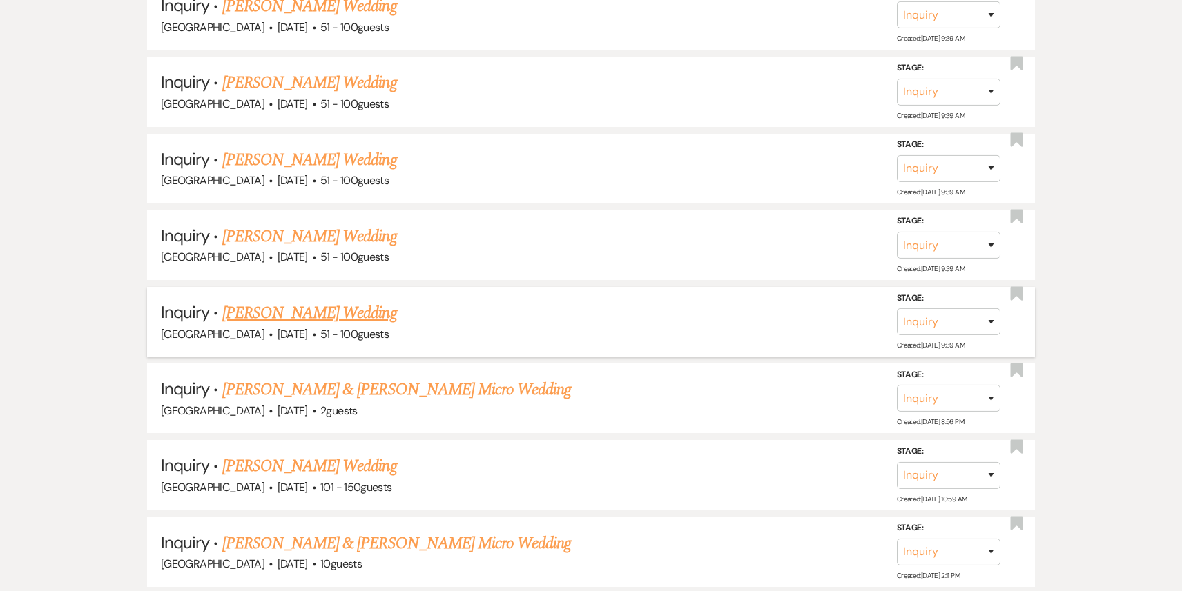
scroll to position [2326, 0]
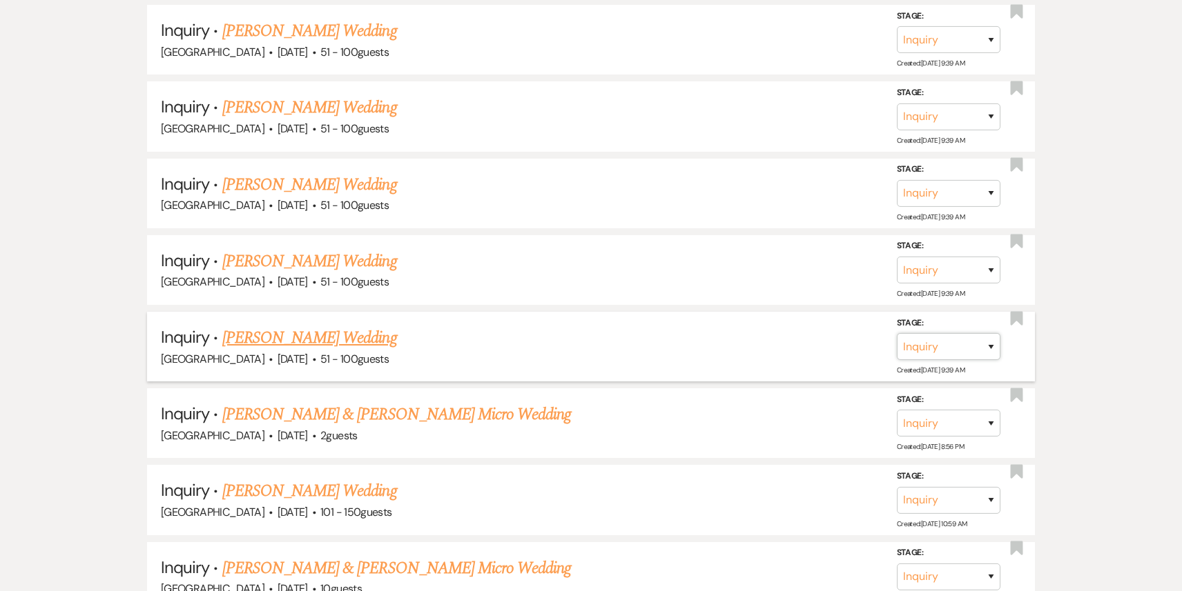
click at [923, 333] on select "Inquiry Follow Up Tour Requested Tour Confirmed Toured Proposal Sent Booked Lost" at bounding box center [949, 346] width 104 height 27
select select "8"
click at [897, 333] on select "Inquiry Follow Up Tour Requested Tour Confirmed Toured Proposal Sent Booked Lost" at bounding box center [949, 346] width 104 height 27
click at [764, 333] on select "Booked Elsewhere Budget Date Unavailable No Response Not a Good Match Capacity …" at bounding box center [754, 346] width 119 height 27
select select "4"
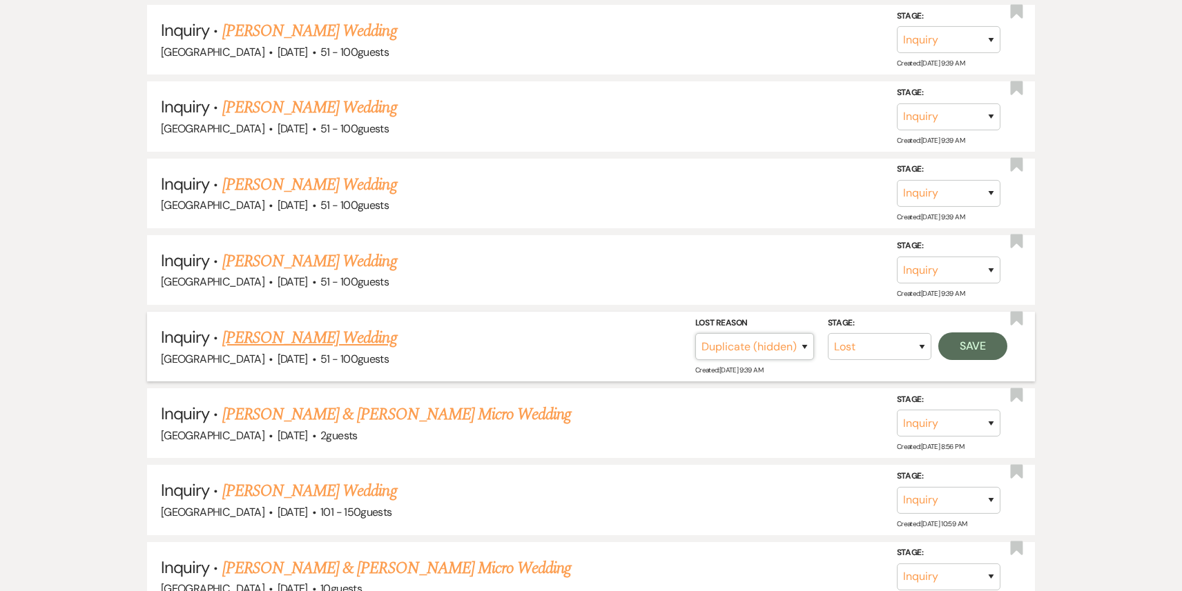
click at [695, 333] on select "Booked Elsewhere Budget Date Unavailable No Response Not a Good Match Capacity …" at bounding box center [754, 346] width 119 height 27
click at [984, 333] on button "Save" at bounding box center [972, 347] width 69 height 28
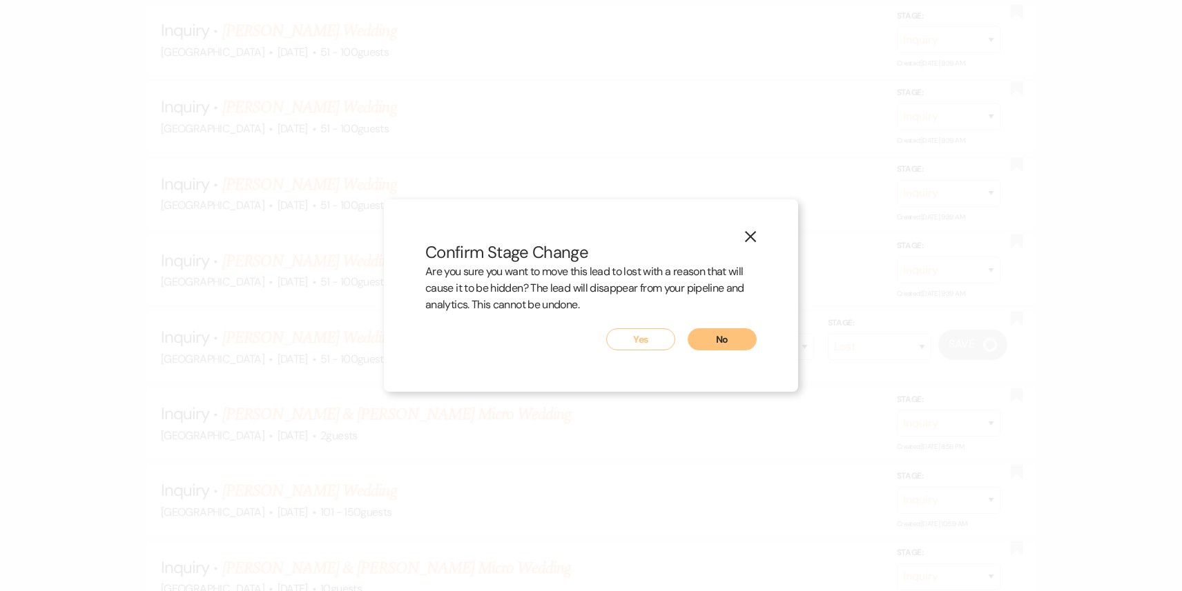
click at [630, 339] on button "Yes" at bounding box center [640, 340] width 69 height 22
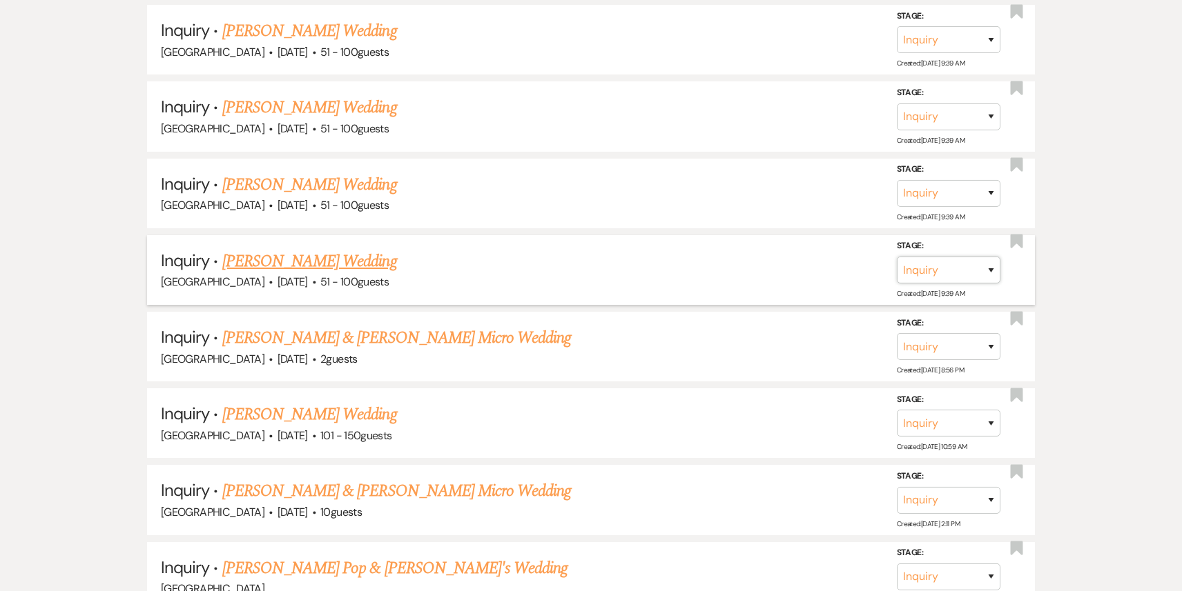
click at [938, 257] on select "Inquiry Follow Up Tour Requested Tour Confirmed Toured Proposal Sent Booked Lost" at bounding box center [949, 270] width 104 height 27
select select "8"
click at [897, 257] on select "Inquiry Follow Up Tour Requested Tour Confirmed Toured Proposal Sent Booked Lost" at bounding box center [949, 270] width 104 height 27
click at [767, 257] on select "Booked Elsewhere Budget Date Unavailable No Response Not a Good Match Capacity …" at bounding box center [754, 270] width 119 height 27
select select "4"
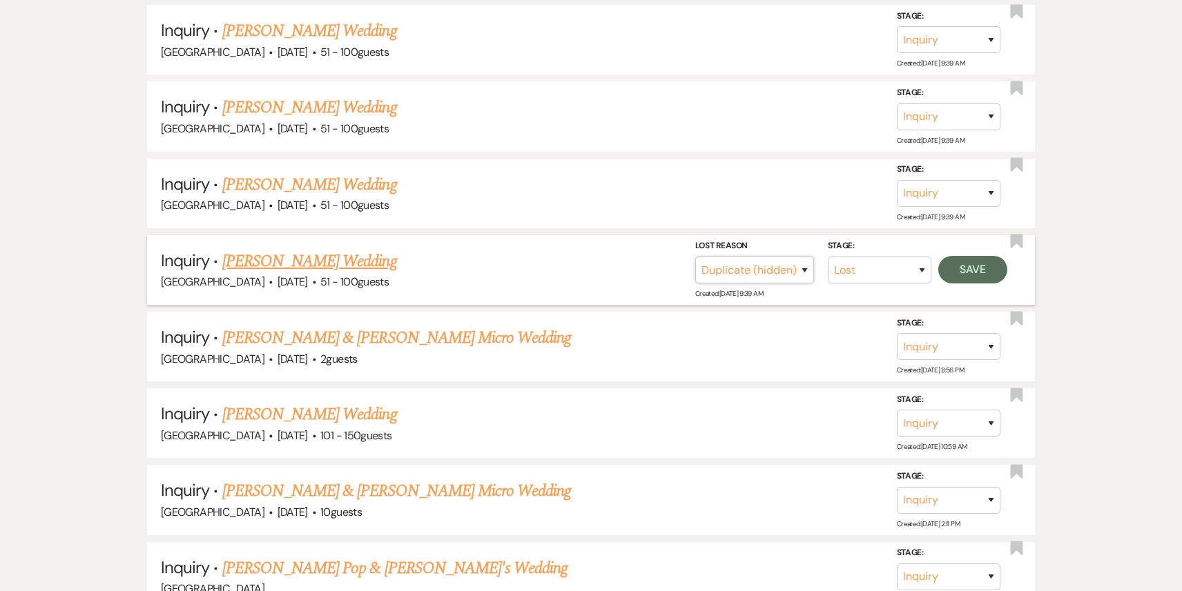
click at [695, 257] on select "Booked Elsewhere Budget Date Unavailable No Response Not a Good Match Capacity …" at bounding box center [754, 270] width 119 height 27
click at [966, 256] on button "Save" at bounding box center [972, 270] width 69 height 28
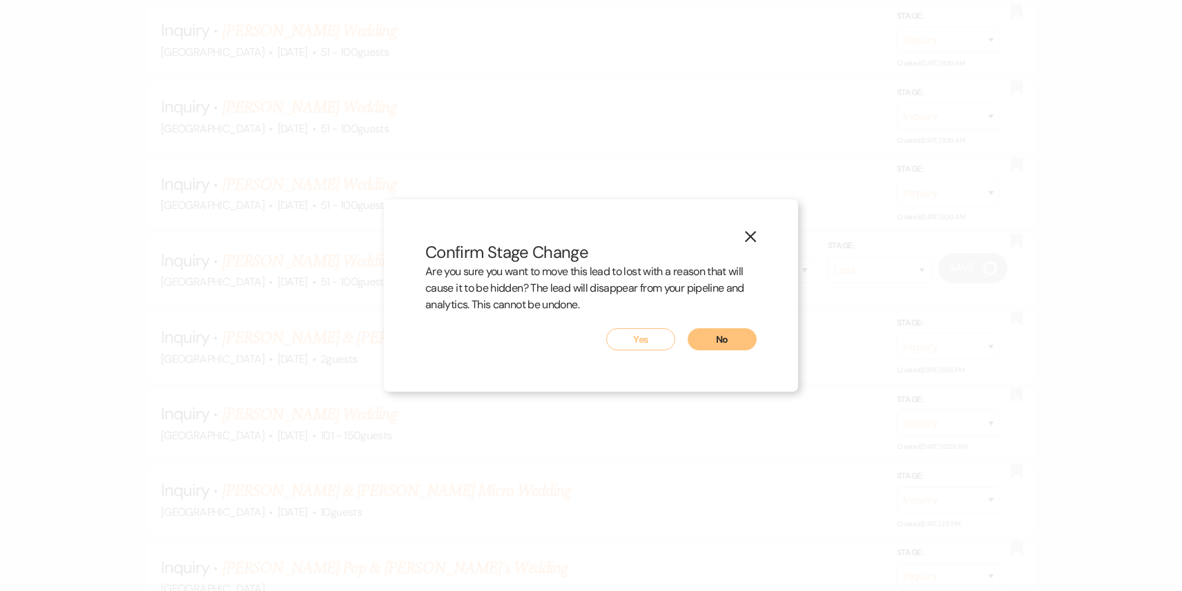
click at [636, 340] on button "Yes" at bounding box center [640, 340] width 69 height 22
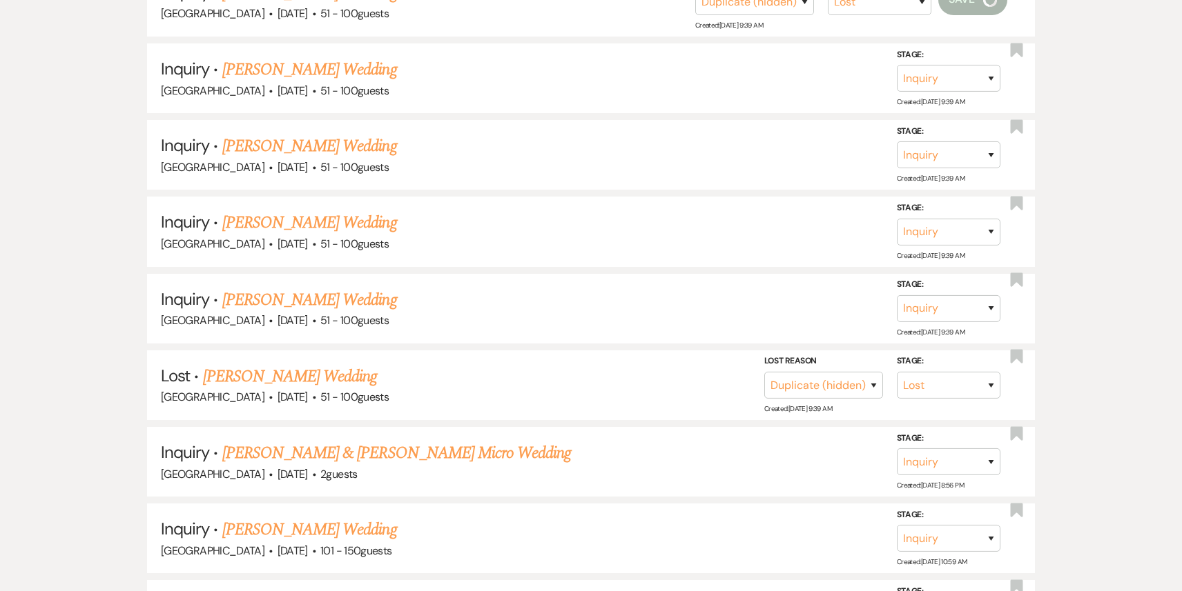
scroll to position [2189, 0]
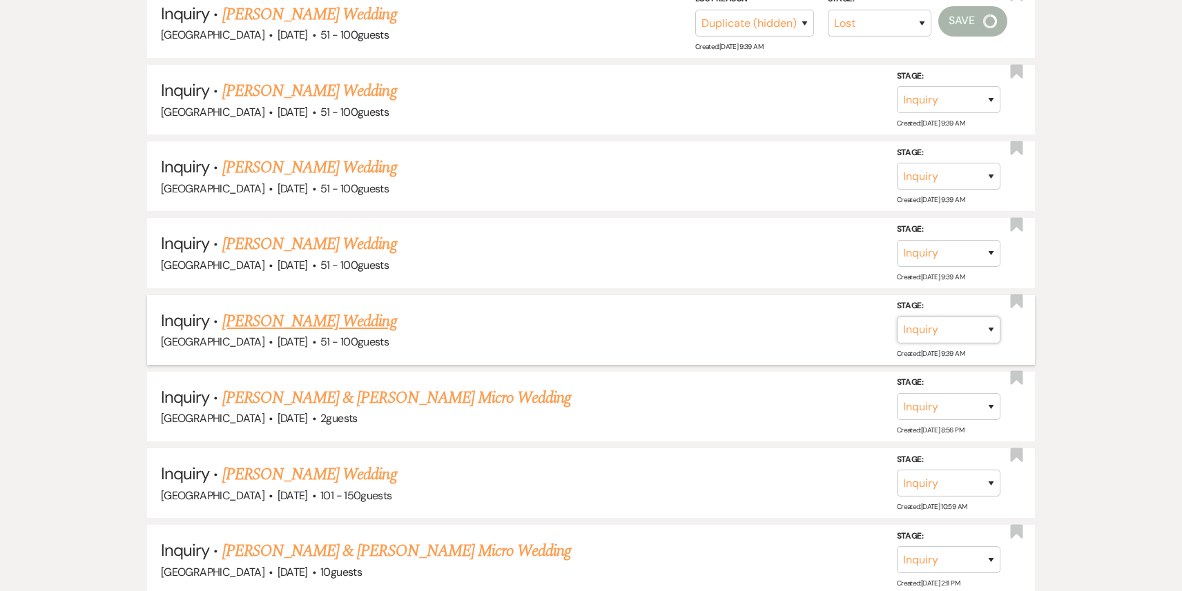
click at [953, 317] on select "Inquiry Follow Up Tour Requested Tour Confirmed Toured Proposal Sent Booked Lost" at bounding box center [949, 330] width 104 height 27
select select "8"
click at [897, 317] on select "Inquiry Follow Up Tour Requested Tour Confirmed Toured Proposal Sent Booked Lost" at bounding box center [949, 330] width 104 height 27
click at [737, 317] on select "Booked Elsewhere Budget Date Unavailable No Response Not a Good Match Capacity …" at bounding box center [754, 330] width 119 height 27
select select "4"
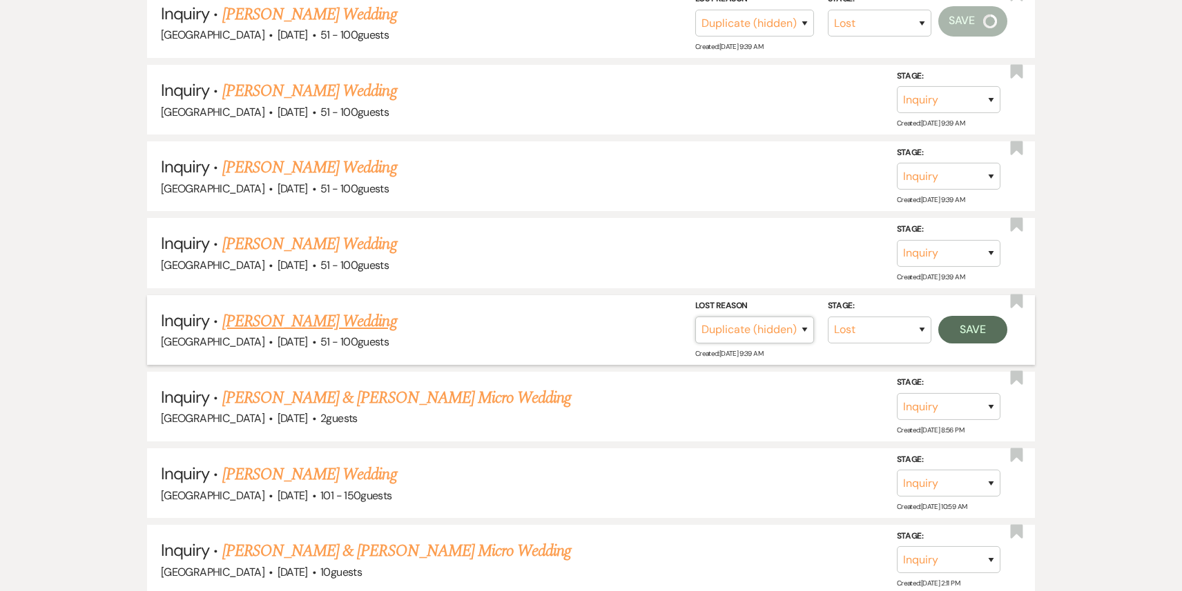
click at [695, 317] on select "Booked Elsewhere Budget Date Unavailable No Response Not a Good Match Capacity …" at bounding box center [754, 330] width 119 height 27
click at [966, 316] on button "Save" at bounding box center [972, 330] width 69 height 28
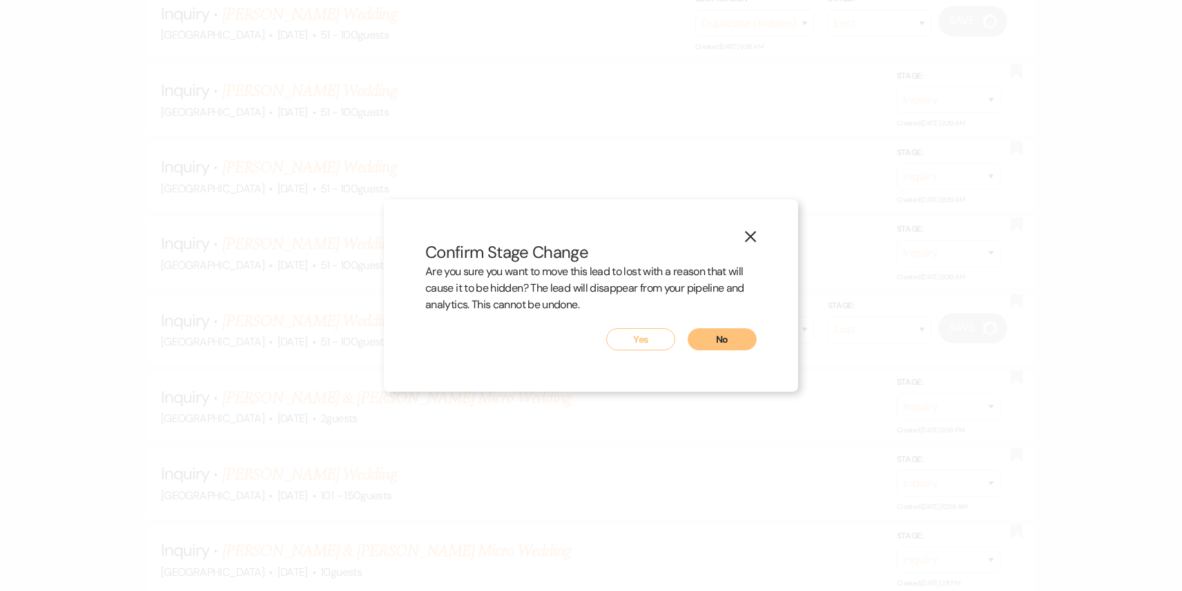
click at [643, 341] on button "Yes" at bounding box center [640, 340] width 69 height 22
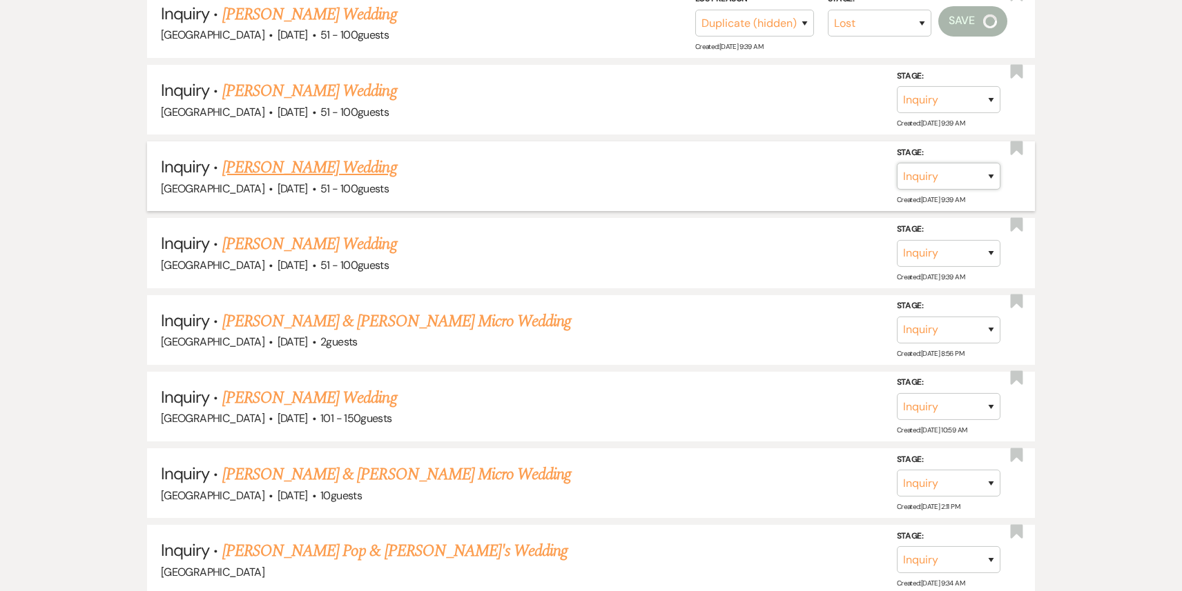
click at [938, 163] on select "Inquiry Follow Up Tour Requested Tour Confirmed Toured Proposal Sent Booked Lost" at bounding box center [949, 176] width 104 height 27
select select "8"
click at [897, 163] on select "Inquiry Follow Up Tour Requested Tour Confirmed Toured Proposal Sent Booked Lost" at bounding box center [949, 176] width 104 height 27
click at [747, 163] on select "Booked Elsewhere Budget Date Unavailable No Response Not a Good Match Capacity …" at bounding box center [754, 176] width 119 height 27
select select "4"
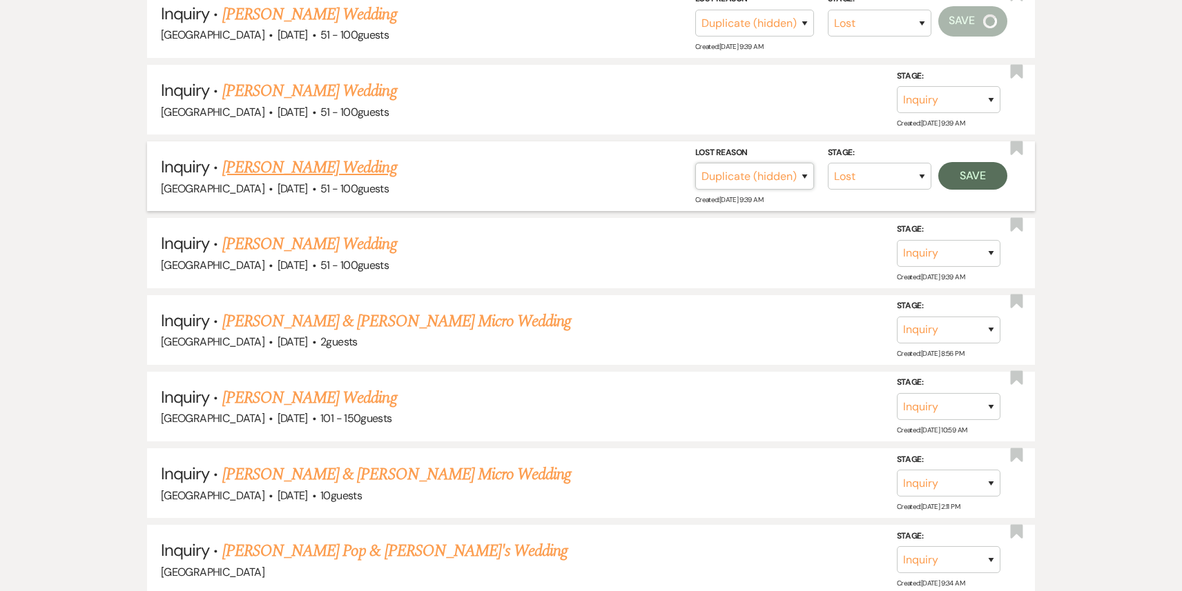
click at [695, 163] on select "Booked Elsewhere Budget Date Unavailable No Response Not a Good Match Capacity …" at bounding box center [754, 176] width 119 height 27
click at [985, 162] on button "Save" at bounding box center [972, 176] width 69 height 28
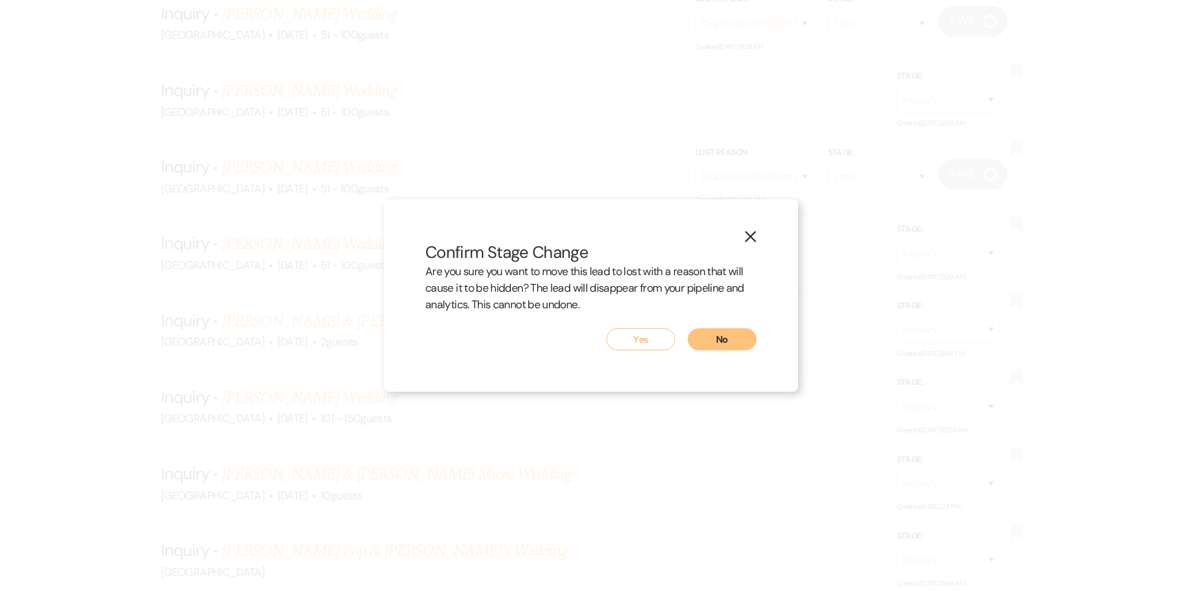
click at [643, 342] on button "Yes" at bounding box center [640, 340] width 69 height 22
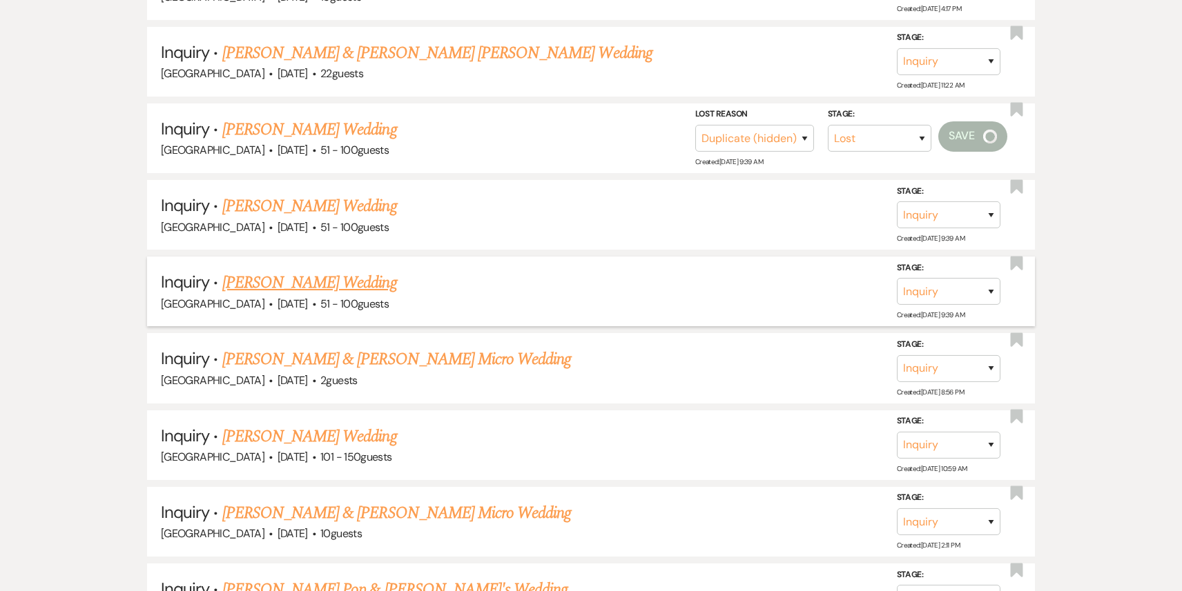
scroll to position [2053, 0]
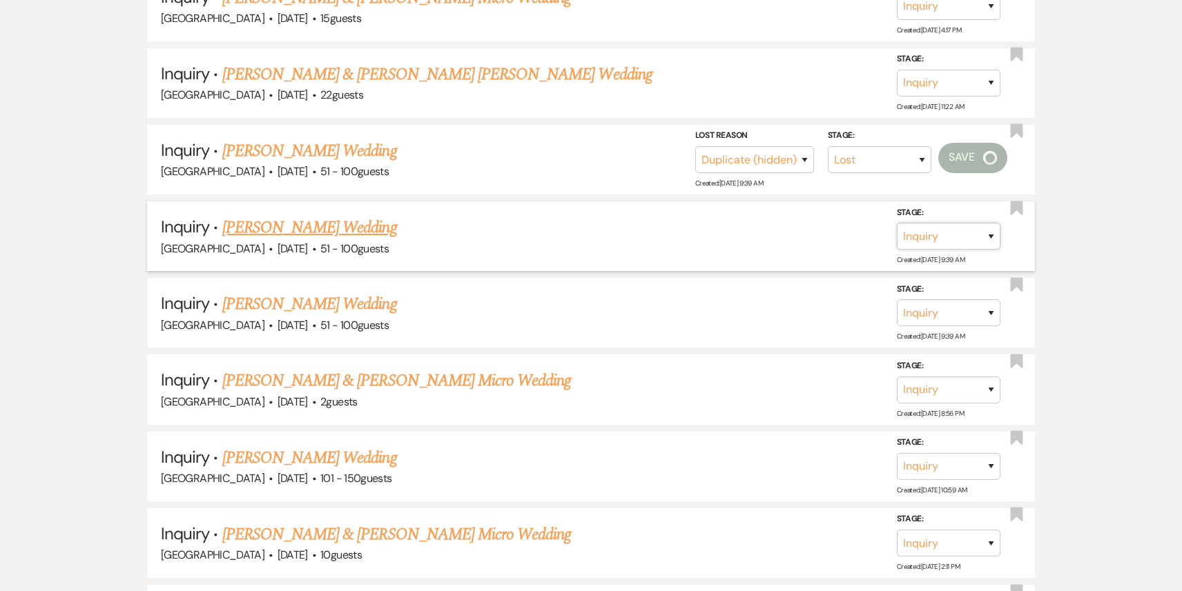
click at [941, 227] on select "Inquiry Follow Up Tour Requested Tour Confirmed Toured Proposal Sent Booked Lost" at bounding box center [949, 236] width 104 height 27
select select "8"
click at [897, 223] on select "Inquiry Follow Up Tour Requested Tour Confirmed Toured Proposal Sent Booked Lost" at bounding box center [949, 236] width 104 height 27
click at [749, 237] on div "Stage: Inquiry Follow Up Tour Requested Tour Confirmed Toured Proposal Sent Boo…" at bounding box center [854, 237] width 319 height 62
click at [749, 233] on select "Booked Elsewhere Budget Date Unavailable No Response Not a Good Match Capacity …" at bounding box center [754, 236] width 119 height 27
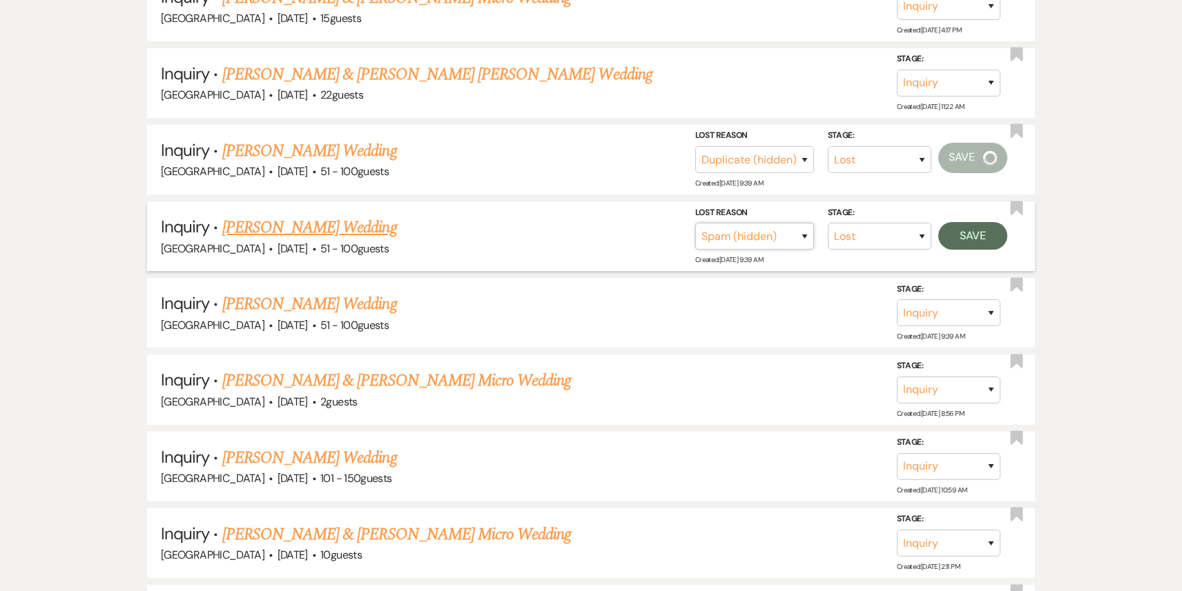
click at [695, 223] on select "Booked Elsewhere Budget Date Unavailable No Response Not a Good Match Capacity …" at bounding box center [754, 236] width 119 height 27
click at [743, 223] on select "Booked Elsewhere Budget Date Unavailable No Response Not a Good Match Capacity …" at bounding box center [754, 236] width 119 height 27
select select "4"
click at [695, 223] on select "Booked Elsewhere Budget Date Unavailable No Response Not a Good Match Capacity …" at bounding box center [754, 236] width 119 height 27
click at [966, 222] on button "Save" at bounding box center [972, 236] width 69 height 28
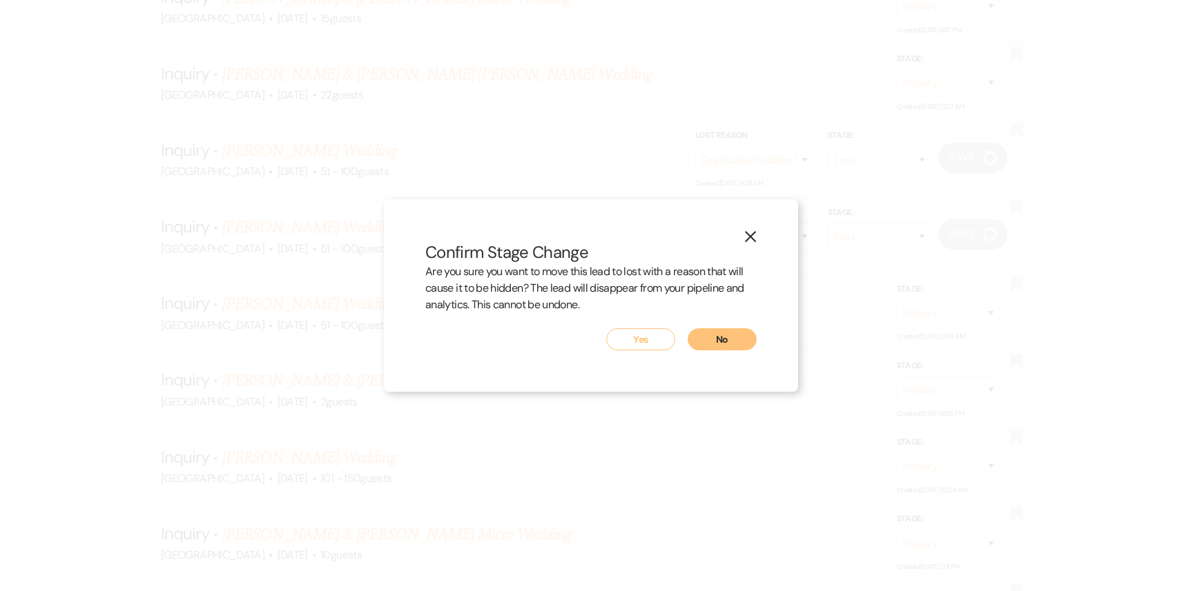
click at [644, 323] on div "Are you sure you want to move this lead to lost with a reason that will cause i…" at bounding box center [590, 296] width 331 height 65
click at [638, 345] on button "Yes" at bounding box center [640, 340] width 69 height 22
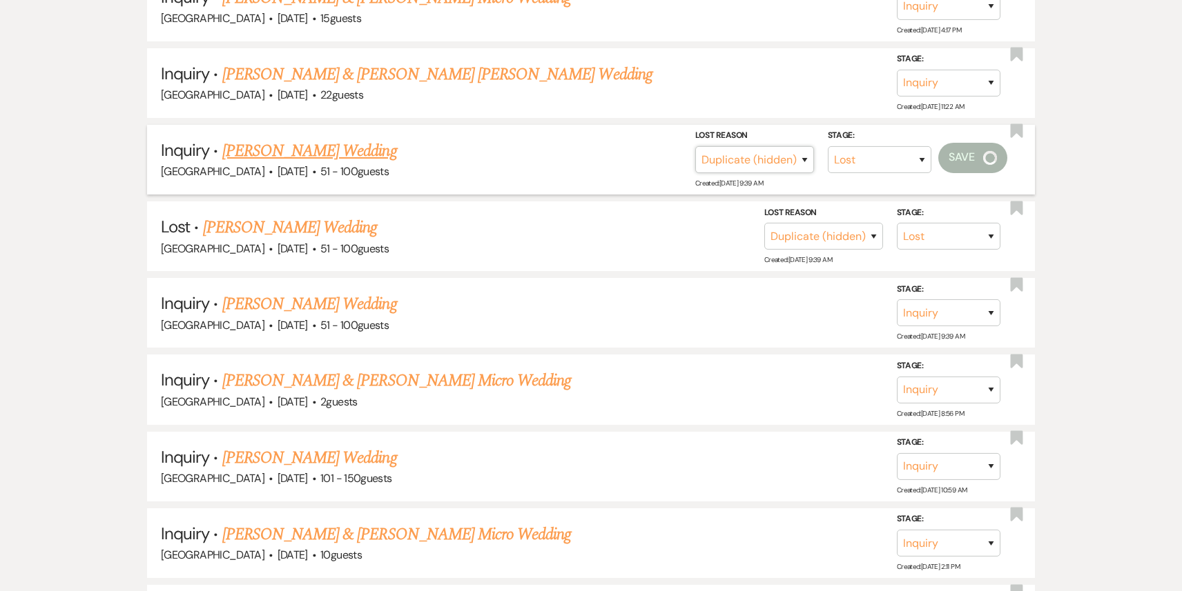
click at [761, 147] on select "Booked Elsewhere Budget Date Unavailable No Response Not a Good Match Capacity …" at bounding box center [754, 159] width 119 height 27
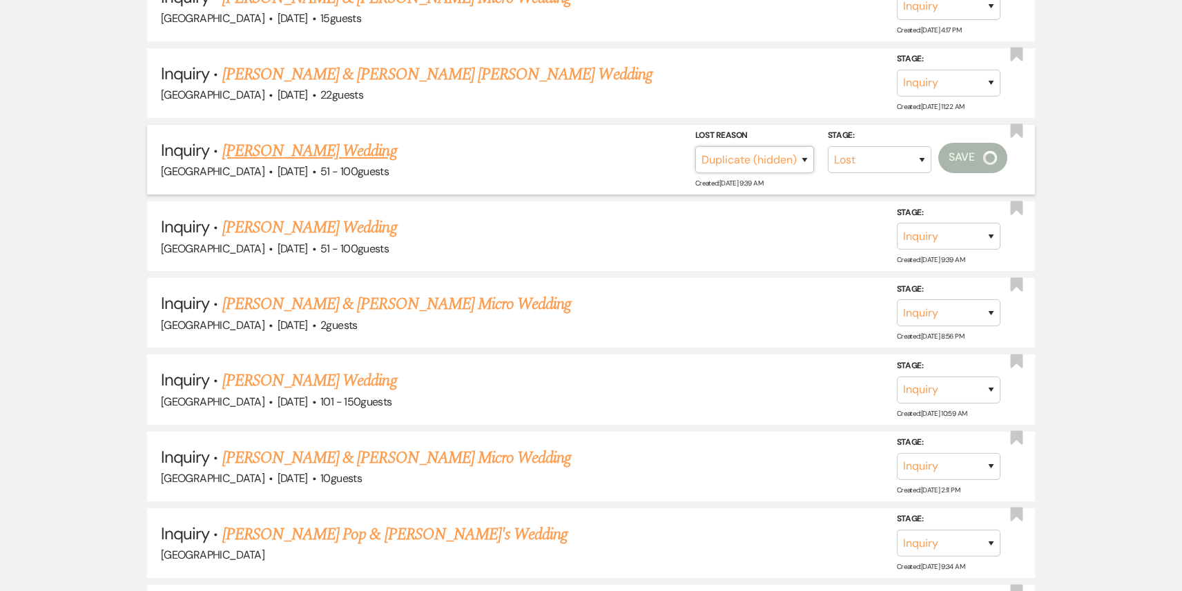
click at [695, 146] on select "Booked Elsewhere Budget Date Unavailable No Response Not a Good Match Capacity …" at bounding box center [754, 159] width 119 height 27
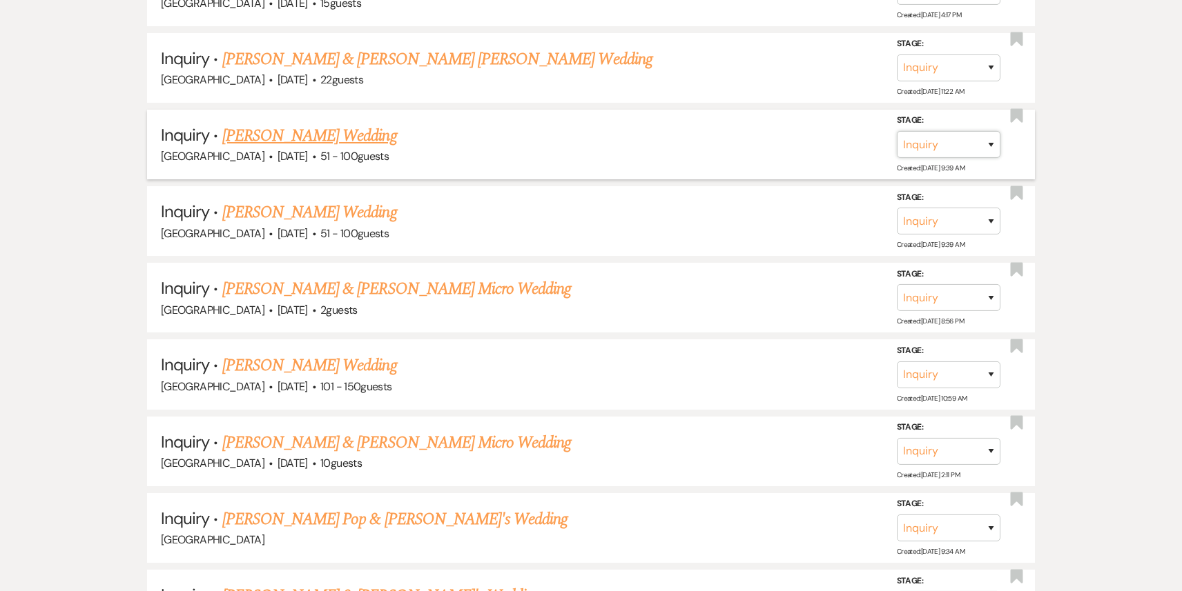
click at [937, 139] on select "Inquiry Follow Up Tour Requested Tour Confirmed Toured Proposal Sent Booked Lost" at bounding box center [949, 144] width 104 height 27
select select "8"
click at [897, 131] on select "Inquiry Follow Up Tour Requested Tour Confirmed Toured Proposal Sent Booked Lost" at bounding box center [949, 144] width 104 height 27
click at [752, 135] on select "Booked Elsewhere Budget Date Unavailable No Response Not a Good Match Capacity …" at bounding box center [754, 144] width 119 height 27
select select "4"
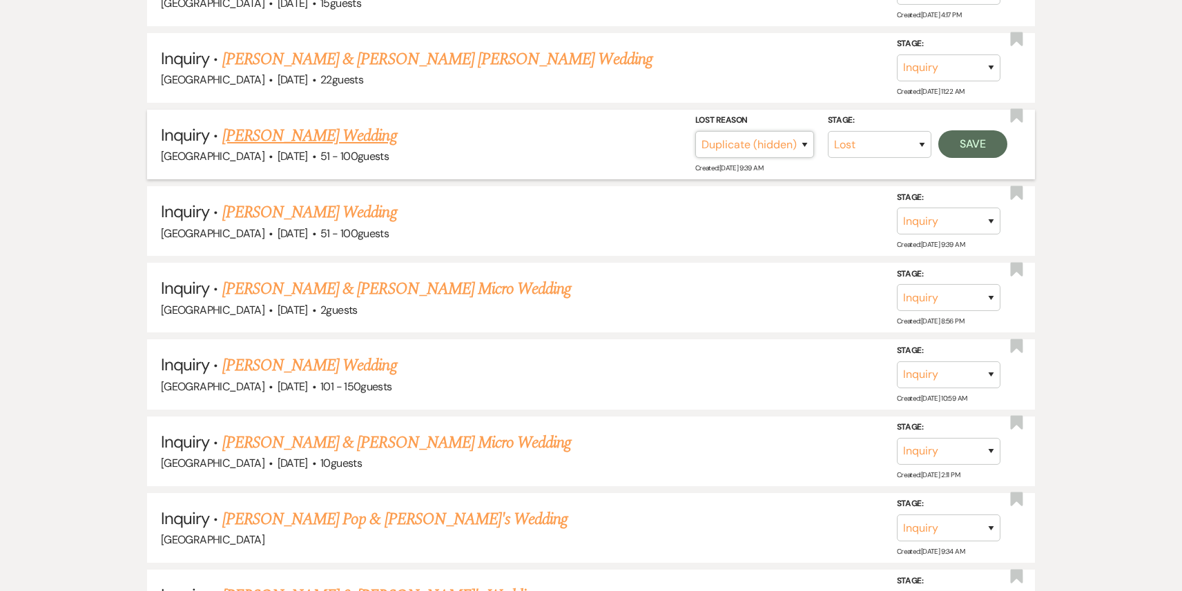
click at [695, 131] on select "Booked Elsewhere Budget Date Unavailable No Response Not a Good Match Capacity …" at bounding box center [754, 144] width 119 height 27
click at [965, 133] on button "Save" at bounding box center [972, 144] width 69 height 28
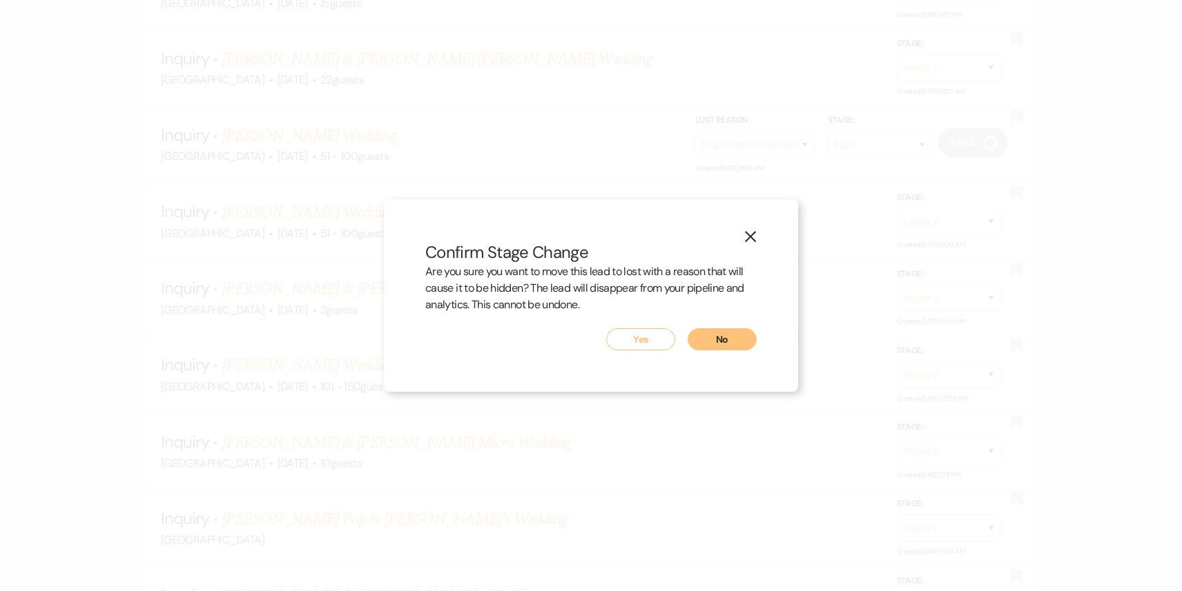
click at [647, 342] on button "Yes" at bounding box center [640, 340] width 69 height 22
